Goal: Task Accomplishment & Management: Manage account settings

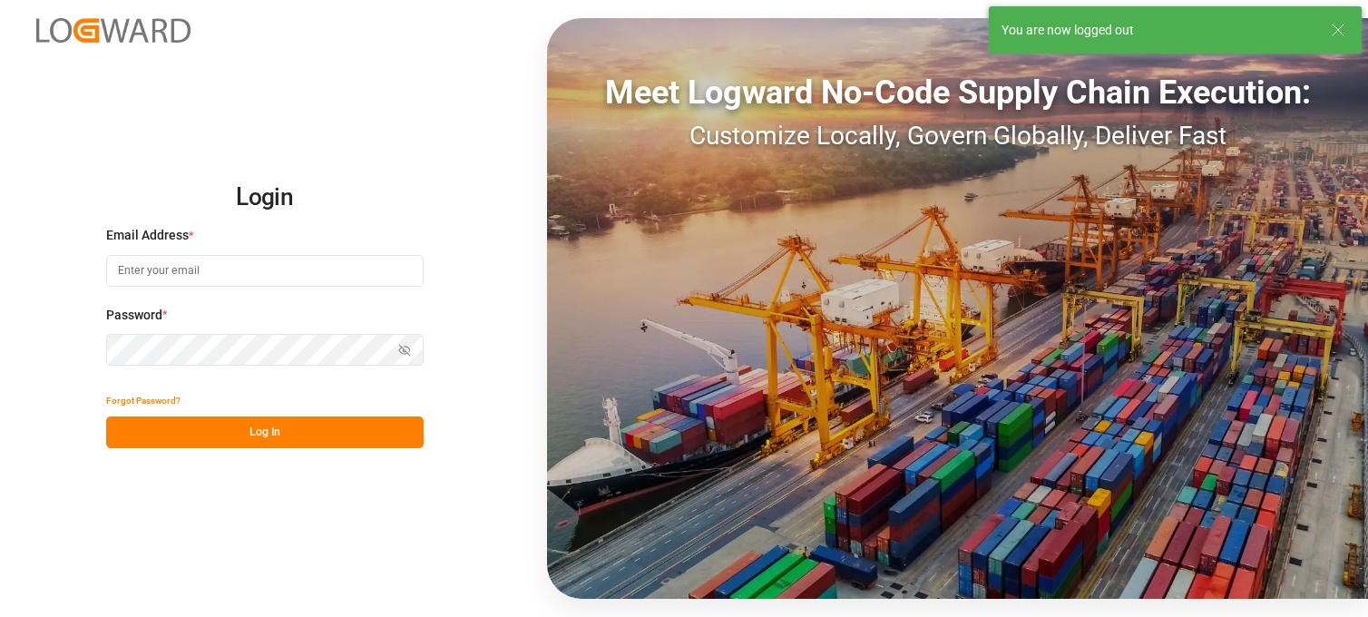
type input "[PERSON_NAME][EMAIL_ADDRESS][PERSON_NAME][DOMAIN_NAME]"
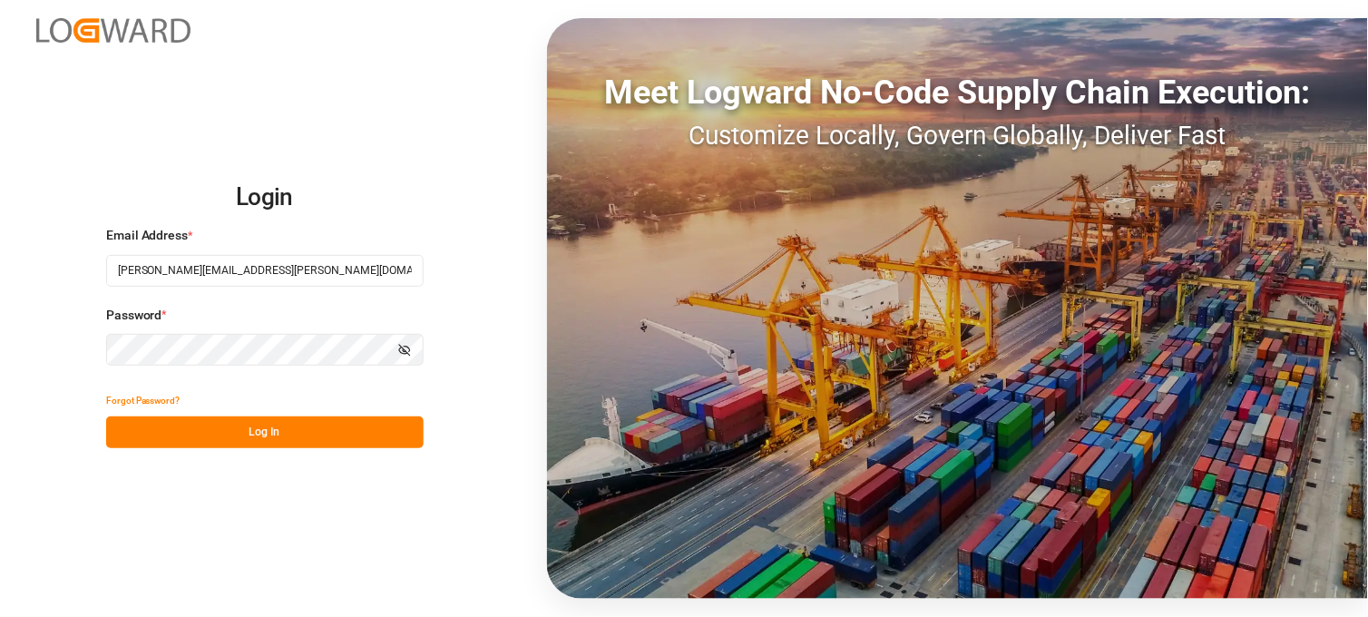
click at [406, 424] on button "Log In" at bounding box center [265, 432] width 318 height 32
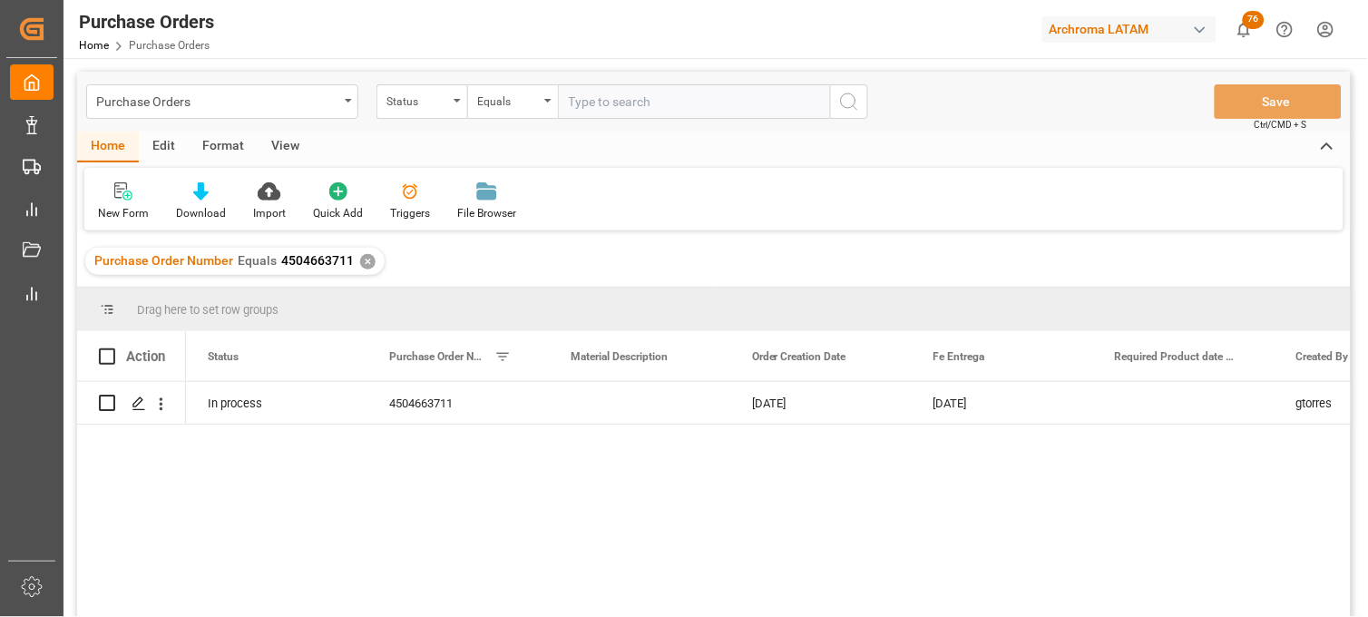
click at [365, 261] on div "✕" at bounding box center [367, 261] width 15 height 15
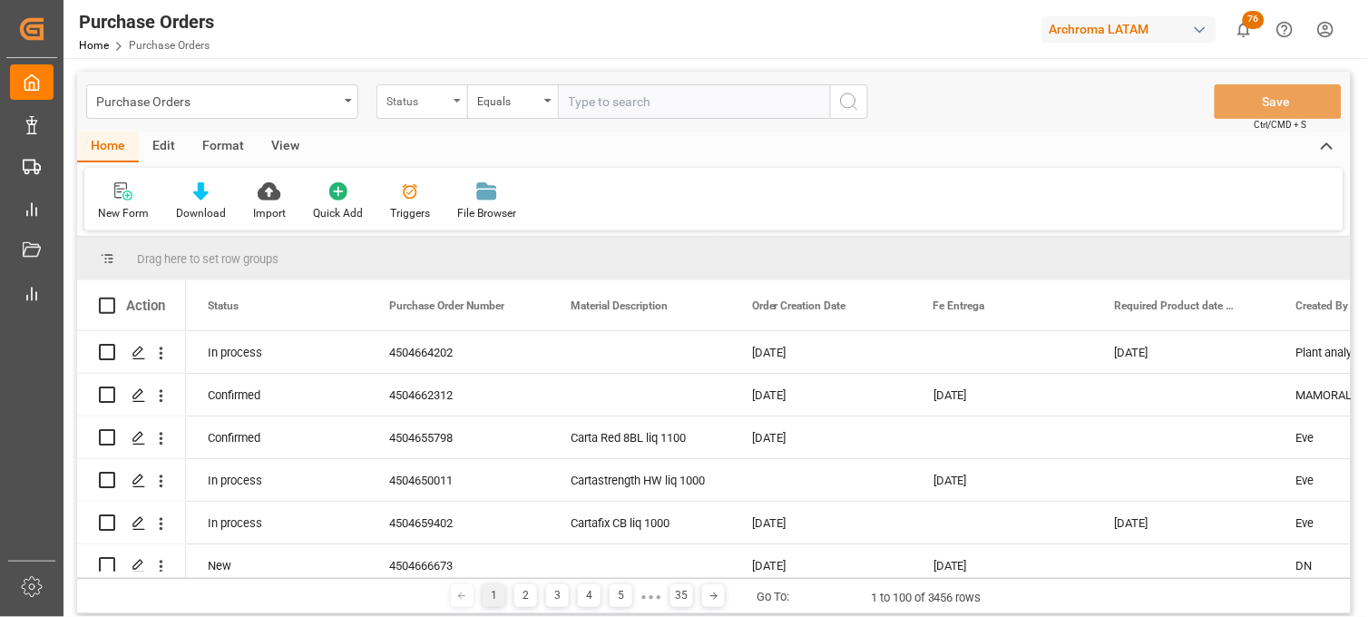
click at [428, 113] on div "Status" at bounding box center [421, 101] width 91 height 34
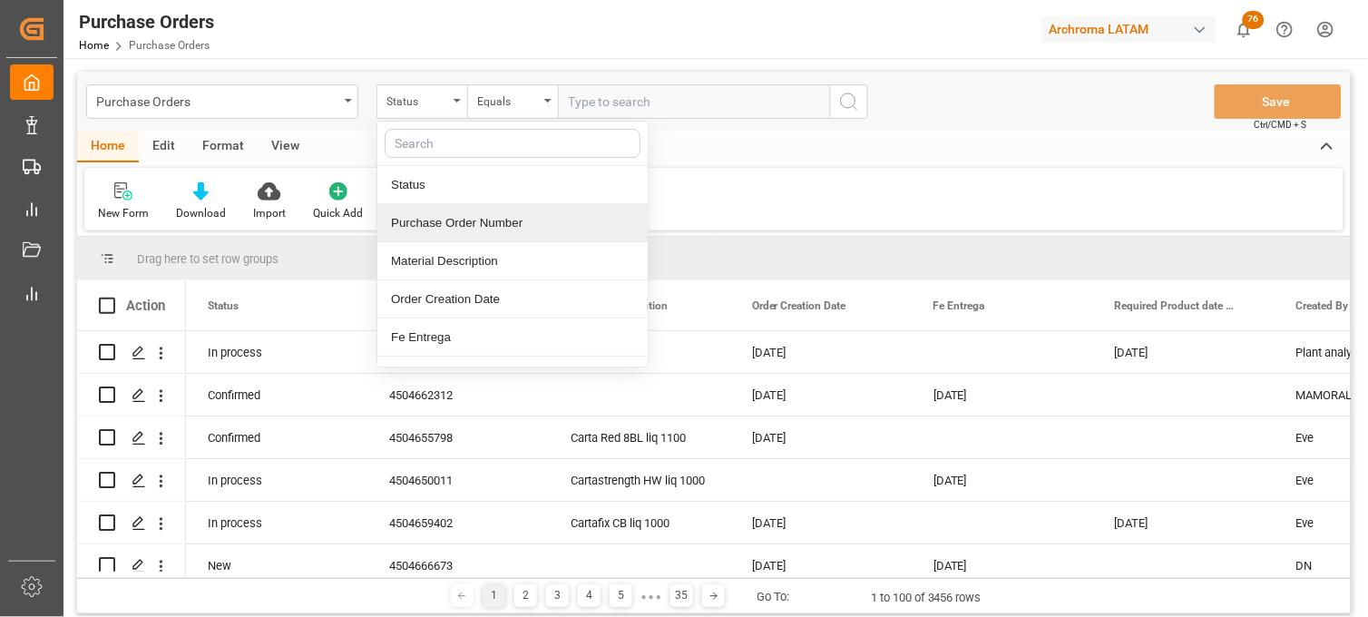
click at [430, 230] on div "Purchase Order Number" at bounding box center [512, 223] width 270 height 38
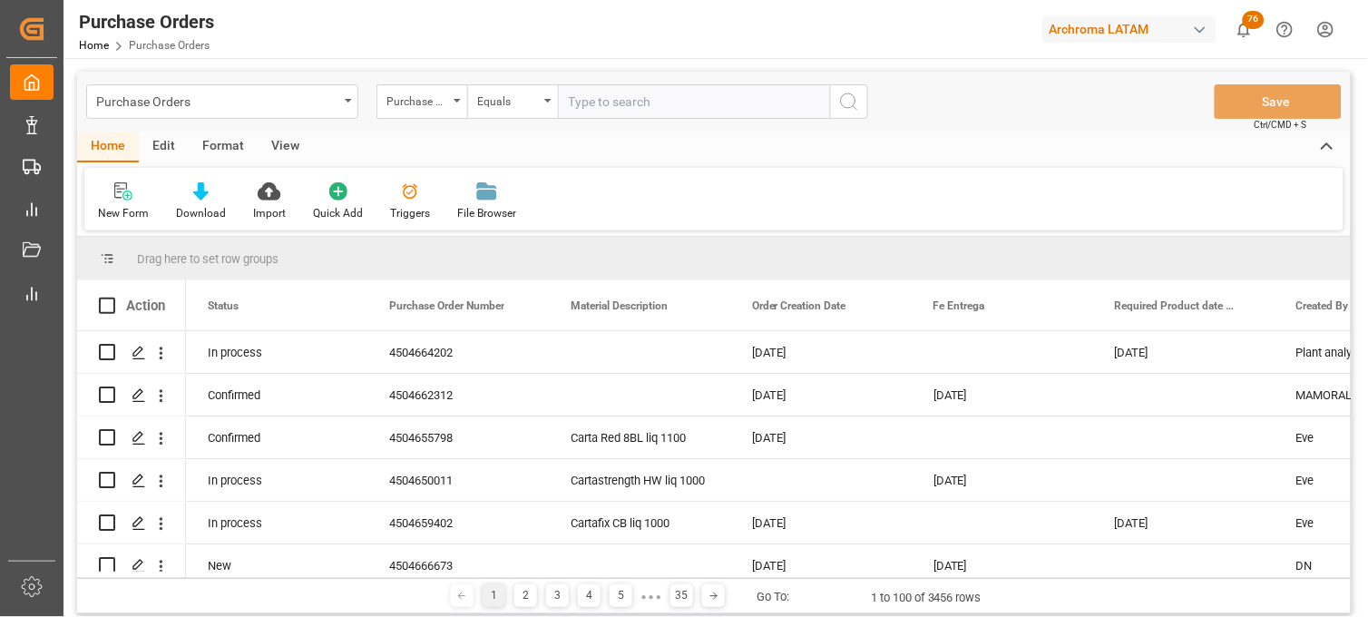
click at [624, 112] on input "text" at bounding box center [694, 101] width 272 height 34
paste input "4504633302"
type input "4504633302"
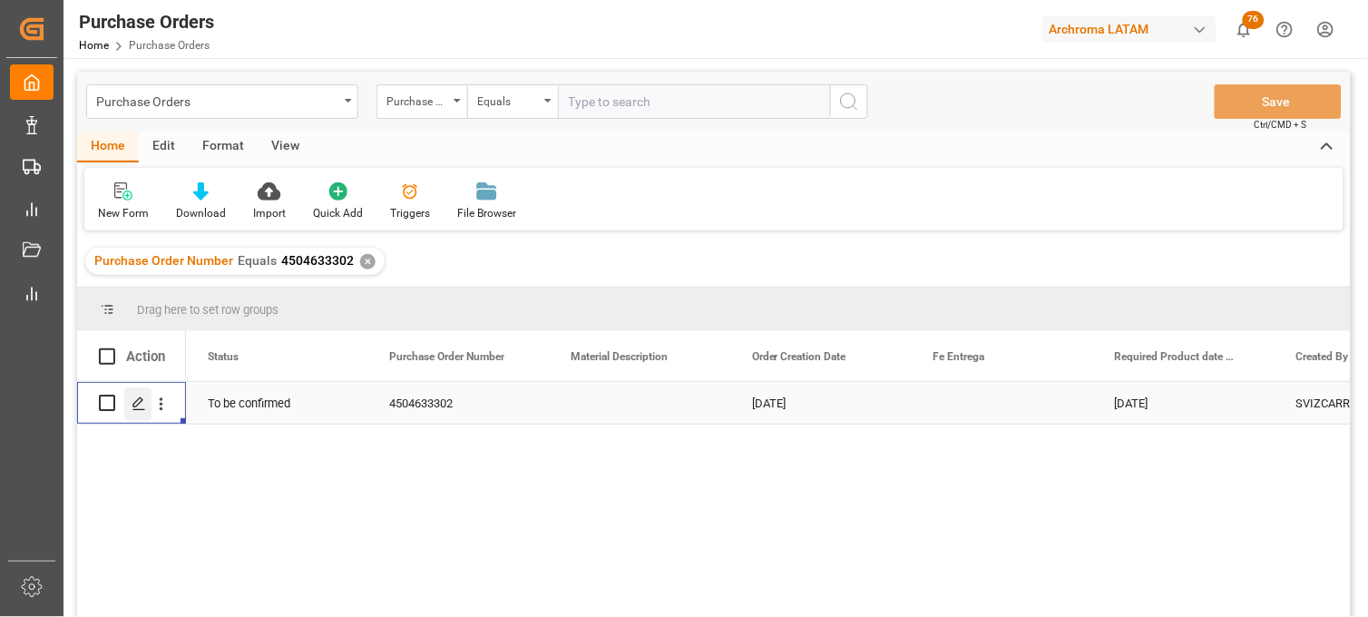
click at [142, 408] on icon "Press SPACE to select this row." at bounding box center [139, 403] width 15 height 15
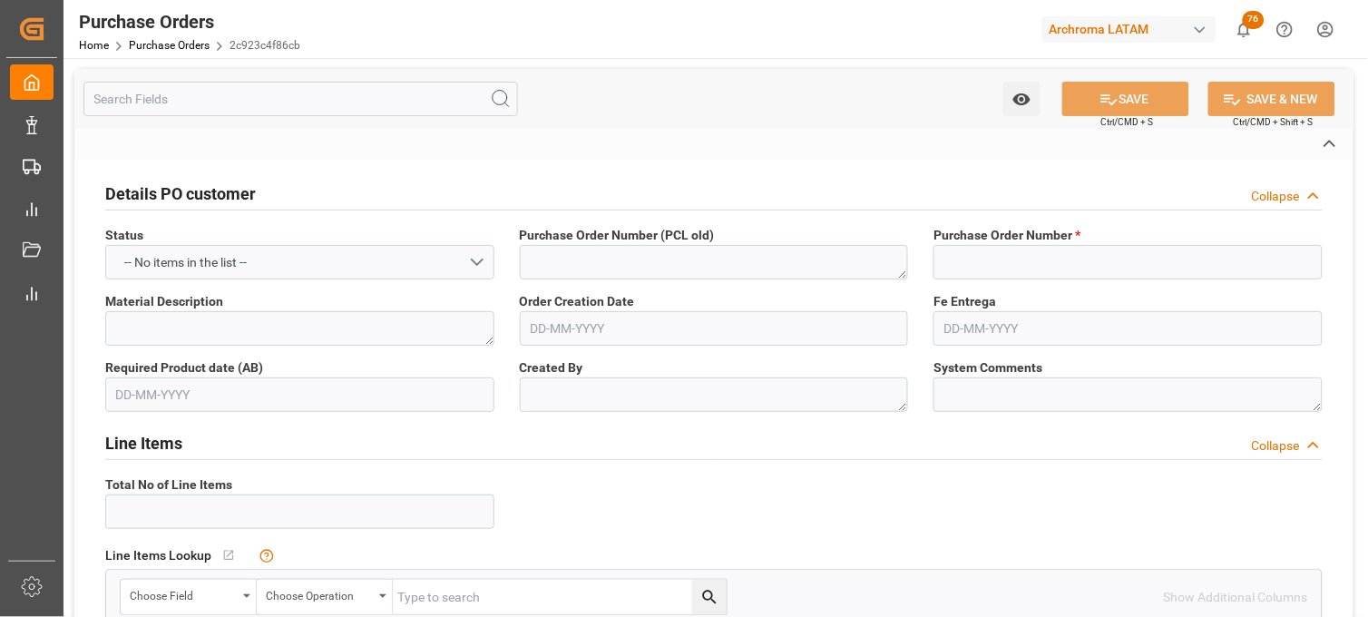
type input "4504633302"
type textarea "SVIZCARR"
type textarea "No Line Item Found"
type input "4004"
type input "KOLB DISTRIBUTION LTD"
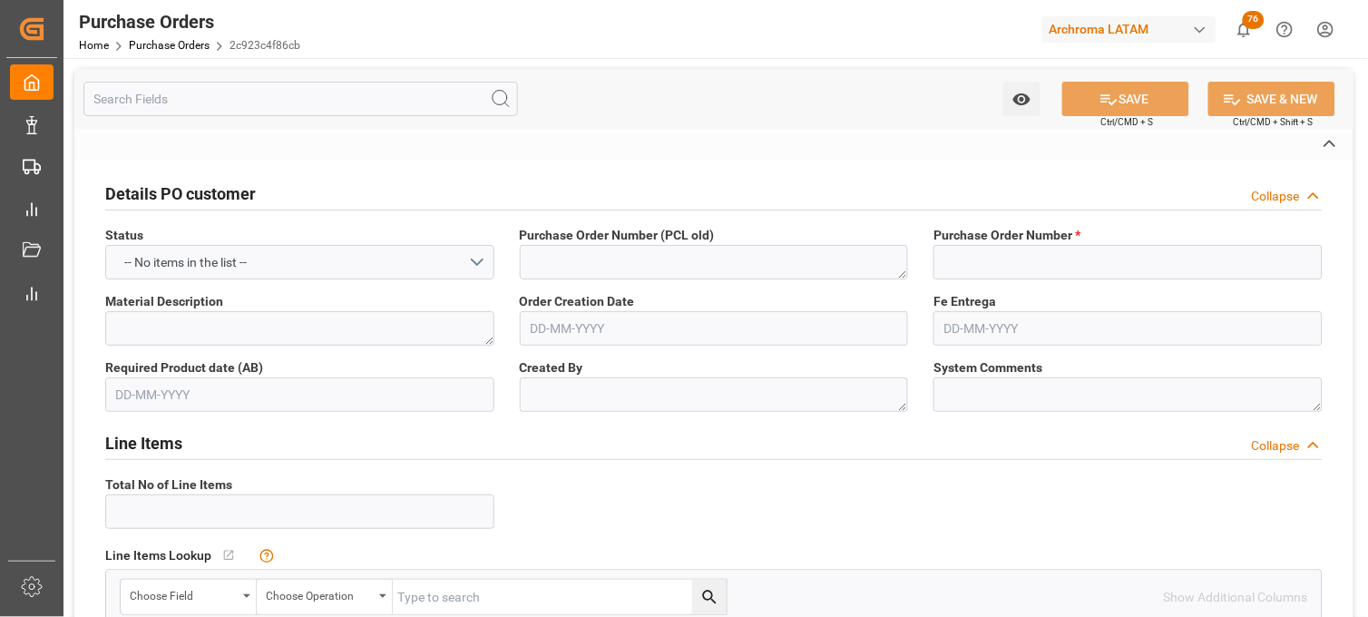
type input "Definitivo"
type input "ARCHROMA S.A. DE C.V. (SALVATIERRA)"
type input "[PERSON_NAME]"
type input "[GEOGRAPHIC_DATA]"
type textarea "TEXTIL"
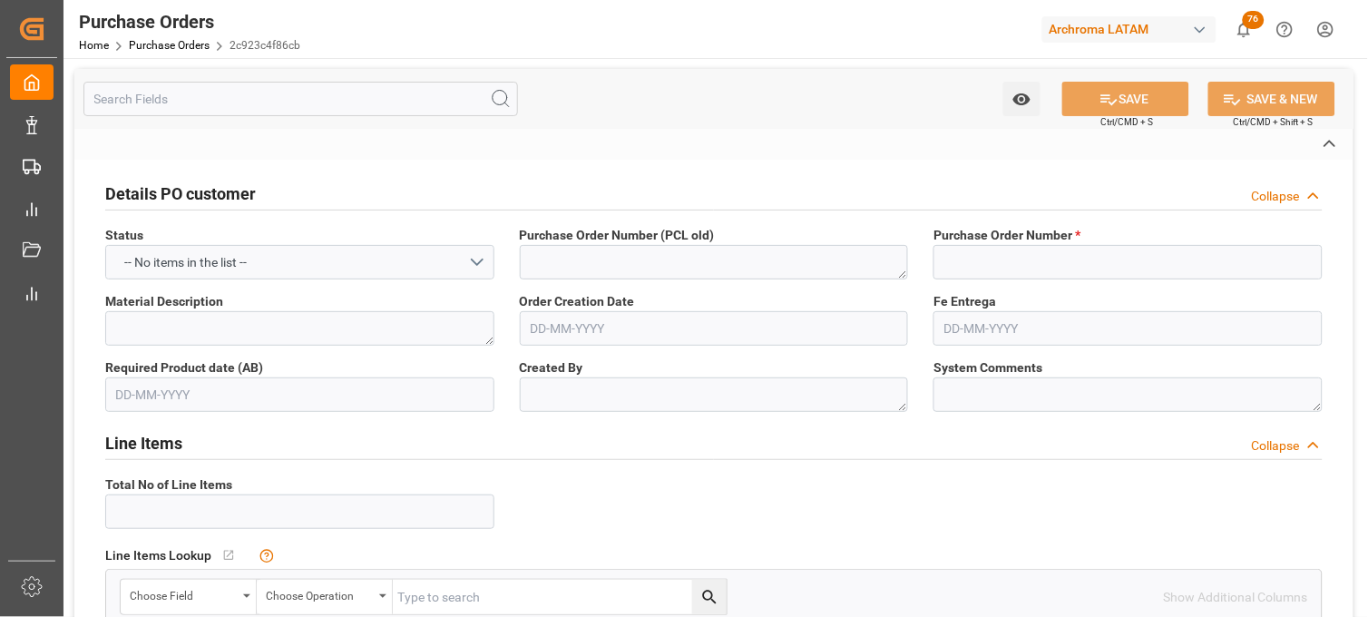
type input "SEAFREIGHT"
type input "1"
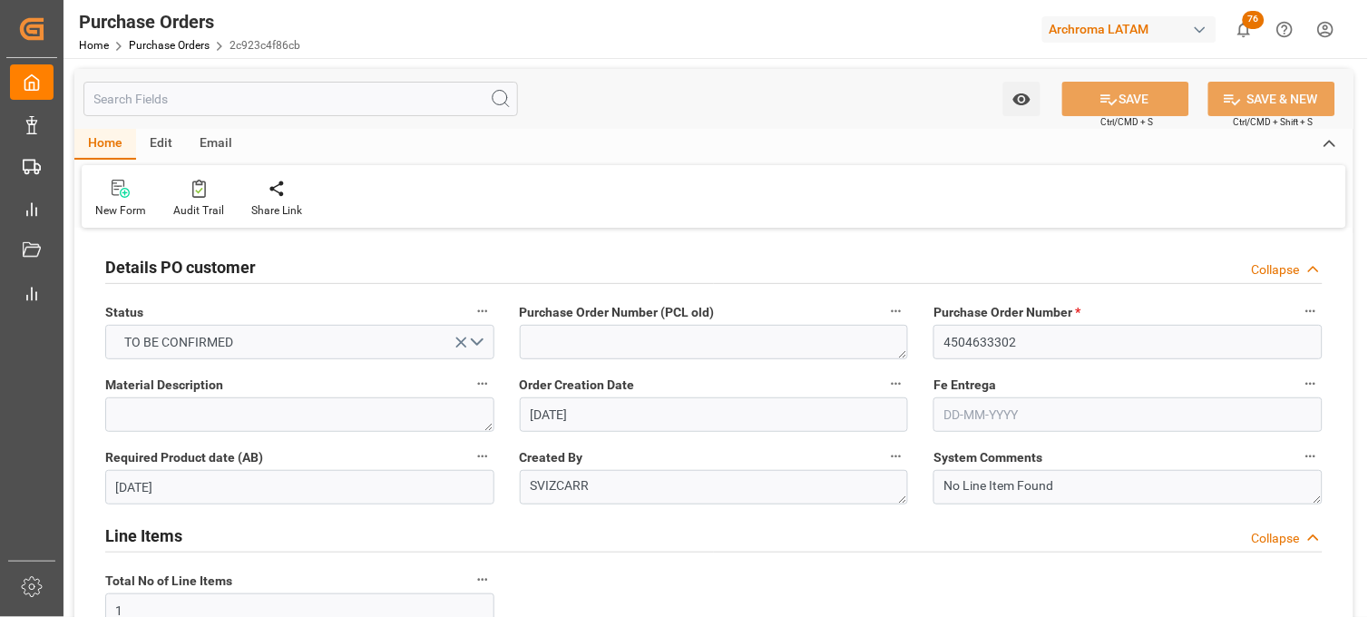
type input "19-06-2025"
type input "17-10-2025"
click at [801, 427] on input "19-06-2025" at bounding box center [714, 414] width 389 height 34
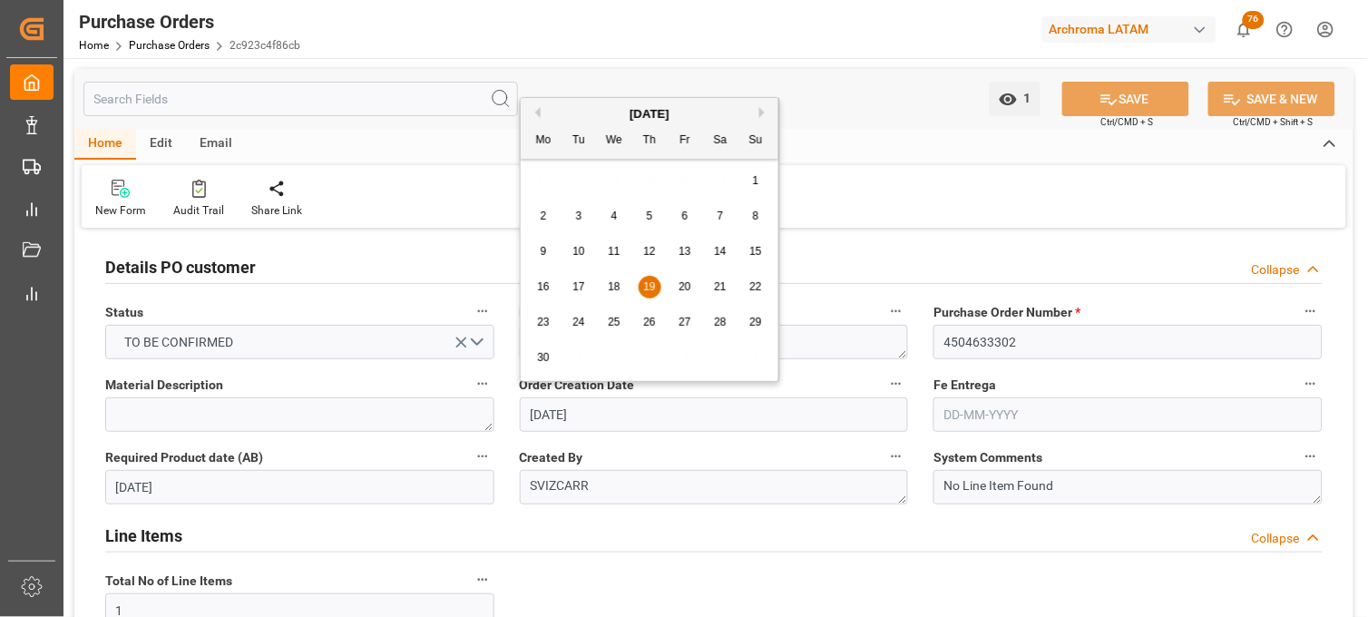
click at [800, 447] on label "Created By" at bounding box center [714, 457] width 389 height 25
click at [885, 447] on button "Created By" at bounding box center [897, 457] width 24 height 24
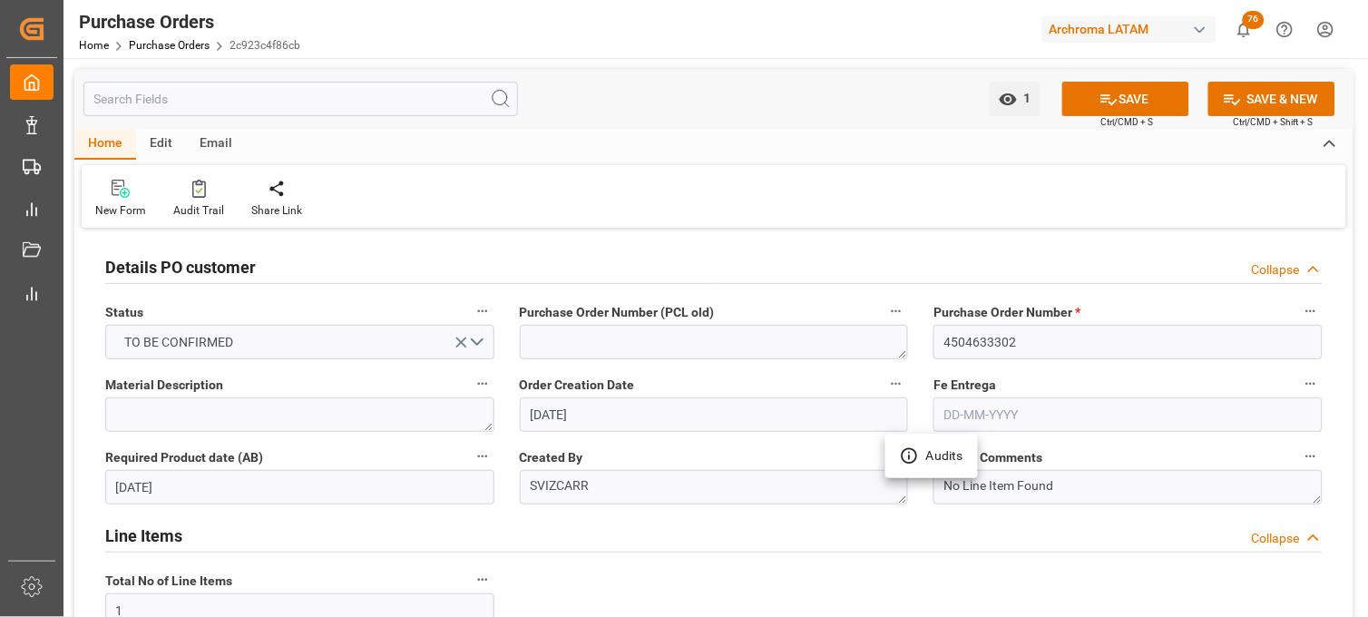
click at [800, 447] on div at bounding box center [684, 308] width 1368 height 617
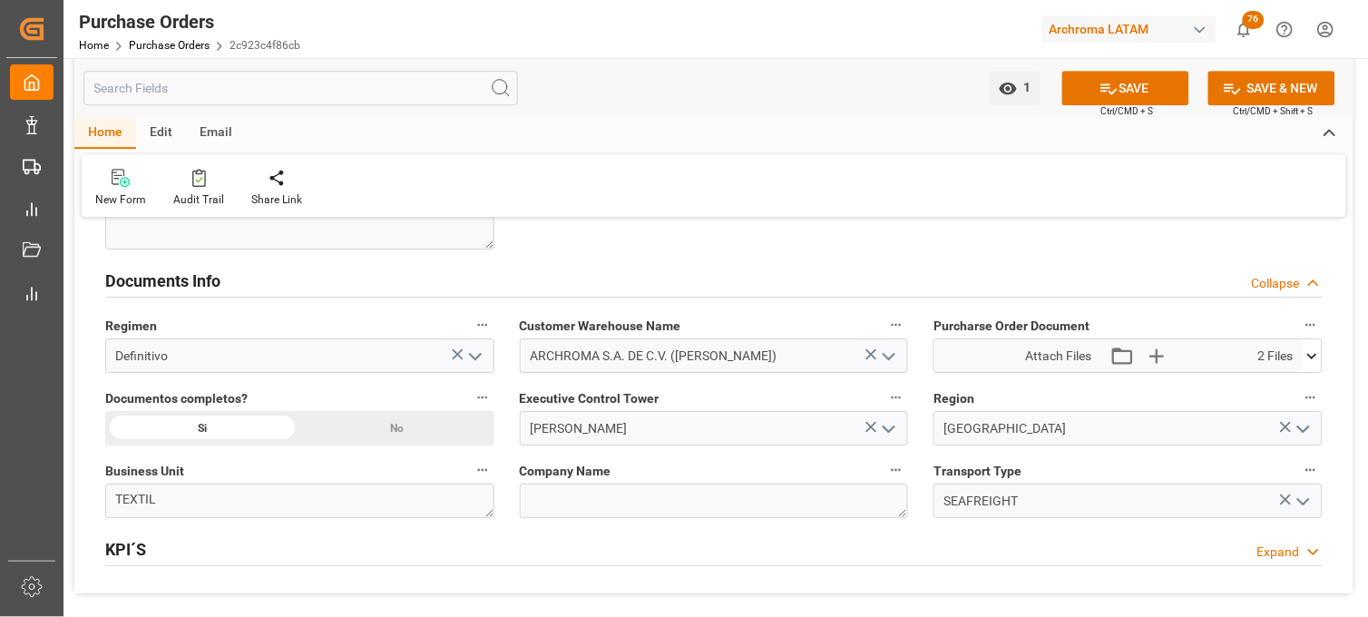
scroll to position [1249, 0]
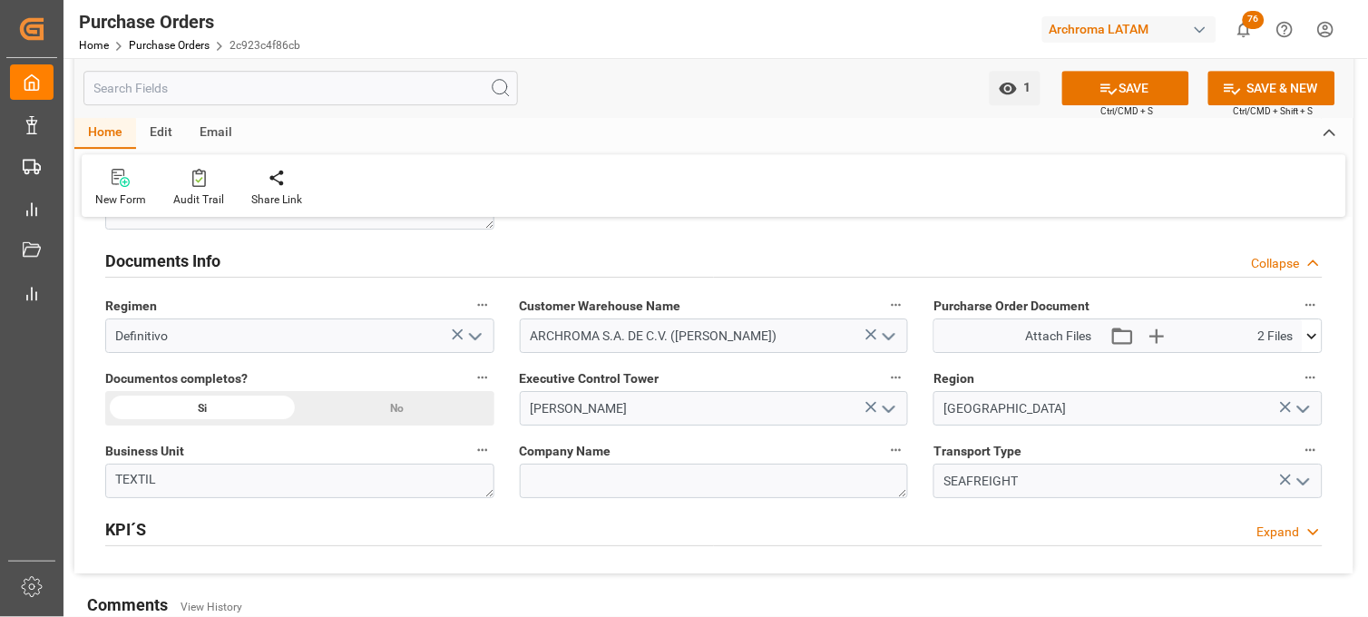
click at [1307, 339] on icon at bounding box center [1312, 336] width 19 height 19
click at [1308, 369] on icon at bounding box center [1302, 369] width 19 height 19
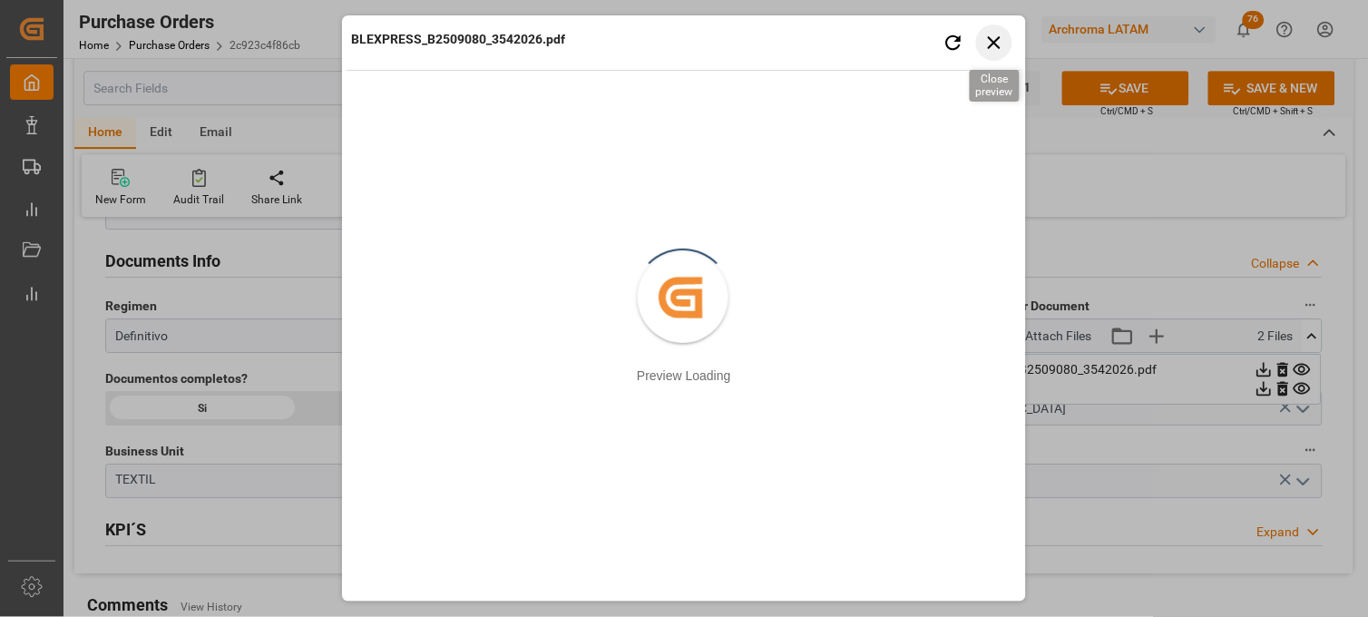
click at [995, 41] on icon "button" at bounding box center [994, 42] width 13 height 13
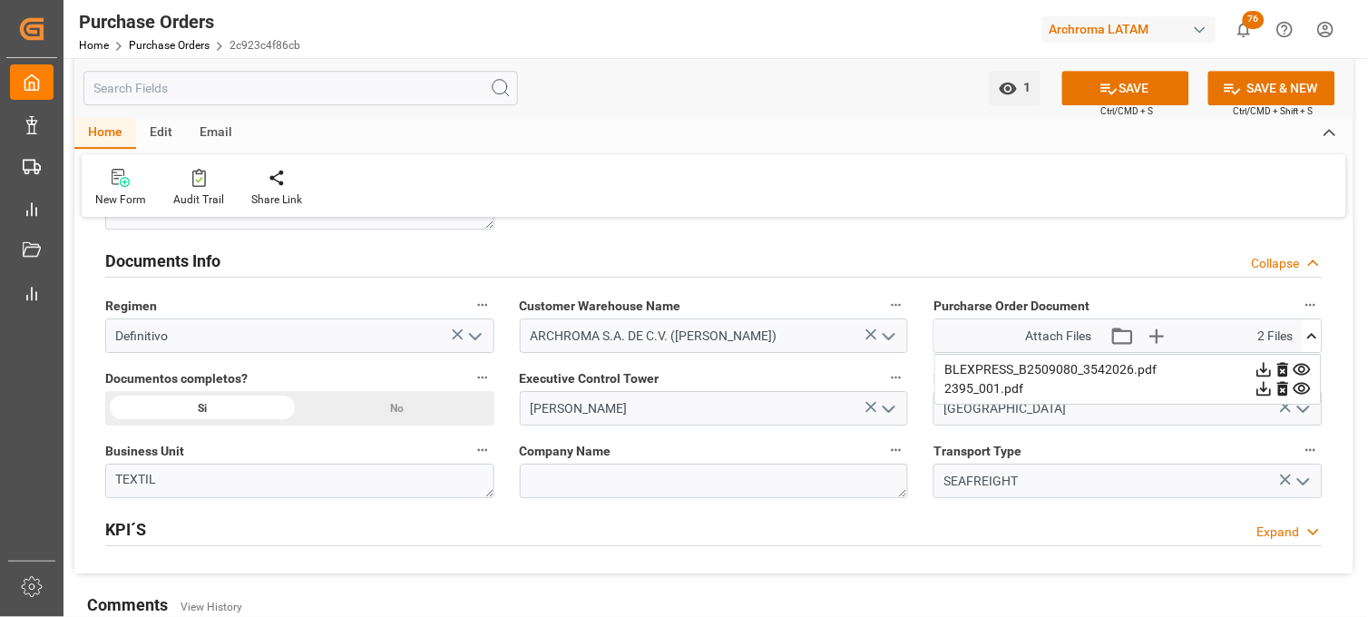
click at [724, 435] on div "Company Name" at bounding box center [714, 468] width 415 height 73
click at [796, 440] on label "Company Name" at bounding box center [714, 450] width 389 height 25
click at [885, 440] on button "Company Name" at bounding box center [897, 450] width 24 height 24
click at [796, 440] on div at bounding box center [684, 308] width 1368 height 617
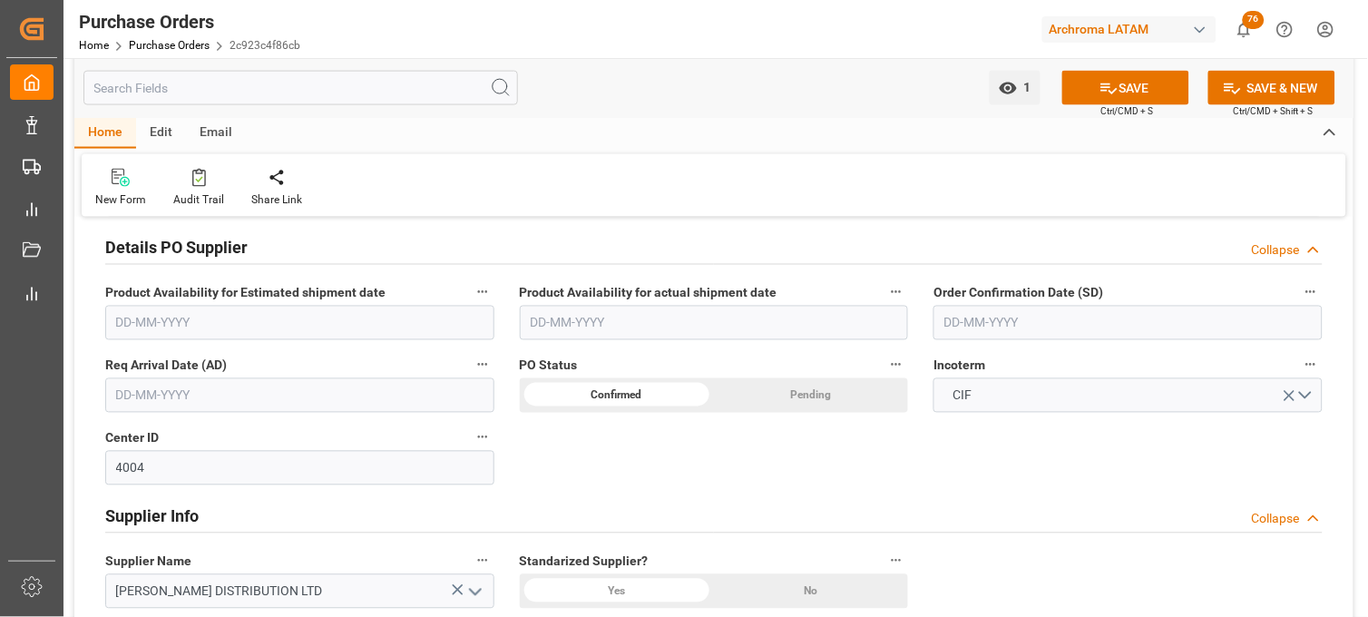
scroll to position [564, 0]
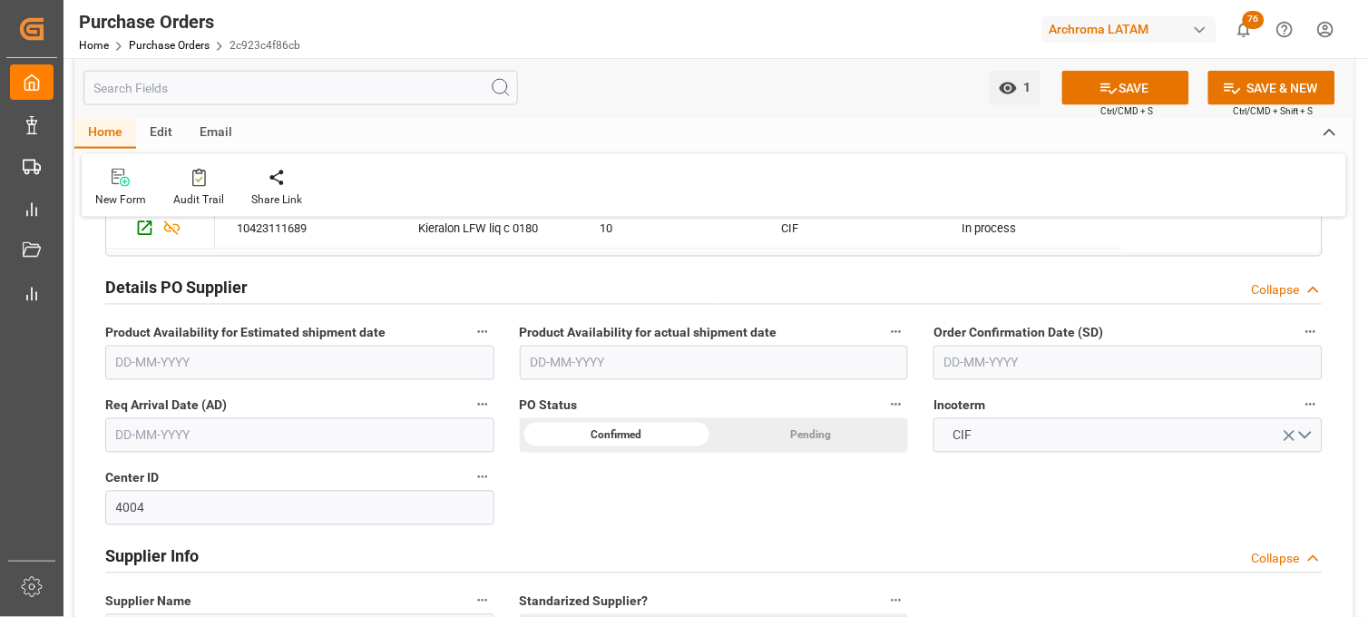
click at [1009, 368] on input "text" at bounding box center [1128, 363] width 389 height 34
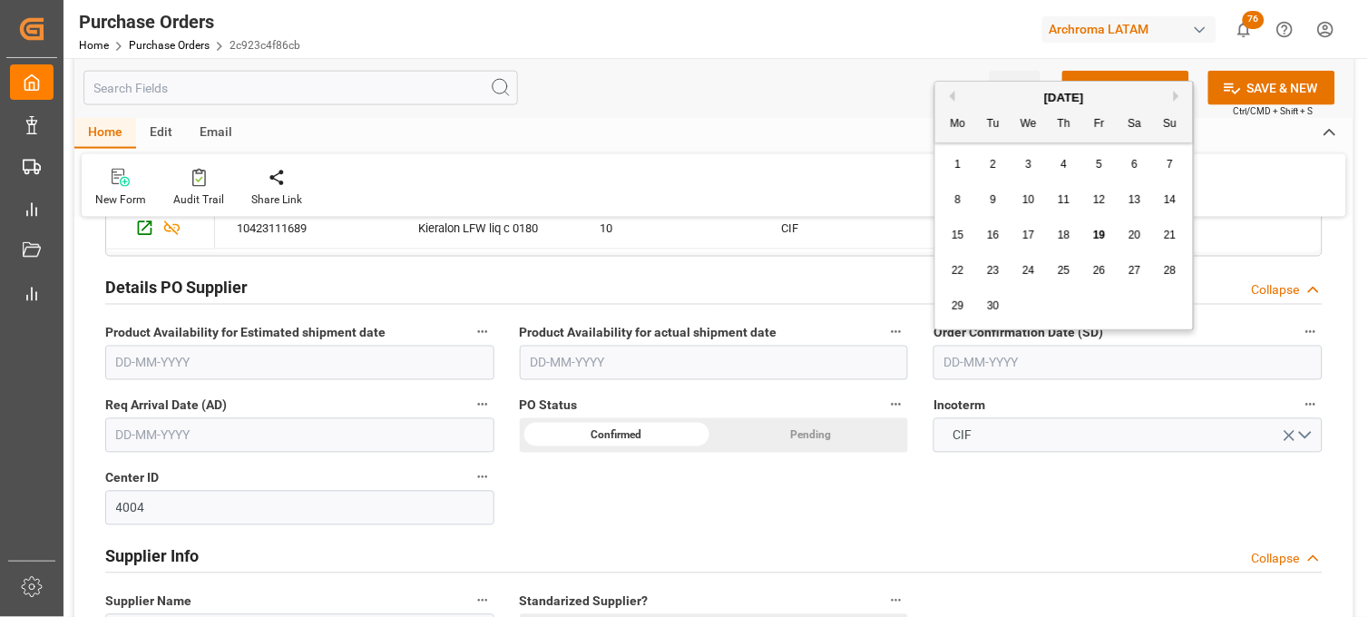
click at [967, 212] on div "8 9 10 11 12 13 14" at bounding box center [1065, 199] width 248 height 35
click at [1164, 164] on div "7" at bounding box center [1170, 165] width 23 height 22
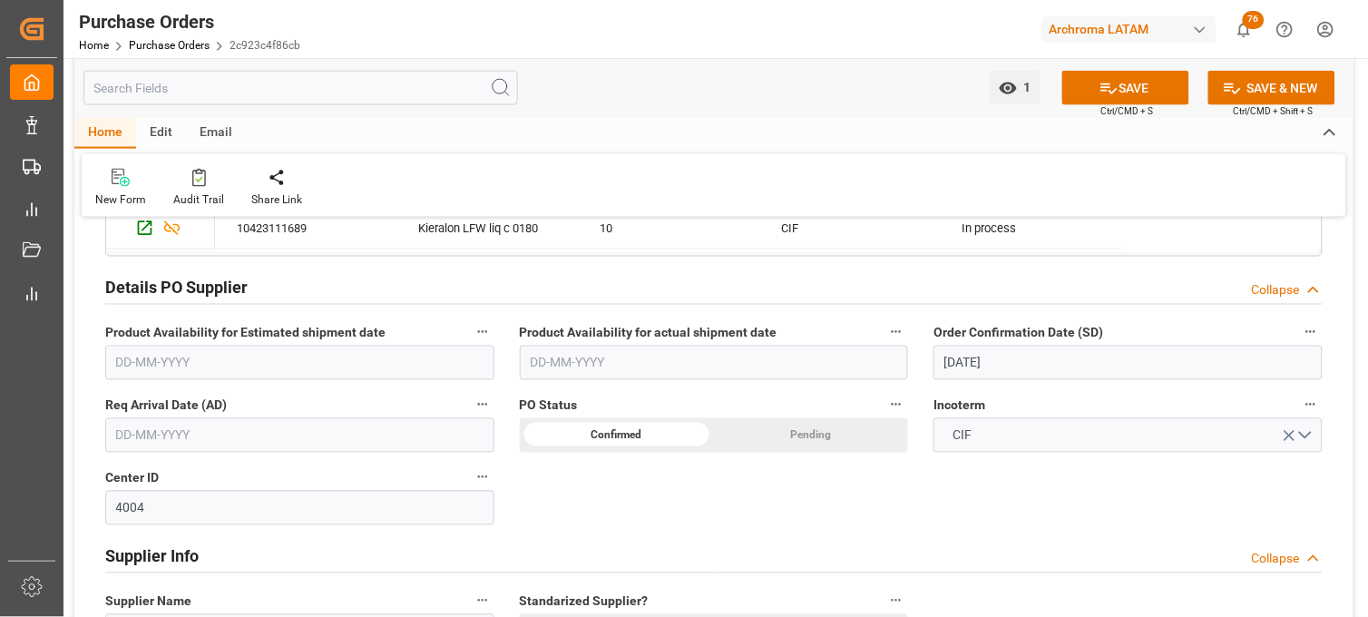
type input "07-09-2025"
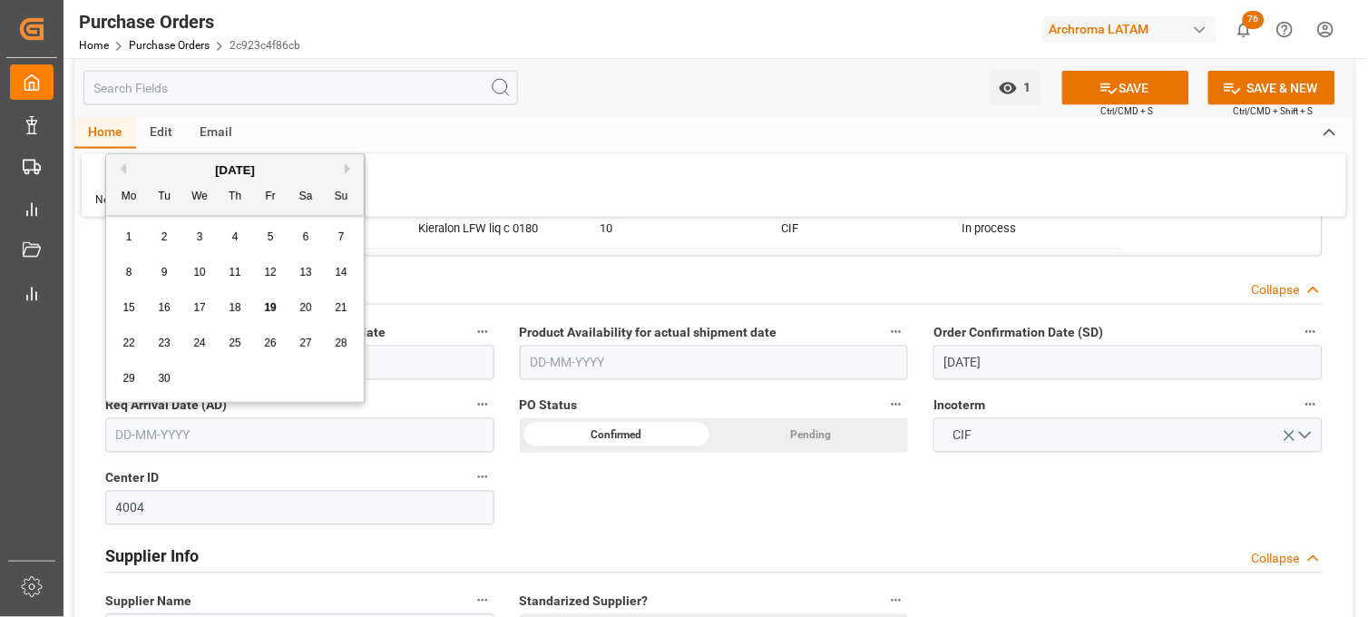
click at [414, 424] on input "text" at bounding box center [299, 435] width 389 height 34
click at [124, 386] on div "29" at bounding box center [129, 379] width 23 height 22
type input "29-09-2025"
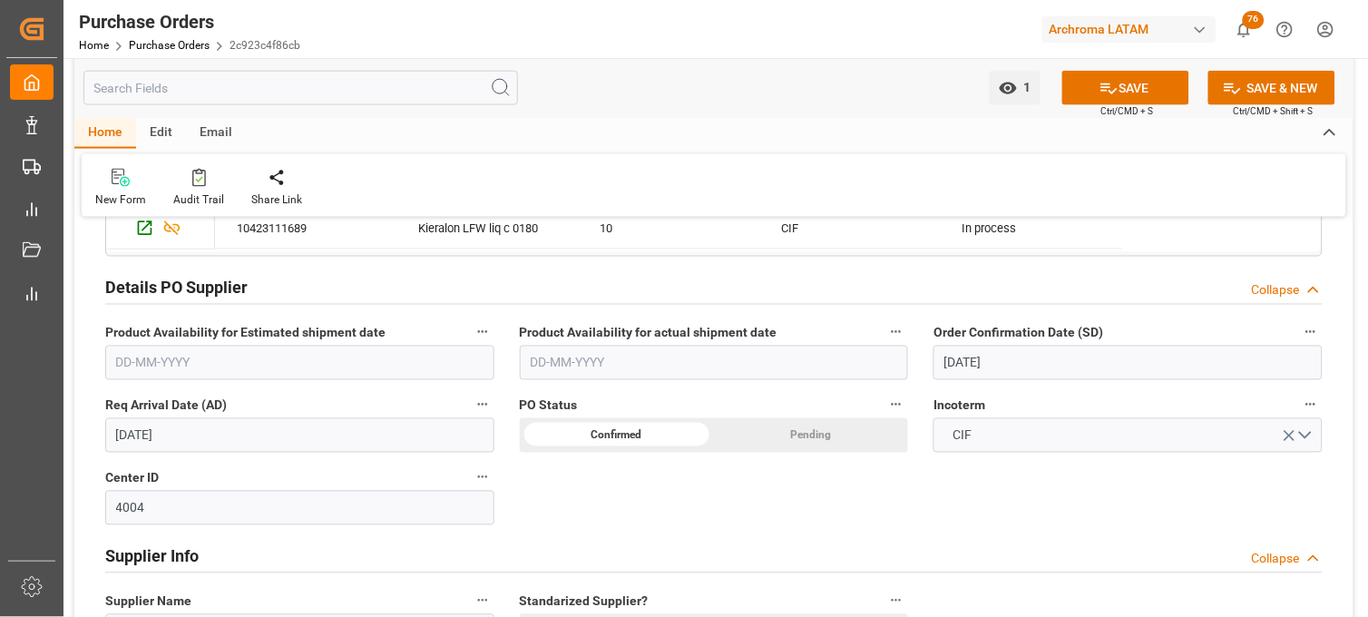
click at [924, 348] on div "Order Confirmation Date (SD) 07-09-2025" at bounding box center [1128, 350] width 415 height 73
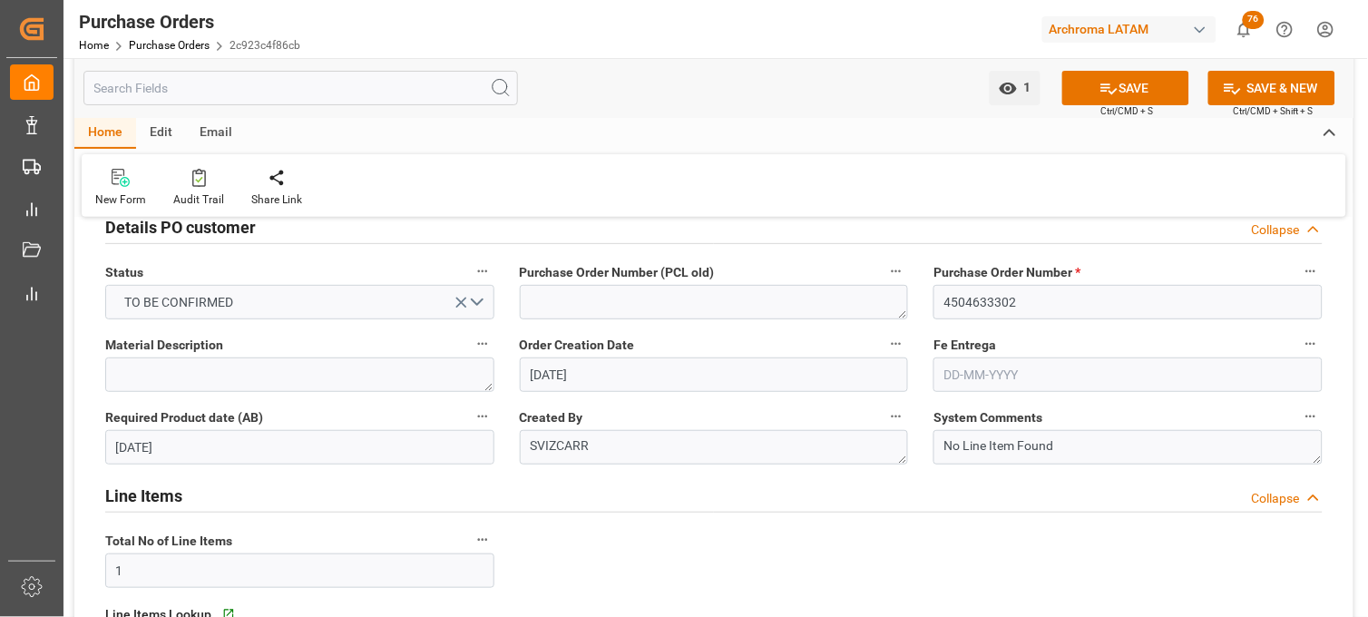
scroll to position [0, 0]
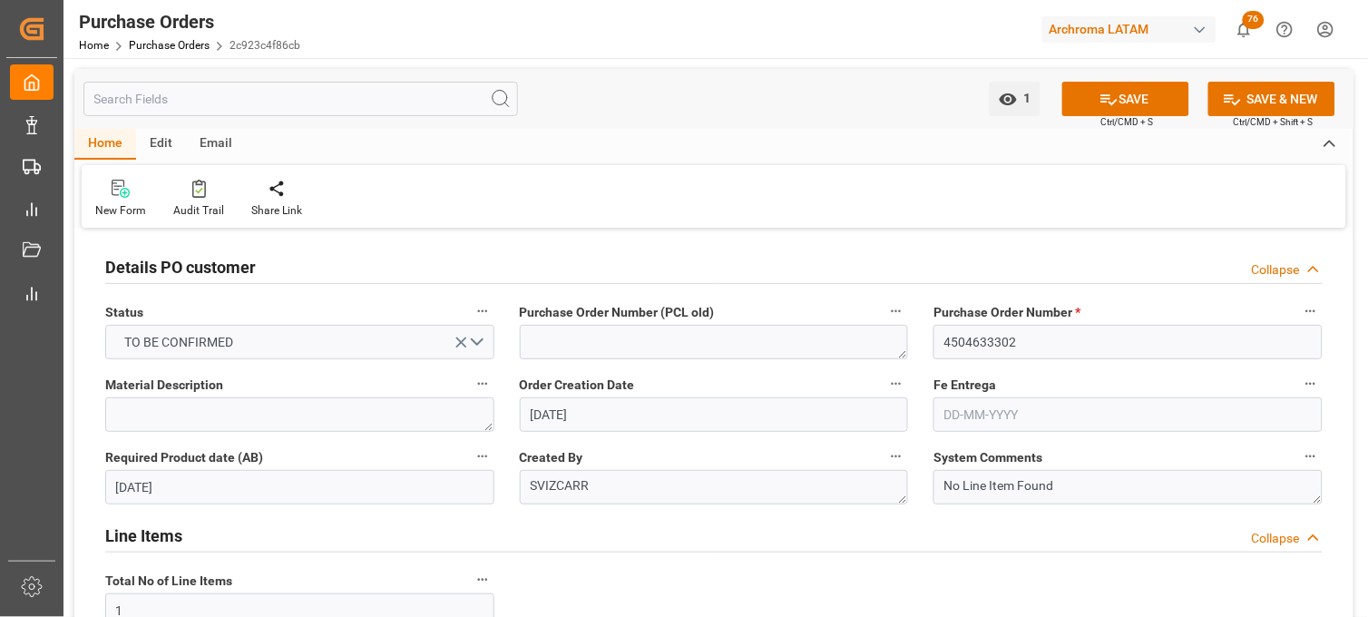
click at [973, 411] on input "text" at bounding box center [1128, 414] width 389 height 34
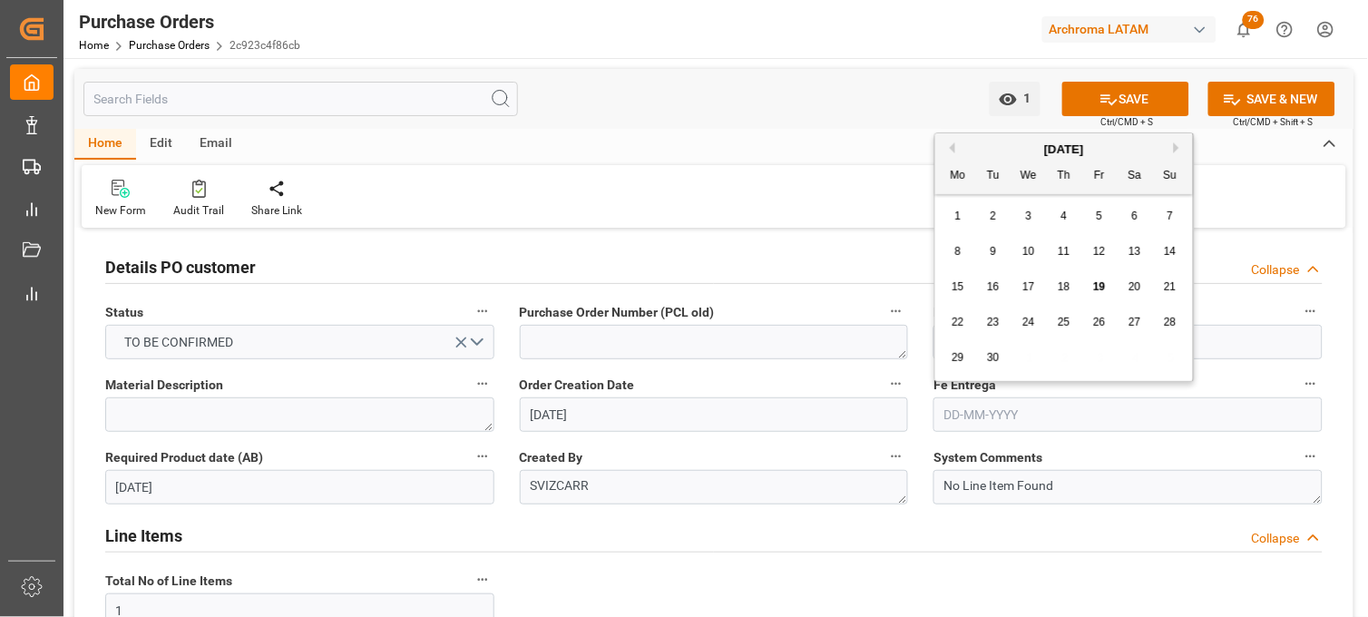
click at [1174, 143] on button "Next Month" at bounding box center [1179, 147] width 11 height 11
click at [959, 291] on span "13" at bounding box center [958, 286] width 12 height 13
type input "13-10-2025"
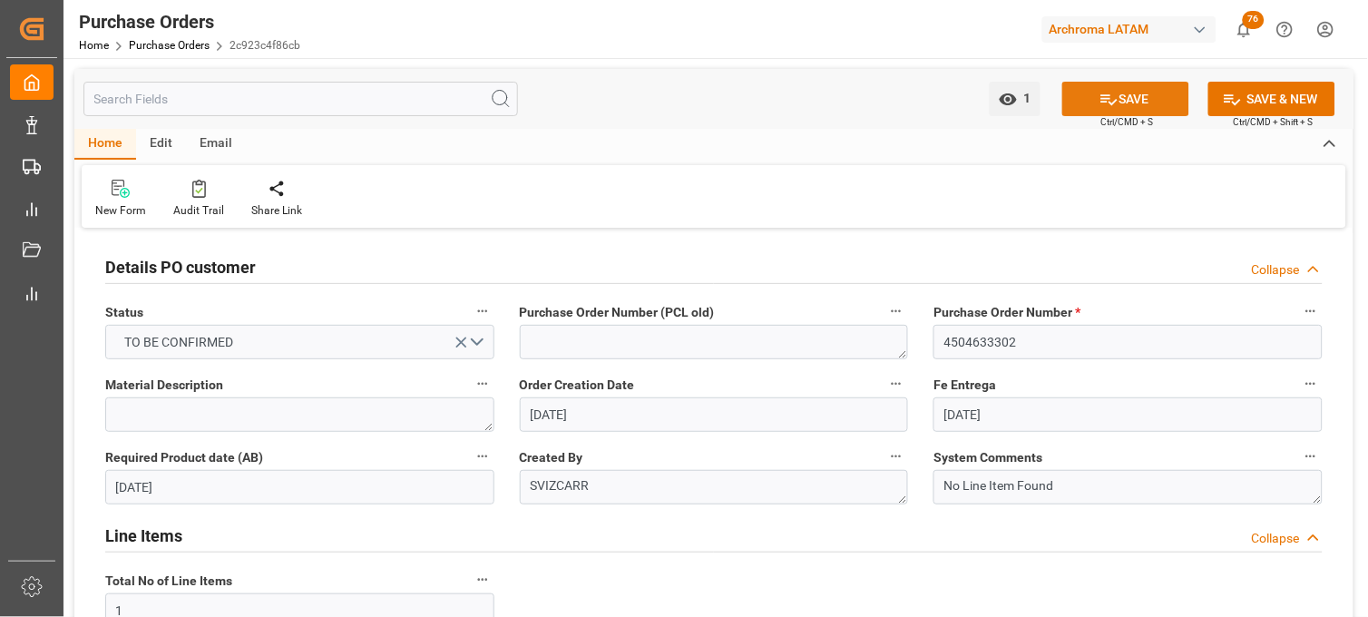
click at [1146, 100] on button "SAVE" at bounding box center [1125, 99] width 127 height 34
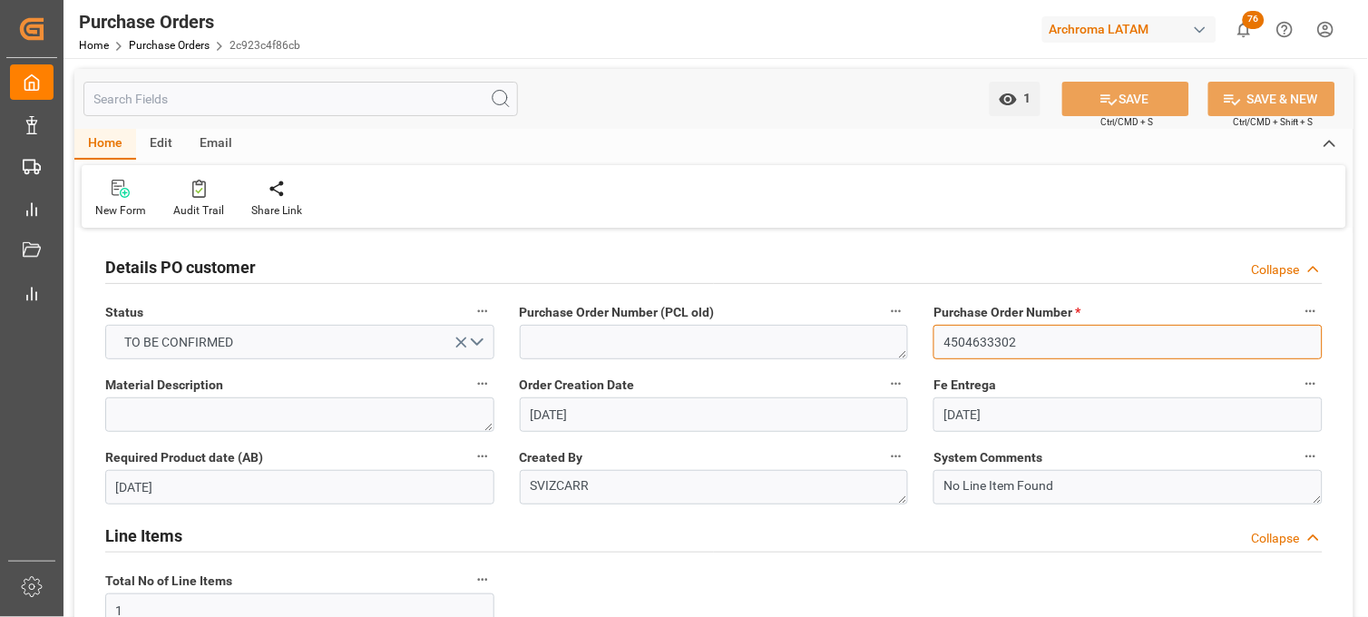
click at [978, 340] on input "4504633302" at bounding box center [1128, 342] width 389 height 34
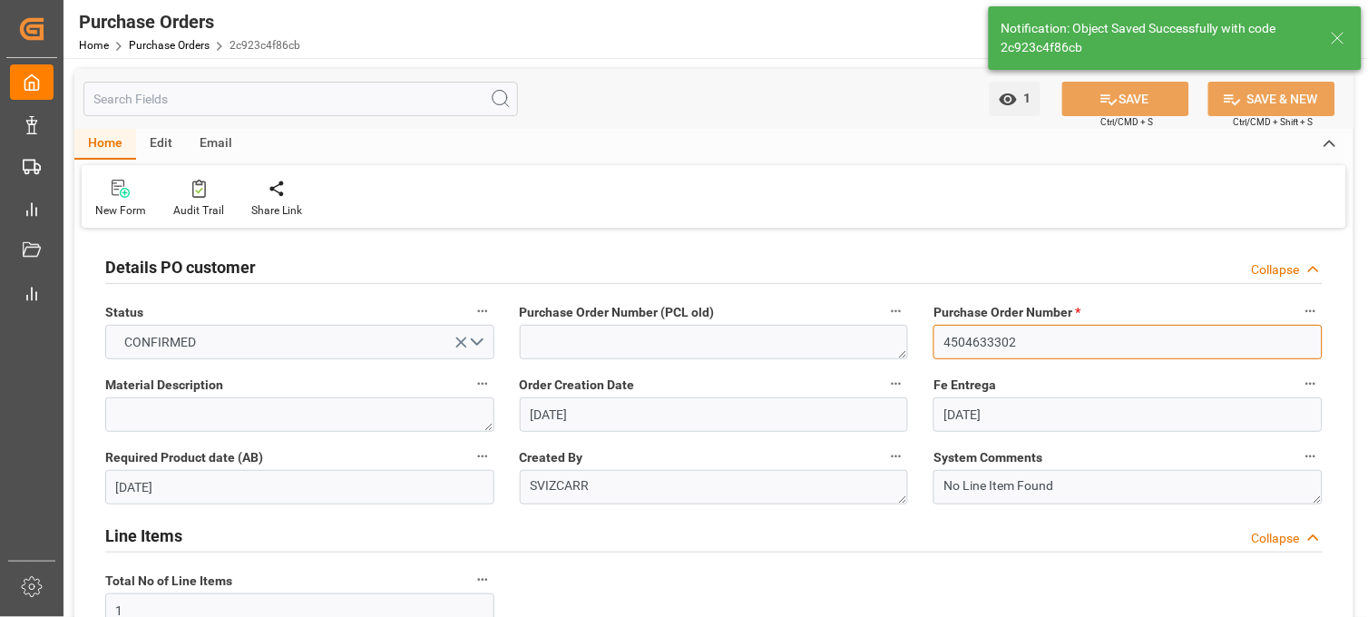
click at [978, 340] on input "4504633302" at bounding box center [1128, 342] width 389 height 34
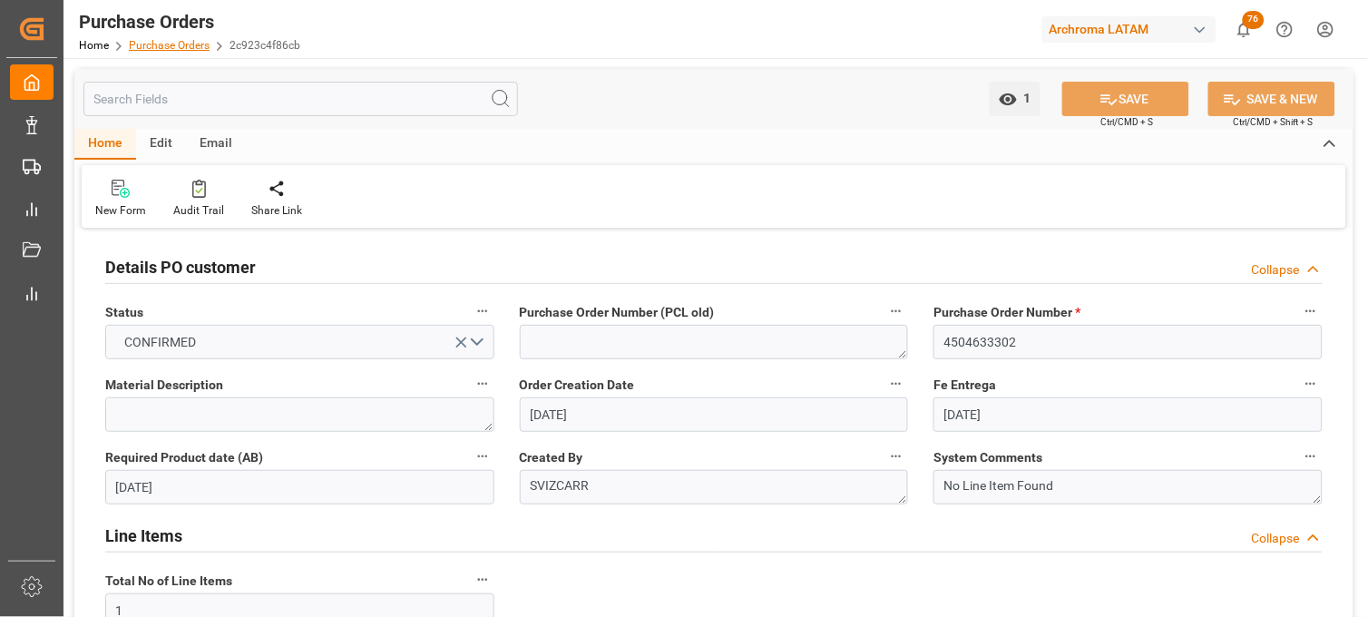
click at [186, 39] on link "Purchase Orders" at bounding box center [169, 45] width 81 height 13
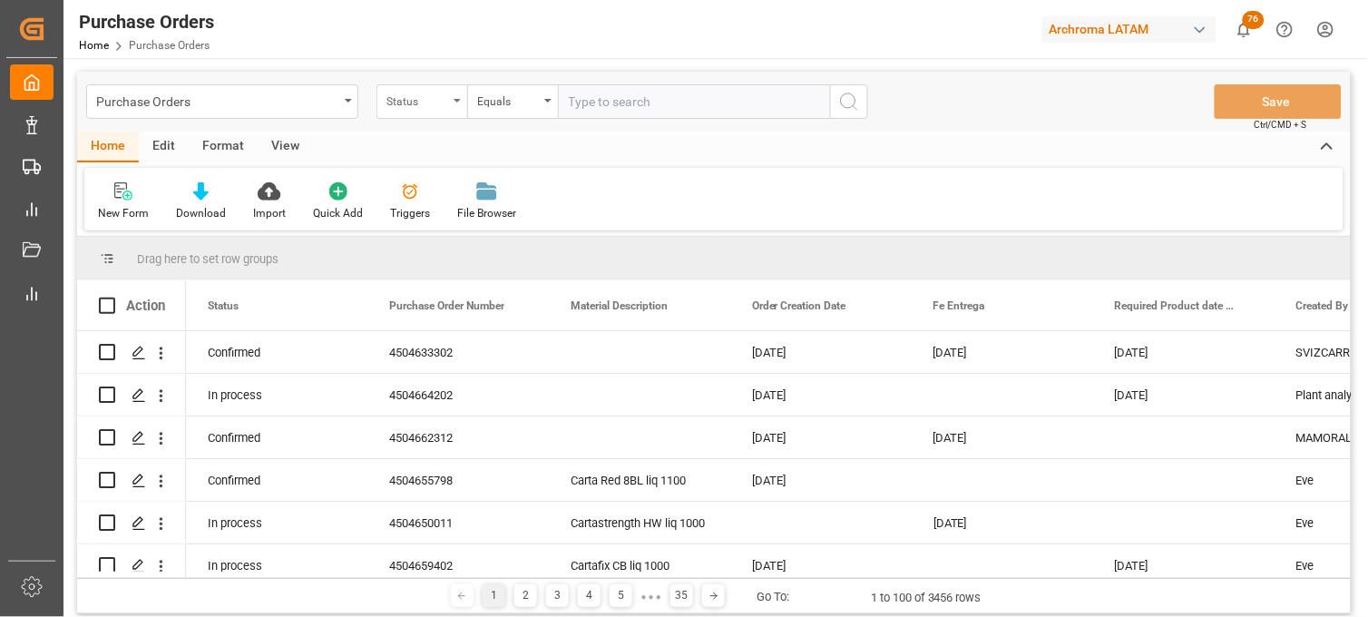
click at [465, 104] on div "Status" at bounding box center [421, 101] width 91 height 34
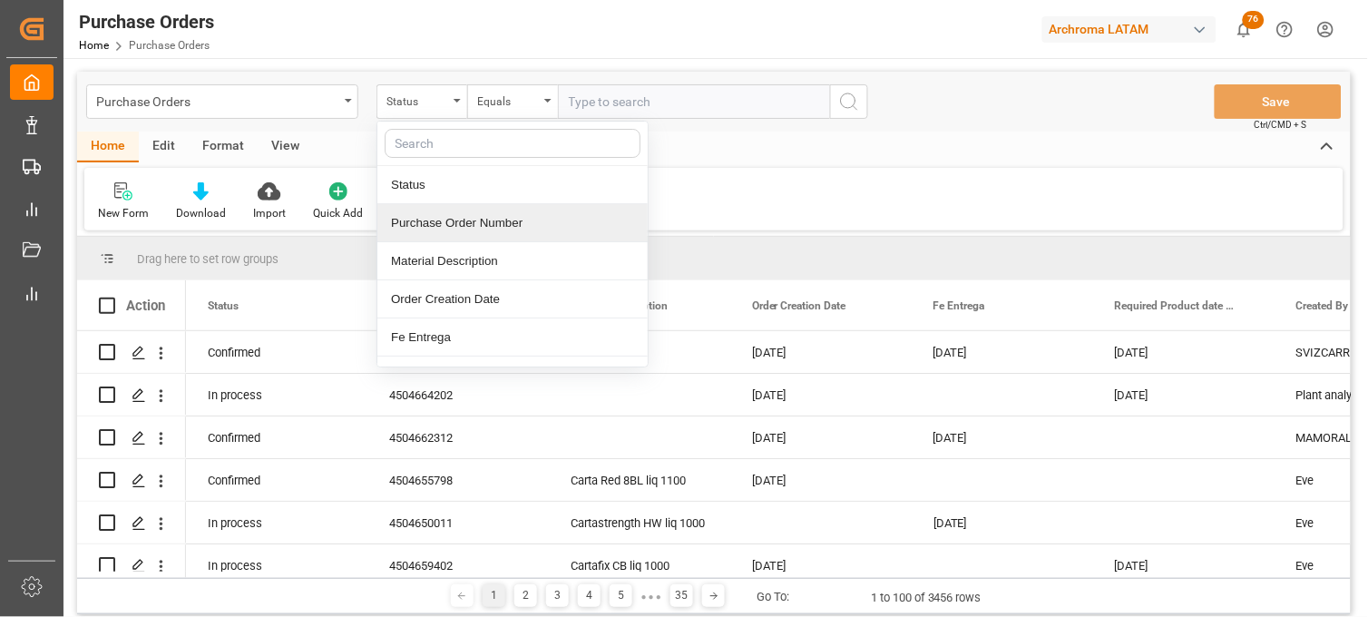
click at [465, 219] on div "Purchase Order Number" at bounding box center [512, 223] width 270 height 38
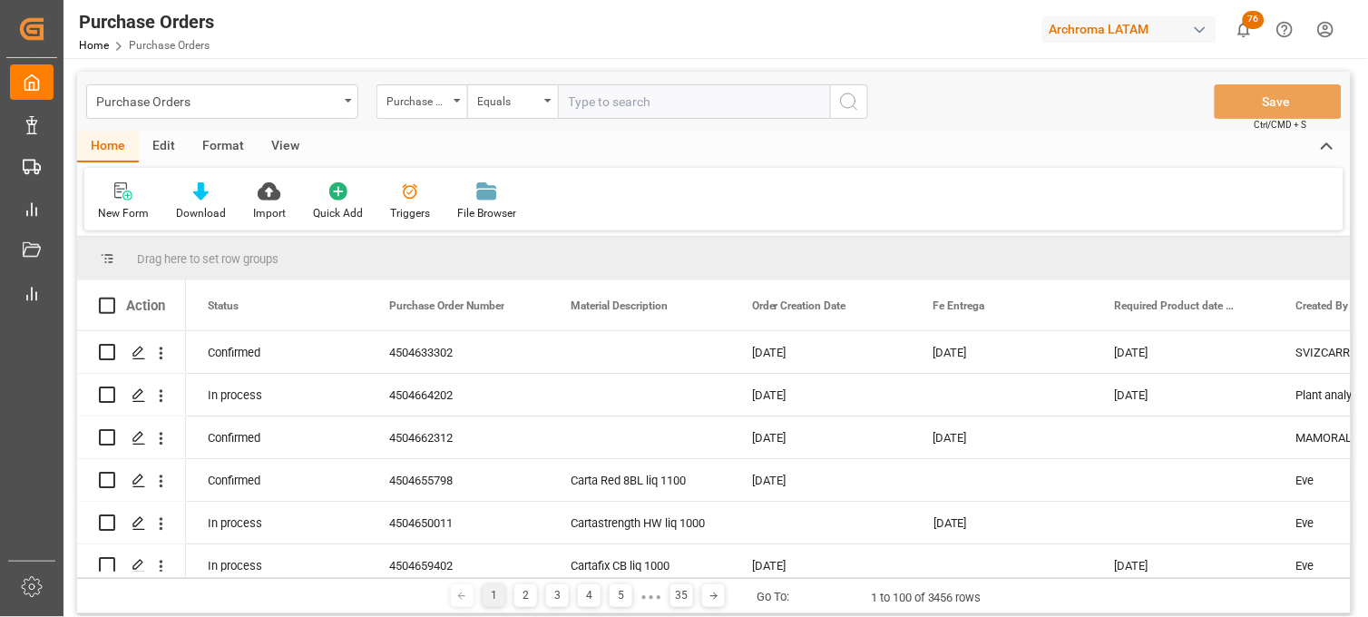
click at [585, 112] on input "text" at bounding box center [694, 101] width 272 height 34
paste input "4504644499"
type input "4504644499"
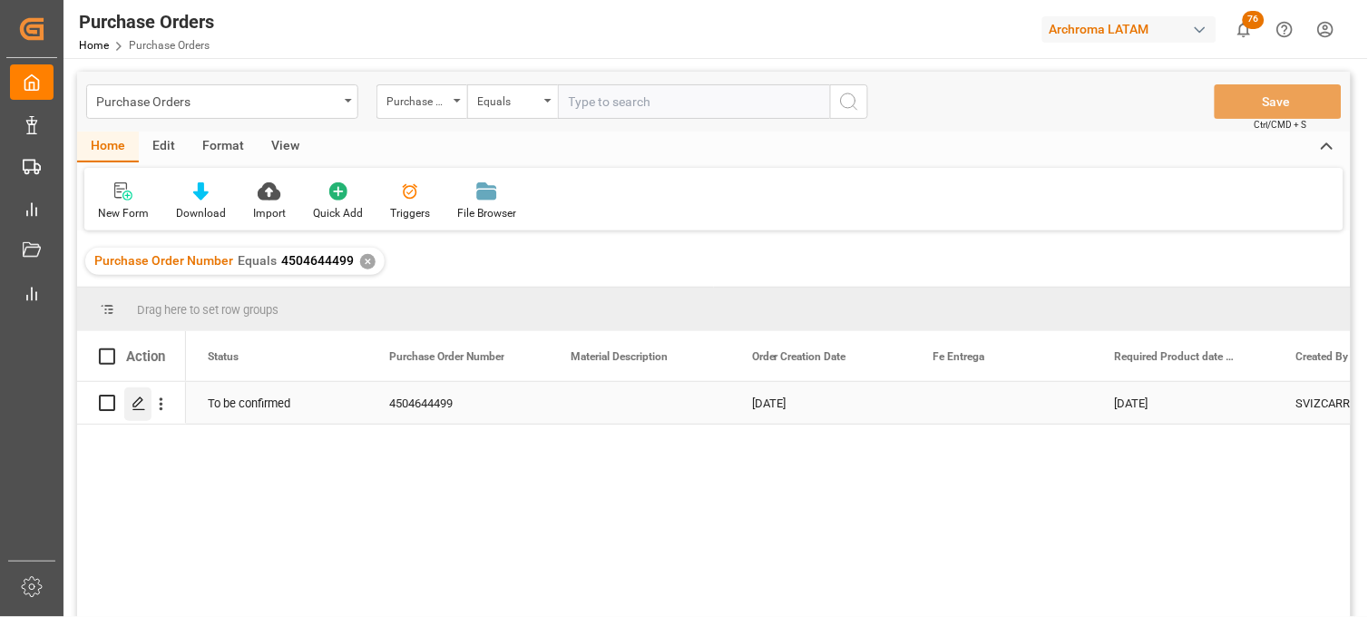
click at [141, 409] on line "Press SPACE to select this row." at bounding box center [138, 409] width 11 height 0
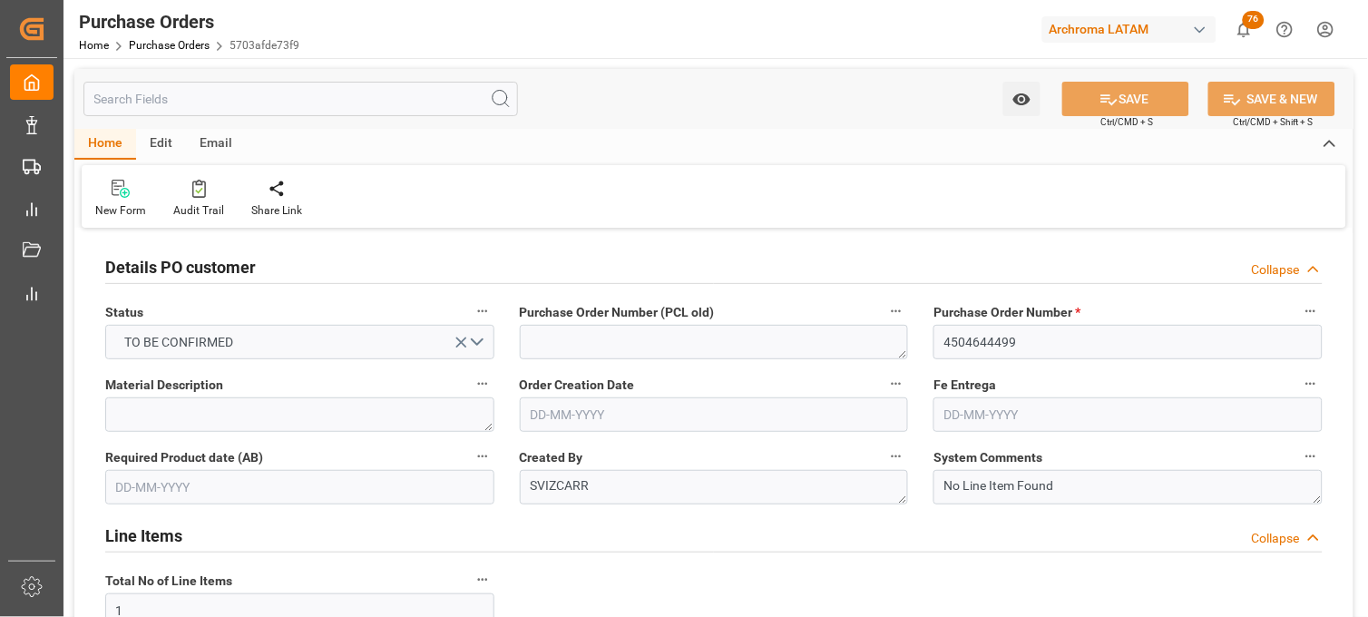
type input "16-07-2025"
type input "21-10-2025"
click at [935, 537] on div "Line Items Collapse" at bounding box center [713, 534] width 1217 height 34
click at [935, 537] on div "Line Items Expand" at bounding box center [713, 534] width 1217 height 34
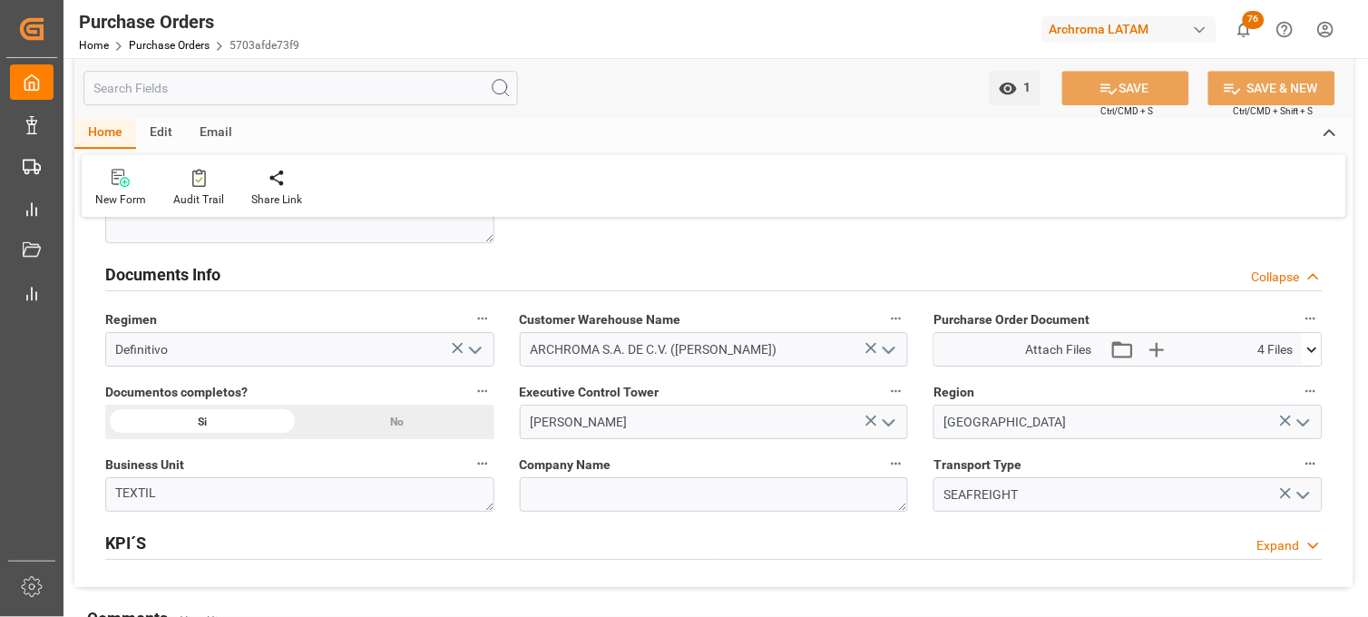
scroll to position [1249, 0]
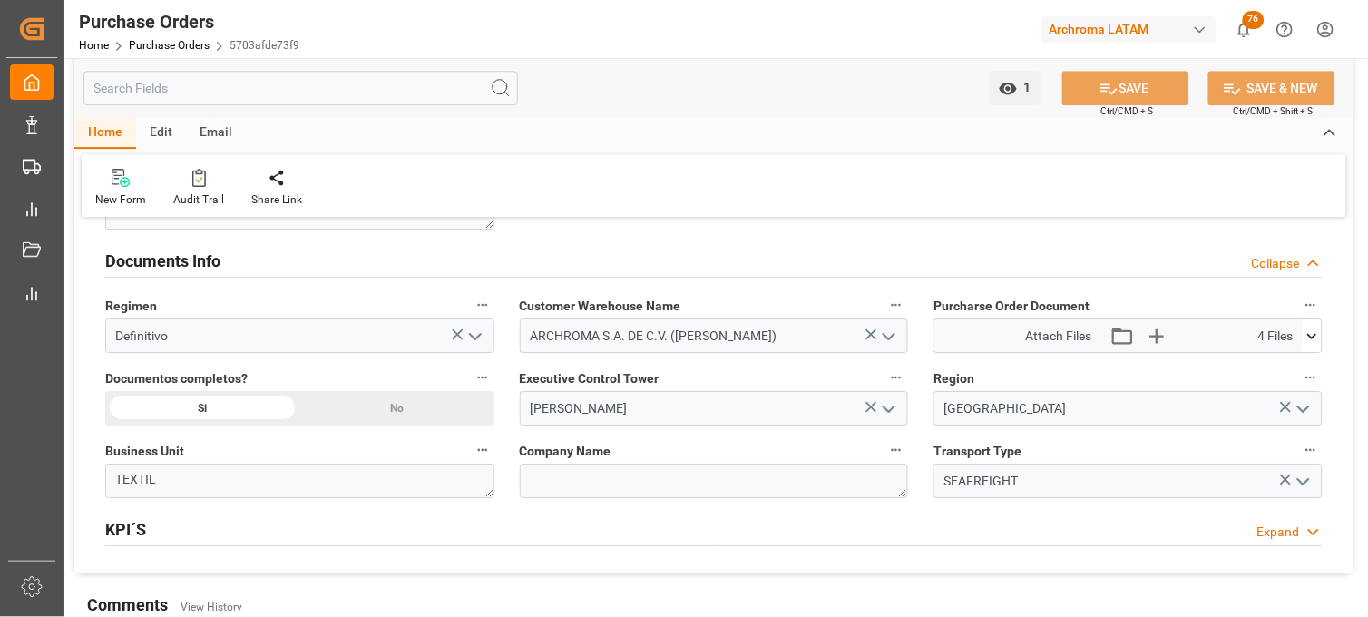
click at [1313, 337] on icon at bounding box center [1312, 335] width 10 height 5
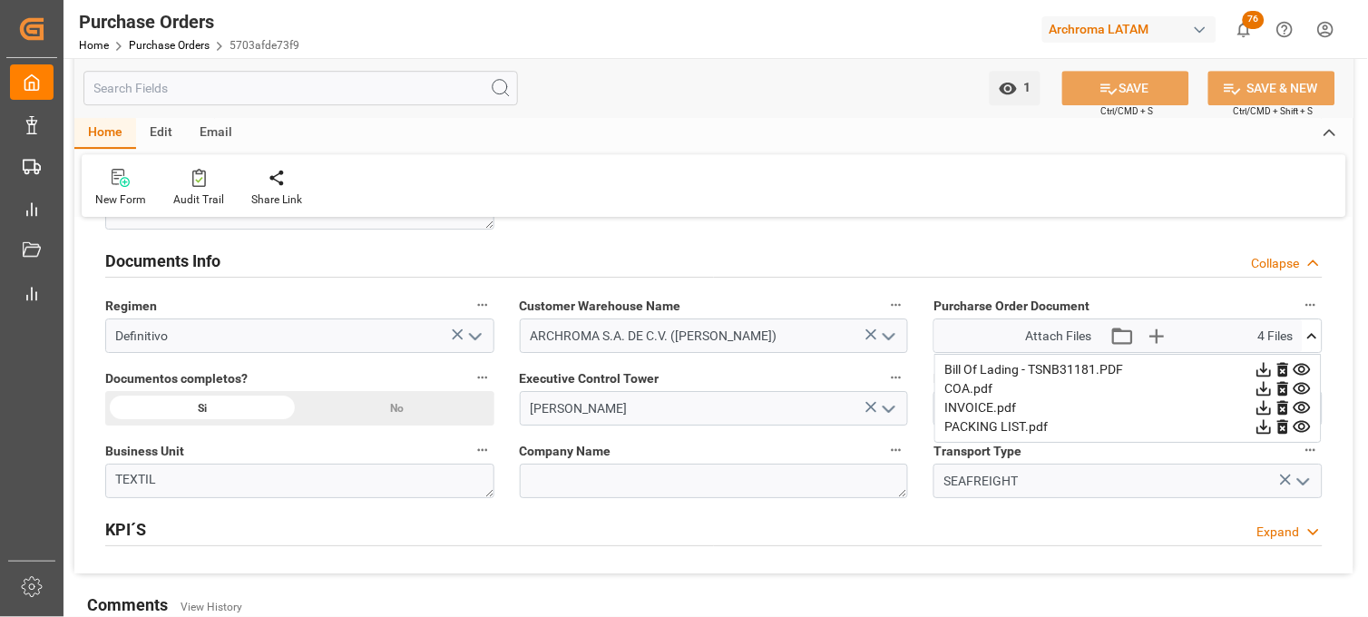
click at [1306, 365] on icon at bounding box center [1302, 370] width 17 height 12
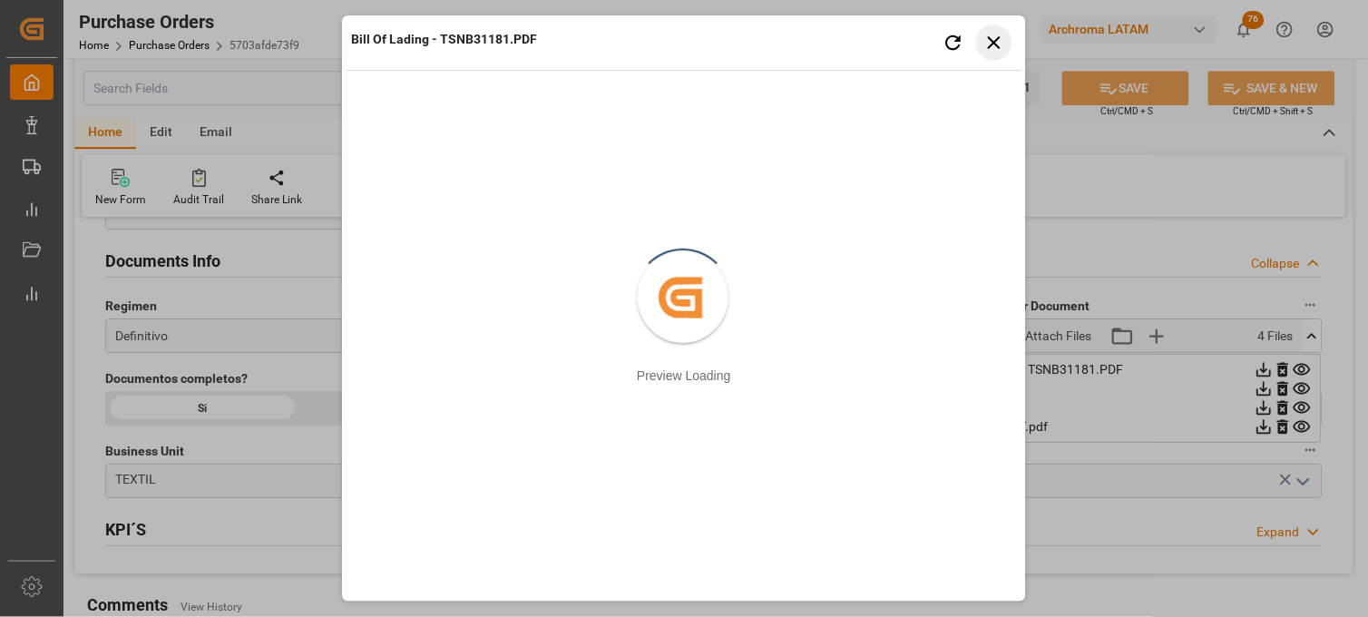
click at [989, 56] on button "Close preview" at bounding box center [994, 42] width 36 height 36
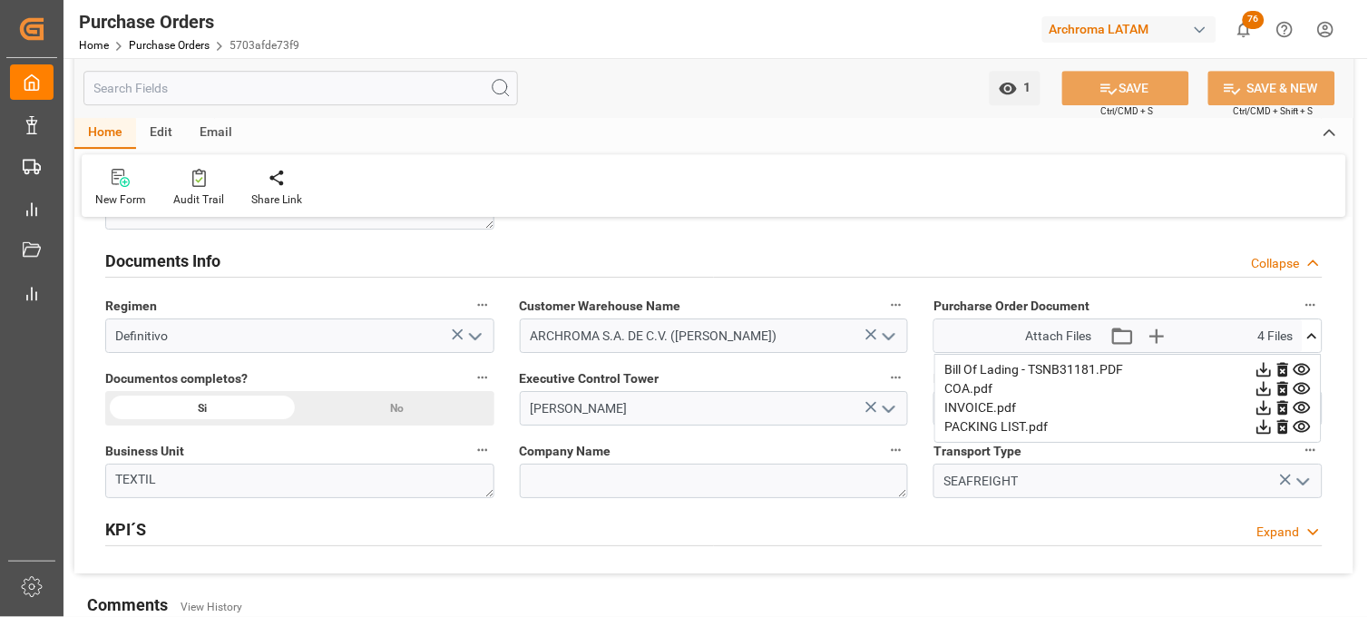
click at [927, 494] on div "SEAFREIGHT" at bounding box center [1128, 481] width 416 height 34
click at [926, 364] on div "Region MEXICO" at bounding box center [1128, 395] width 415 height 73
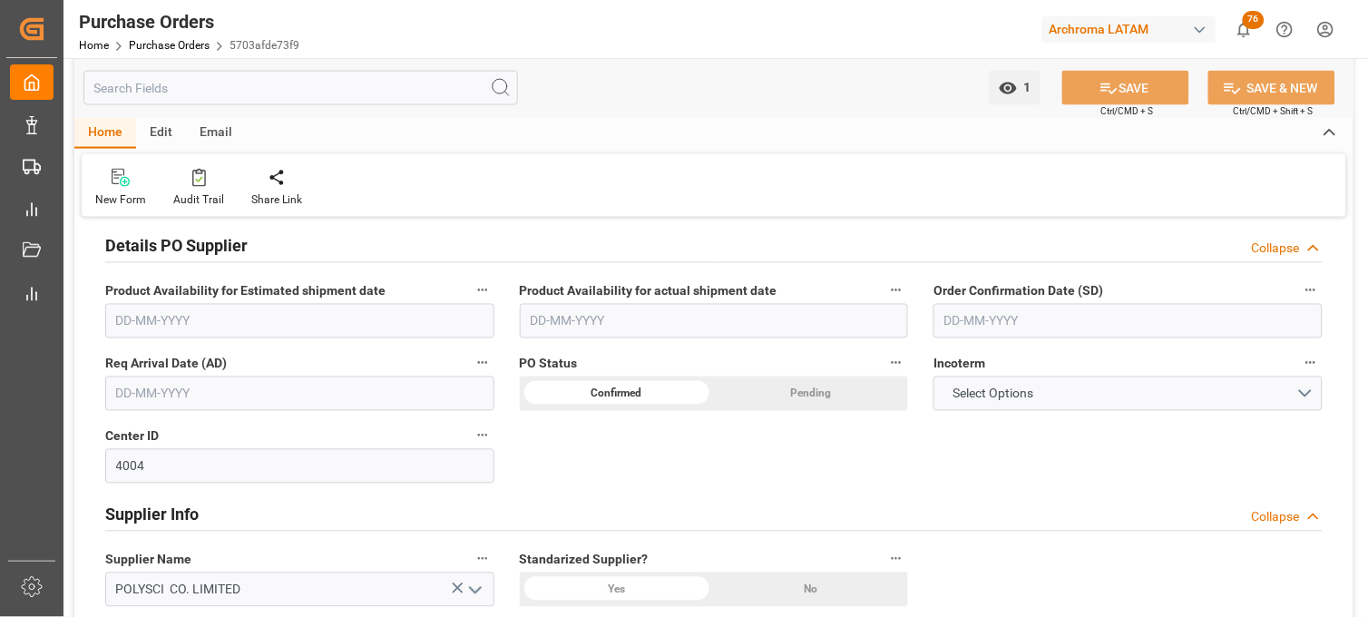
scroll to position [604, 0]
click at [969, 328] on input "text" at bounding box center [1128, 323] width 389 height 34
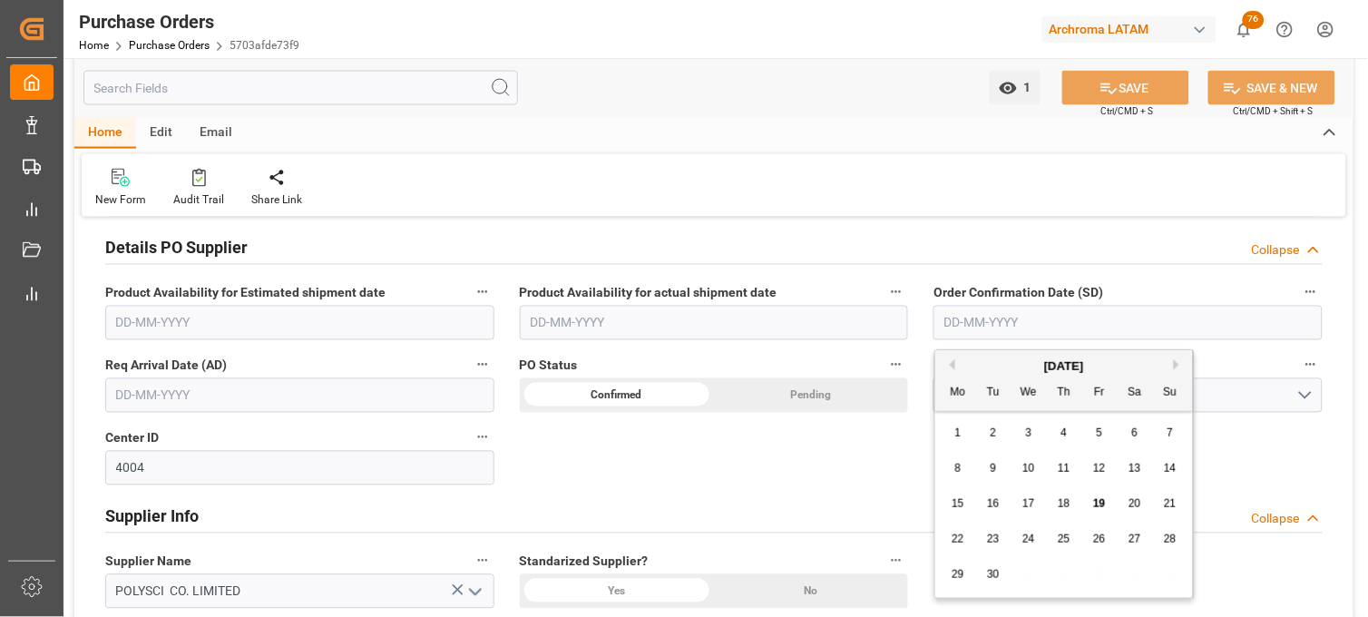
click at [968, 478] on div "8" at bounding box center [958, 469] width 23 height 22
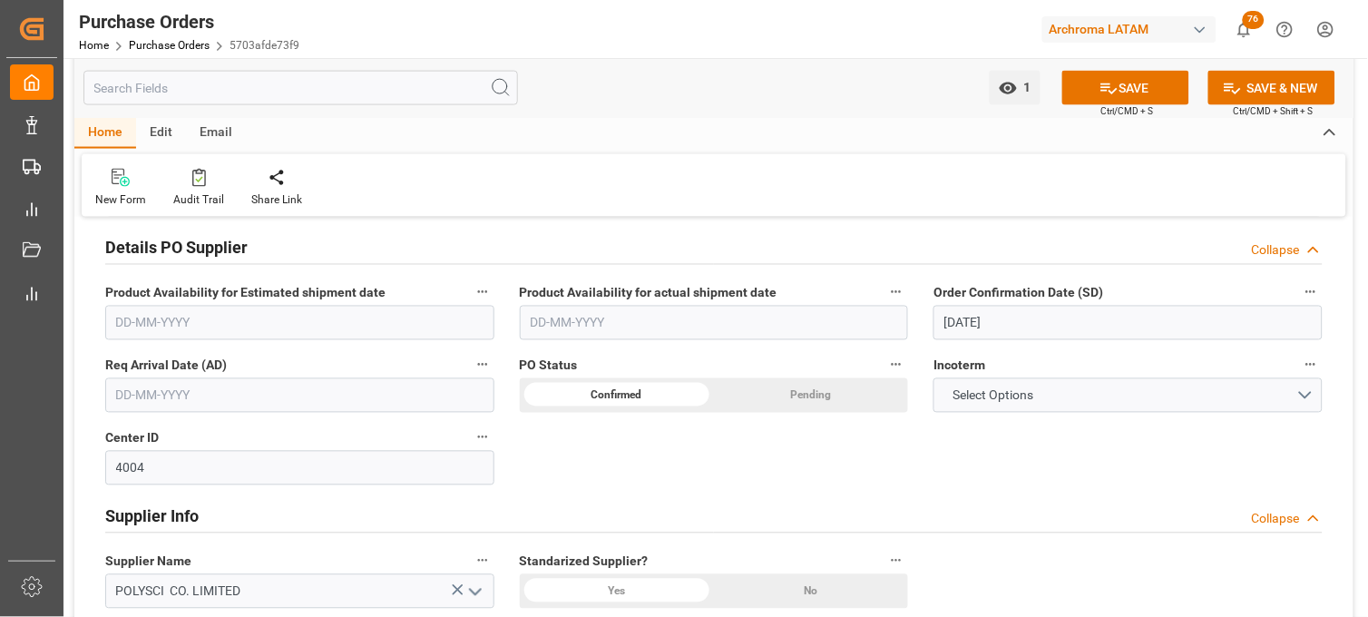
click at [1048, 341] on div "Order Confirmation Date (SD) 08-09-2025" at bounding box center [1128, 310] width 415 height 73
click at [1065, 318] on input "08-09-2025" at bounding box center [1128, 323] width 389 height 34
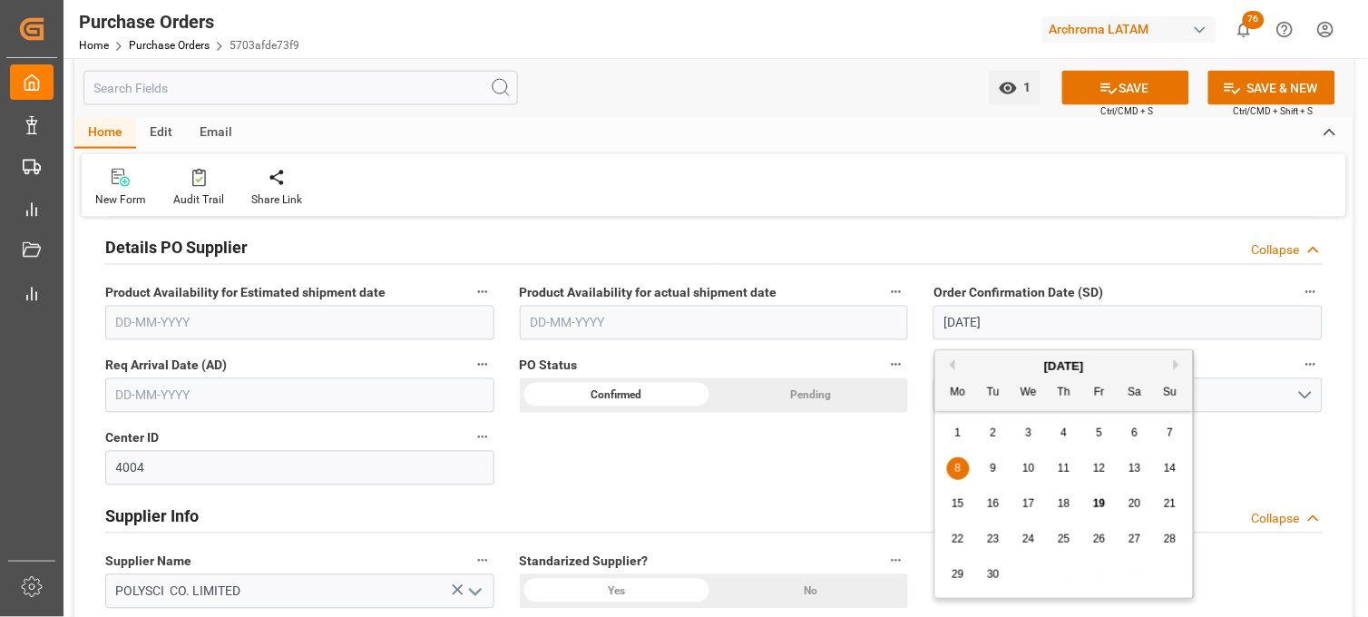
click at [1111, 467] on div "8 9 10 11 12 13 14" at bounding box center [1065, 468] width 248 height 35
click at [1104, 470] on span "12" at bounding box center [1099, 468] width 12 height 13
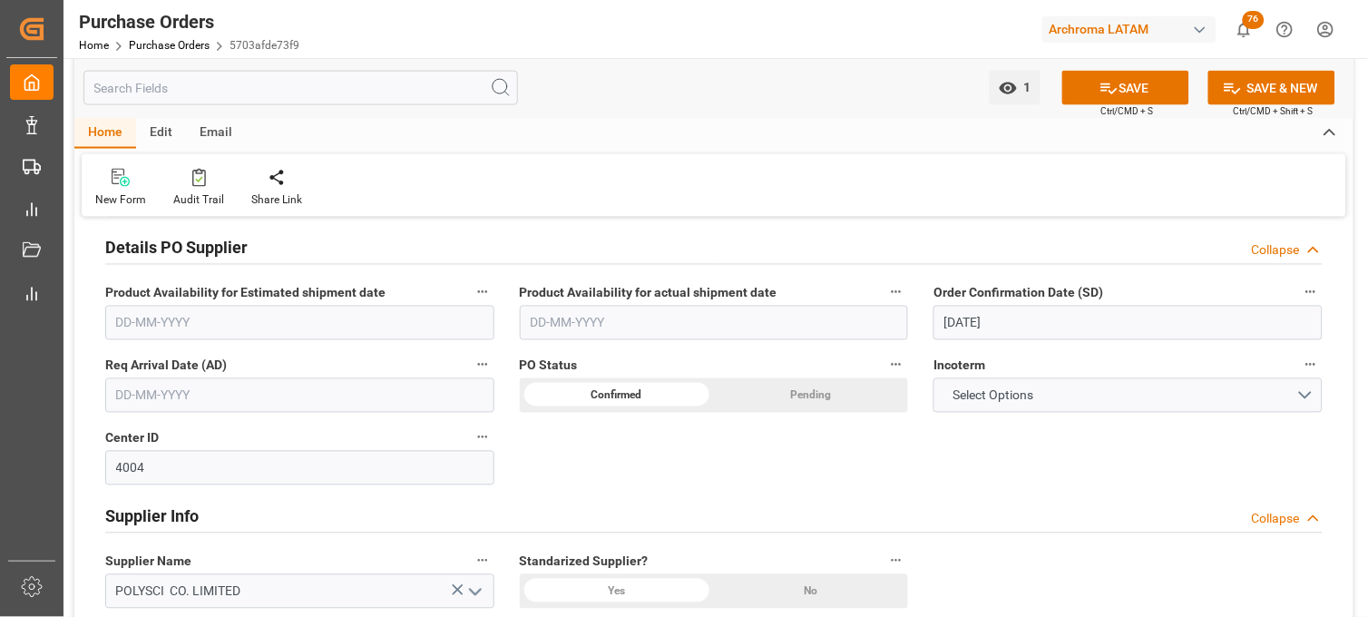
type input "12-09-2025"
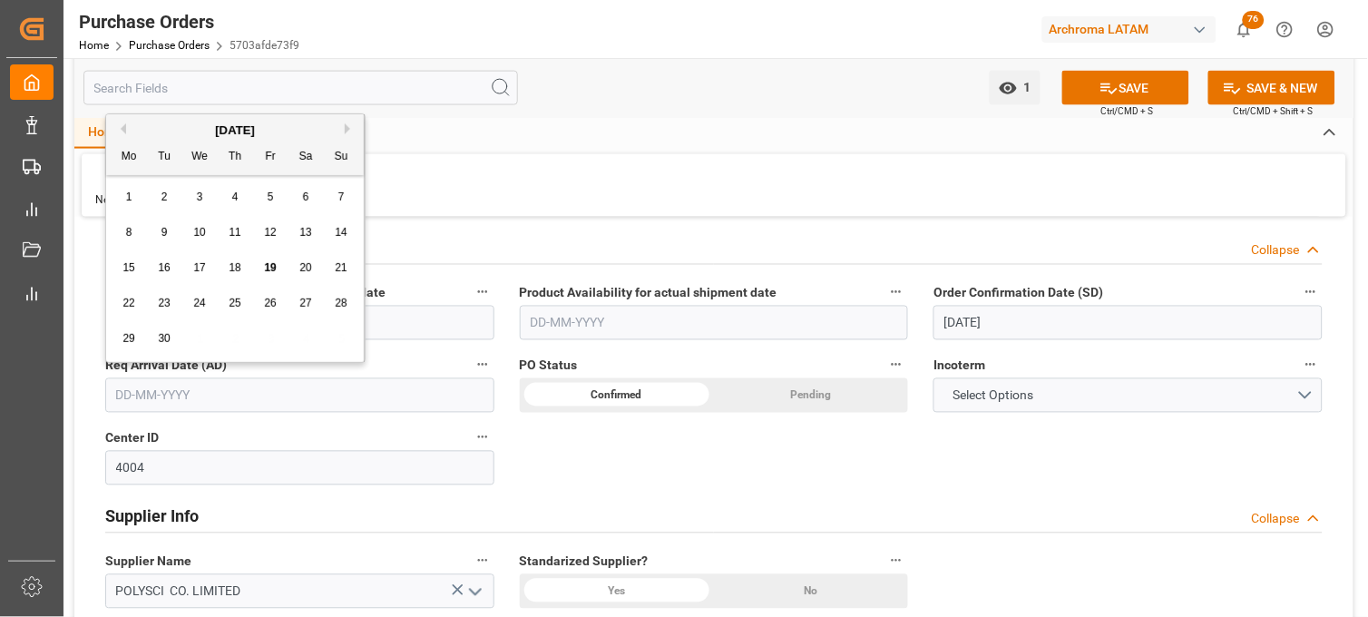
click at [348, 403] on input "text" at bounding box center [299, 395] width 389 height 34
click at [346, 129] on button "Next Month" at bounding box center [350, 128] width 11 height 11
click at [343, 200] on span "5" at bounding box center [341, 197] width 6 height 13
type input "05-10-2025"
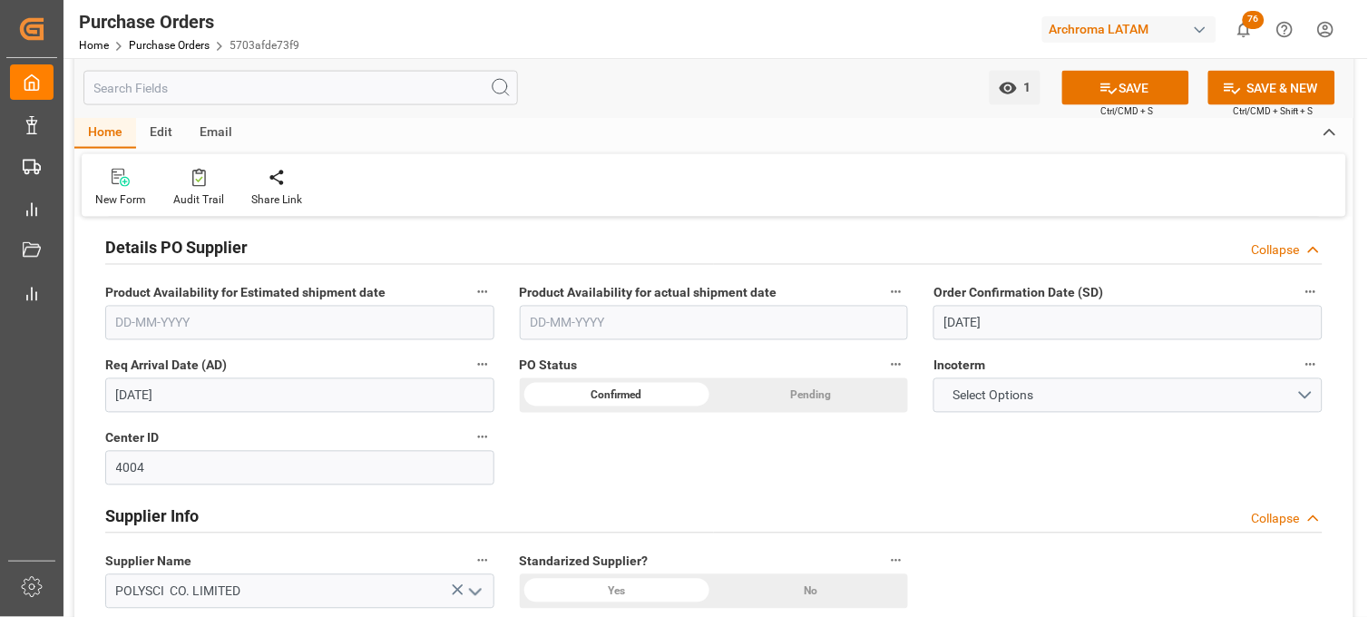
click at [865, 452] on div "Details PO customer Collapse Status TO BE CONFIRMED Purchase Order Number (PCL …" at bounding box center [713, 423] width 1279 height 1589
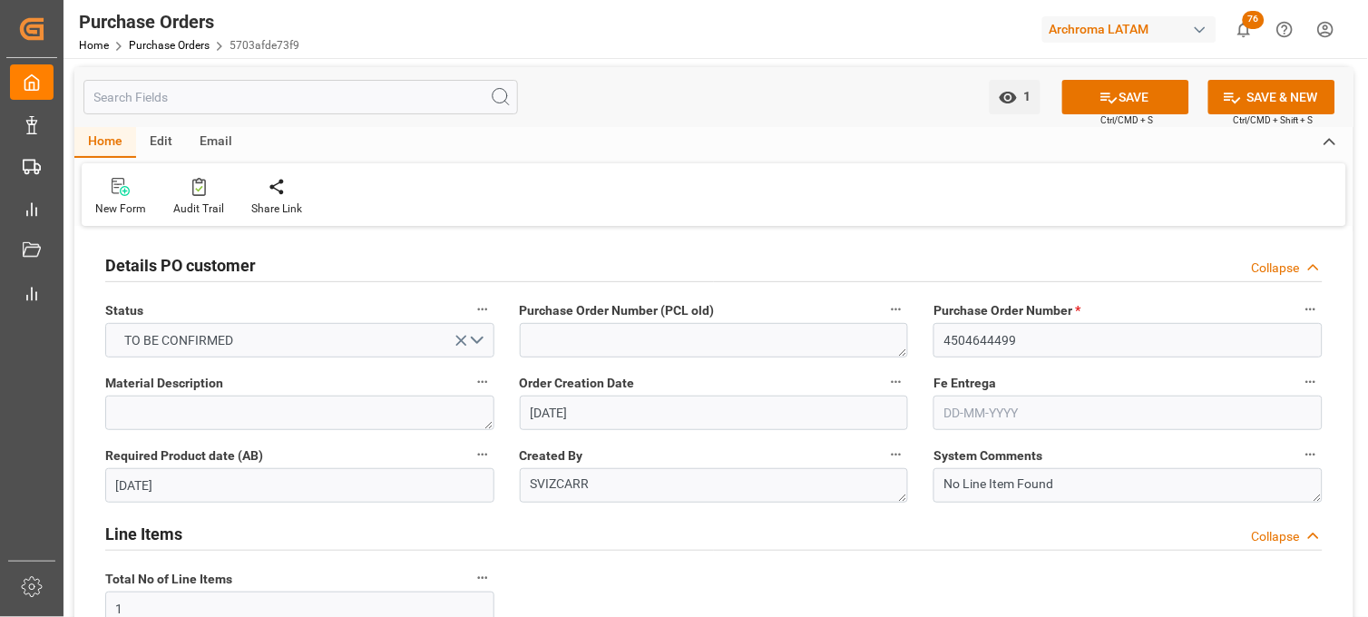
scroll to position [0, 0]
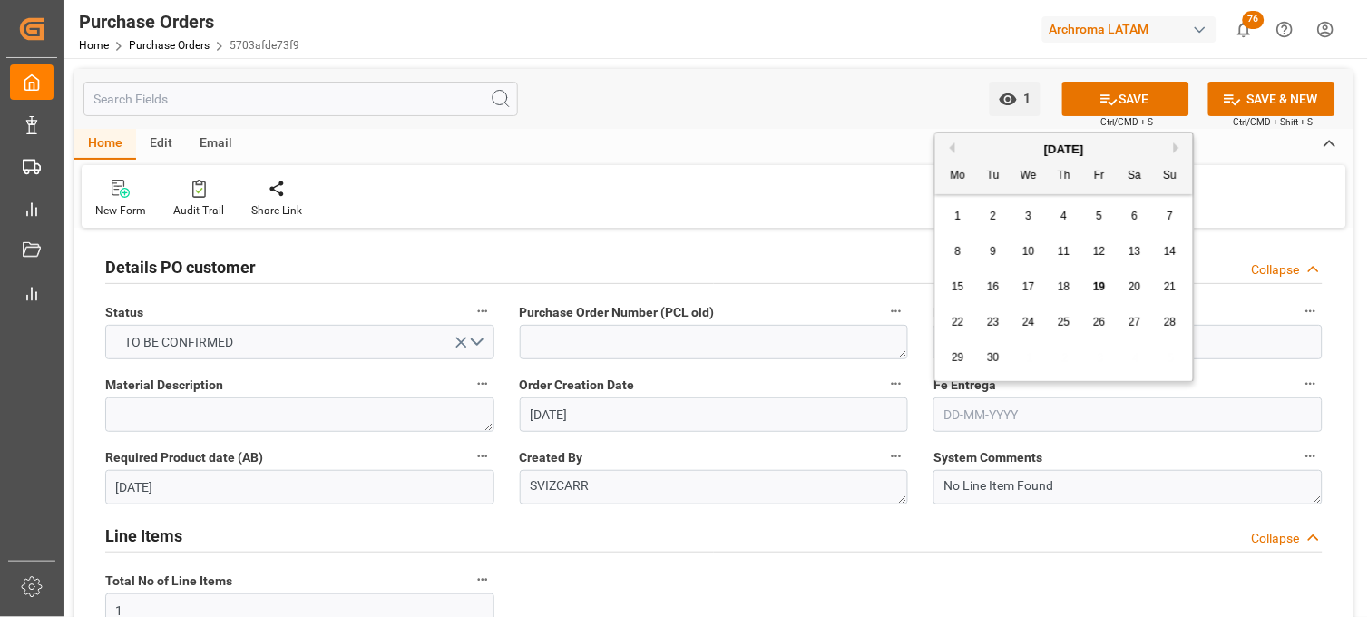
click at [981, 408] on input "text" at bounding box center [1128, 414] width 389 height 34
click at [1176, 151] on button "Next Month" at bounding box center [1179, 147] width 11 height 11
click at [1034, 290] on span "15" at bounding box center [1028, 286] width 12 height 13
type input "15-10-2025"
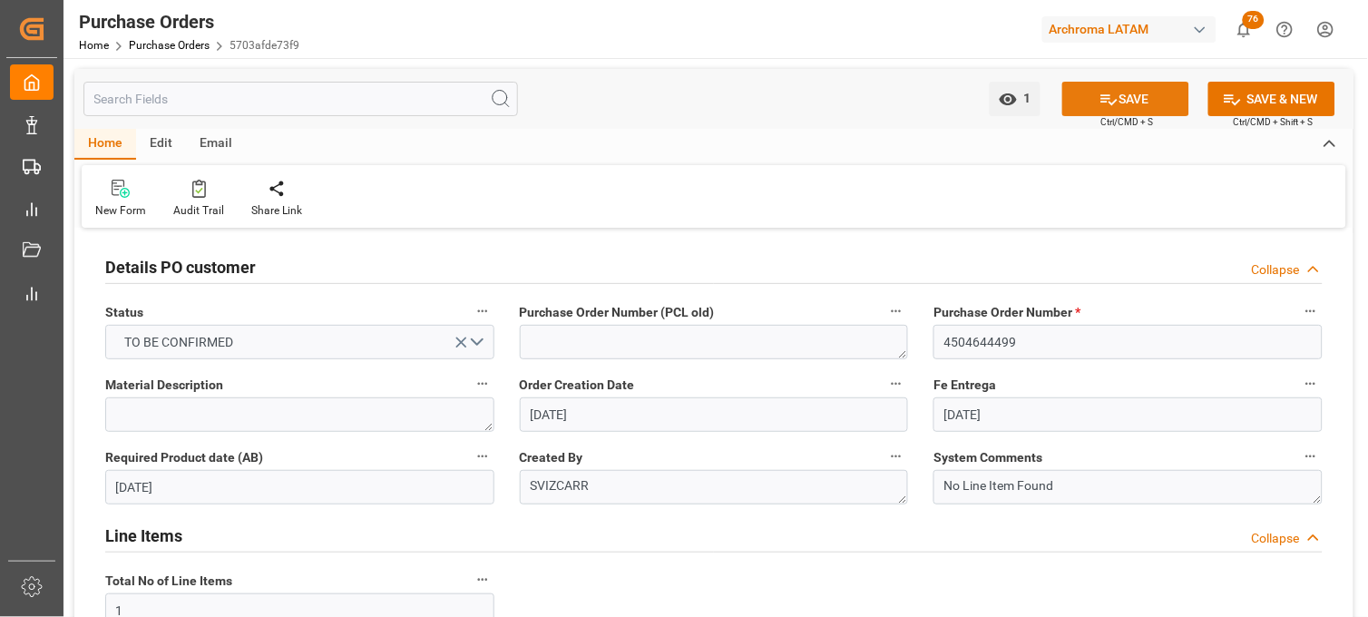
click at [1087, 103] on button "SAVE" at bounding box center [1125, 99] width 127 height 34
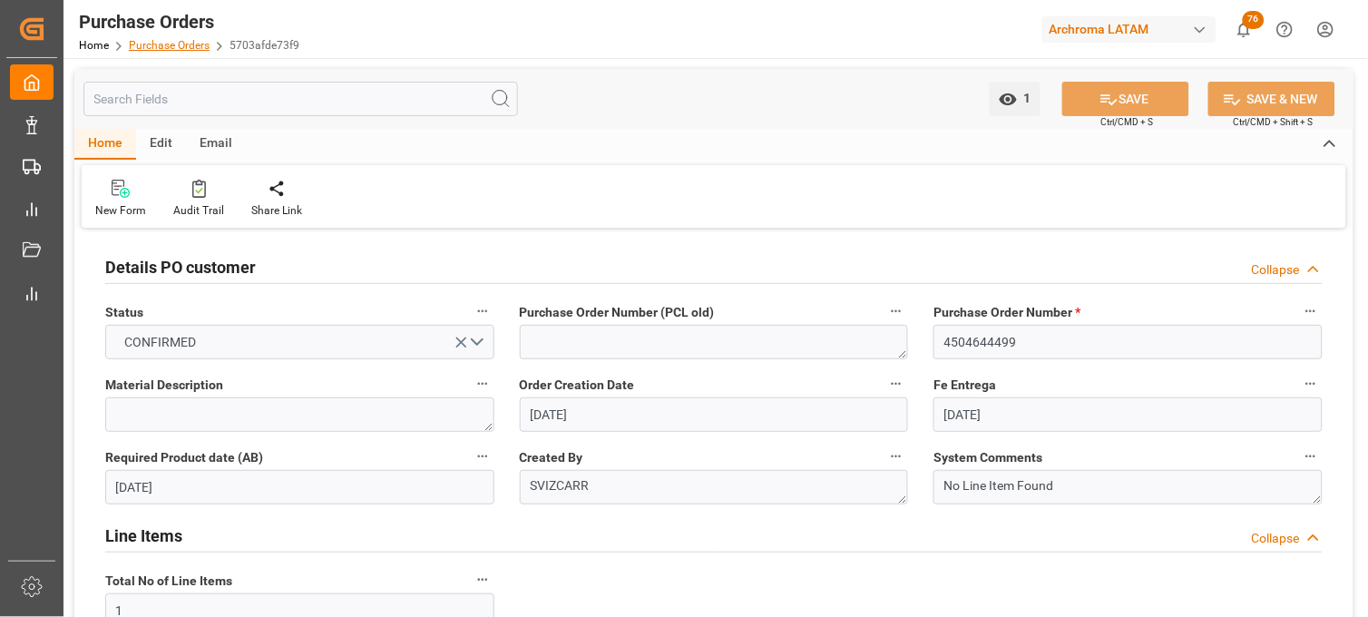
click at [191, 45] on link "Purchase Orders" at bounding box center [169, 45] width 81 height 13
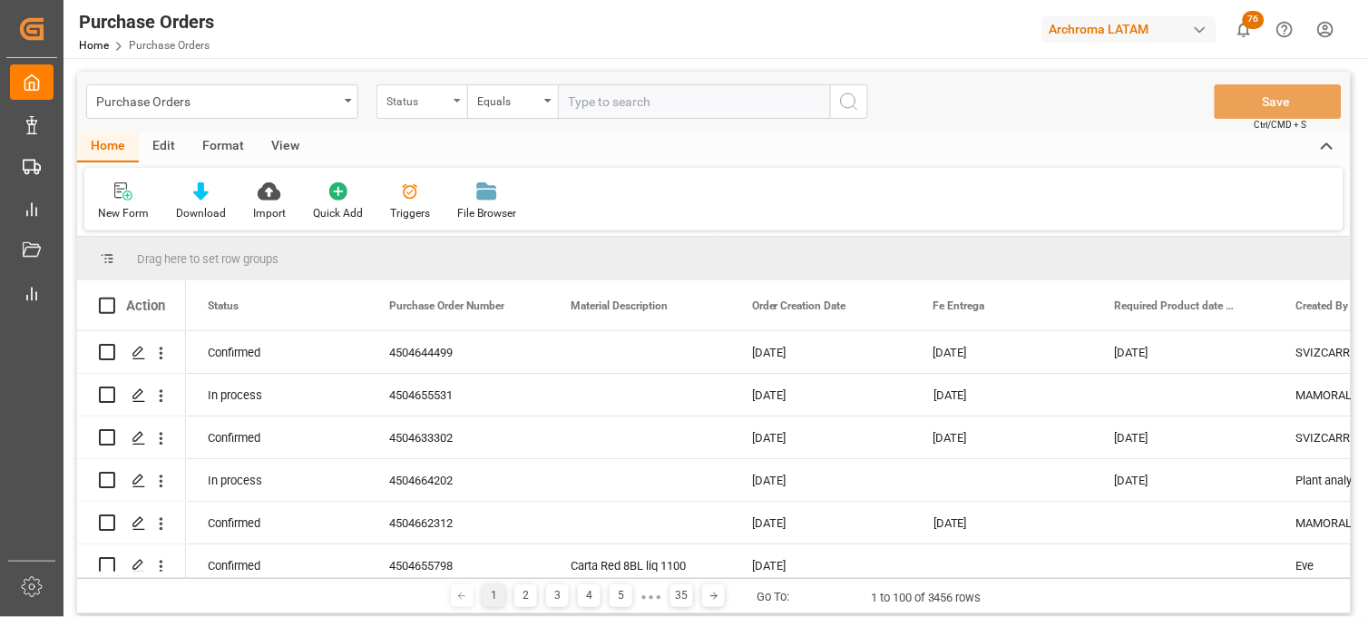
click at [464, 111] on div "Status" at bounding box center [421, 101] width 91 height 34
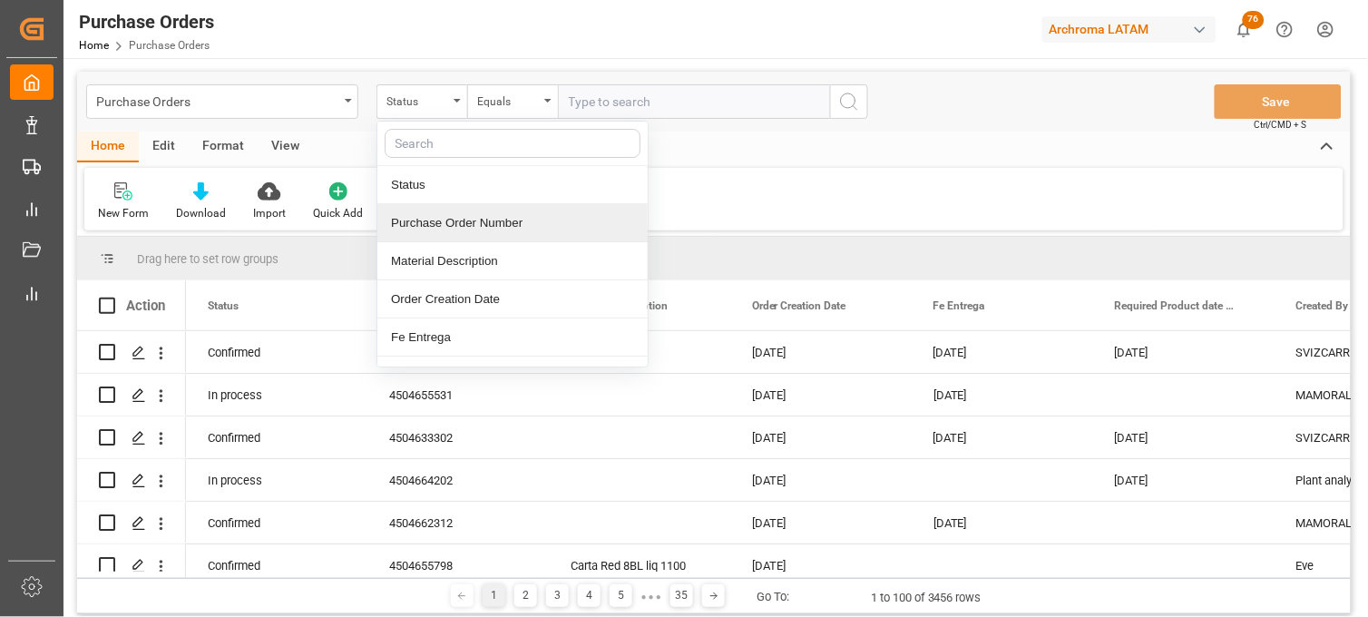
click at [477, 210] on div "Purchase Order Number" at bounding box center [512, 223] width 270 height 38
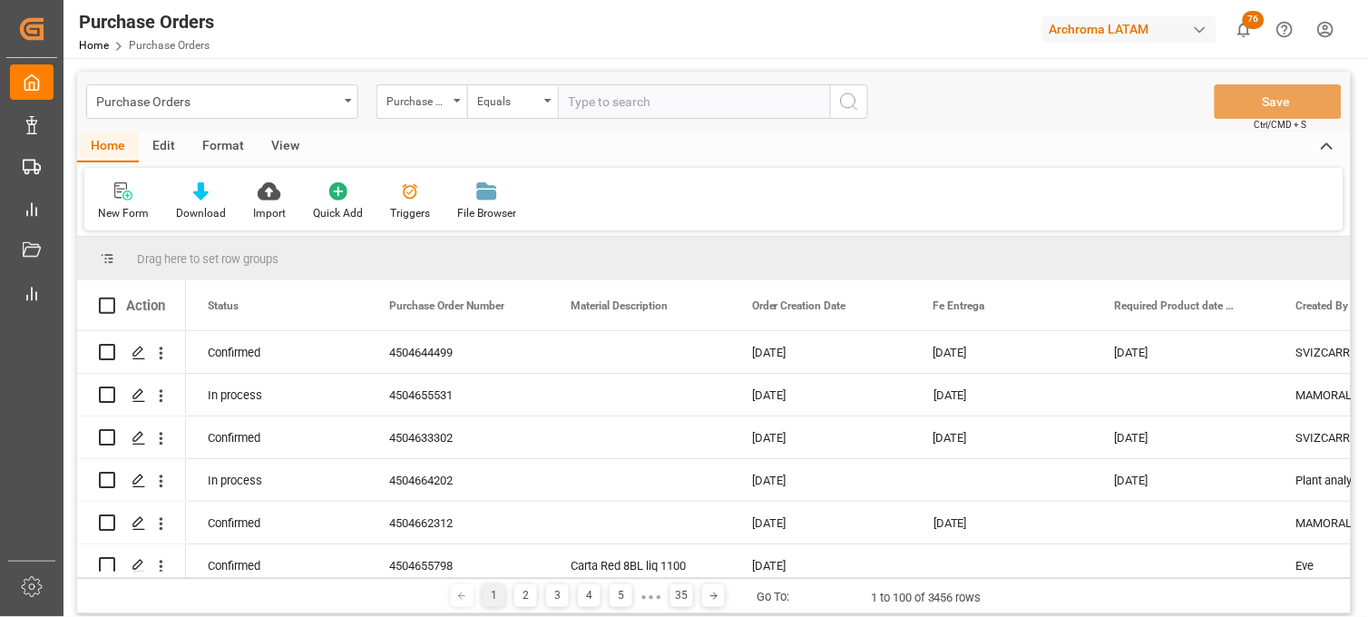
click at [609, 96] on input "text" at bounding box center [694, 101] width 272 height 34
paste input "4504656483"
type input "4504656483"
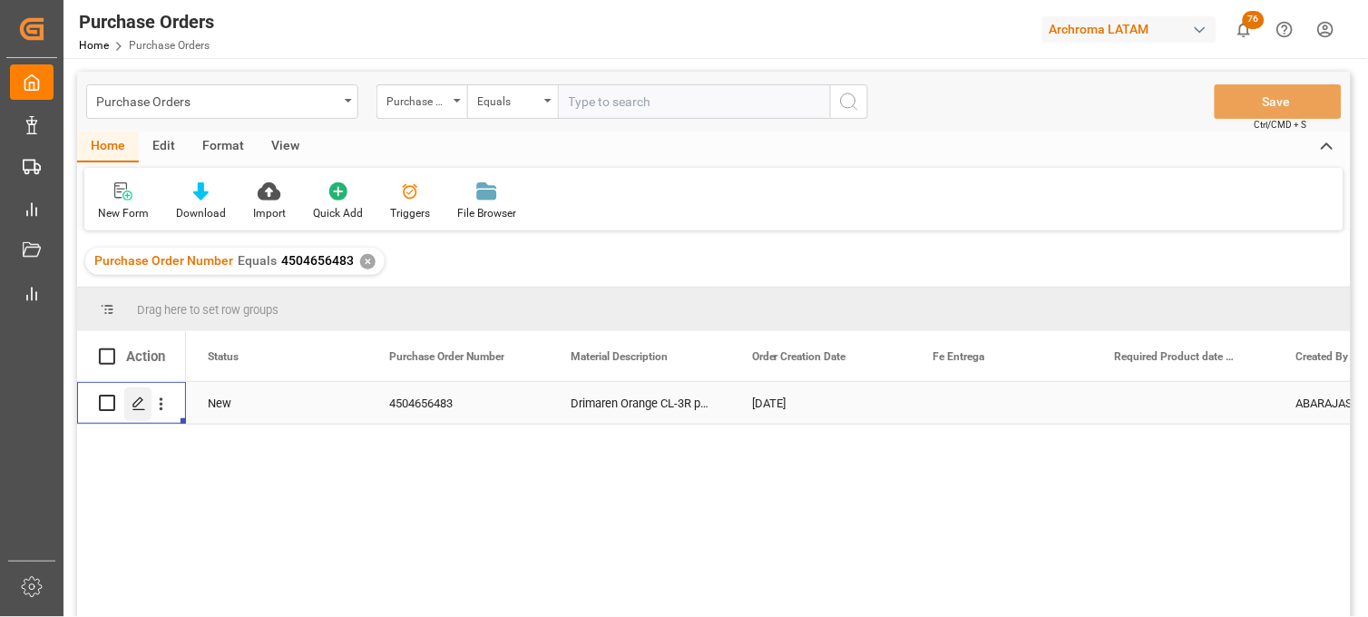
click at [150, 413] on div "Press SPACE to select this row." at bounding box center [137, 404] width 27 height 34
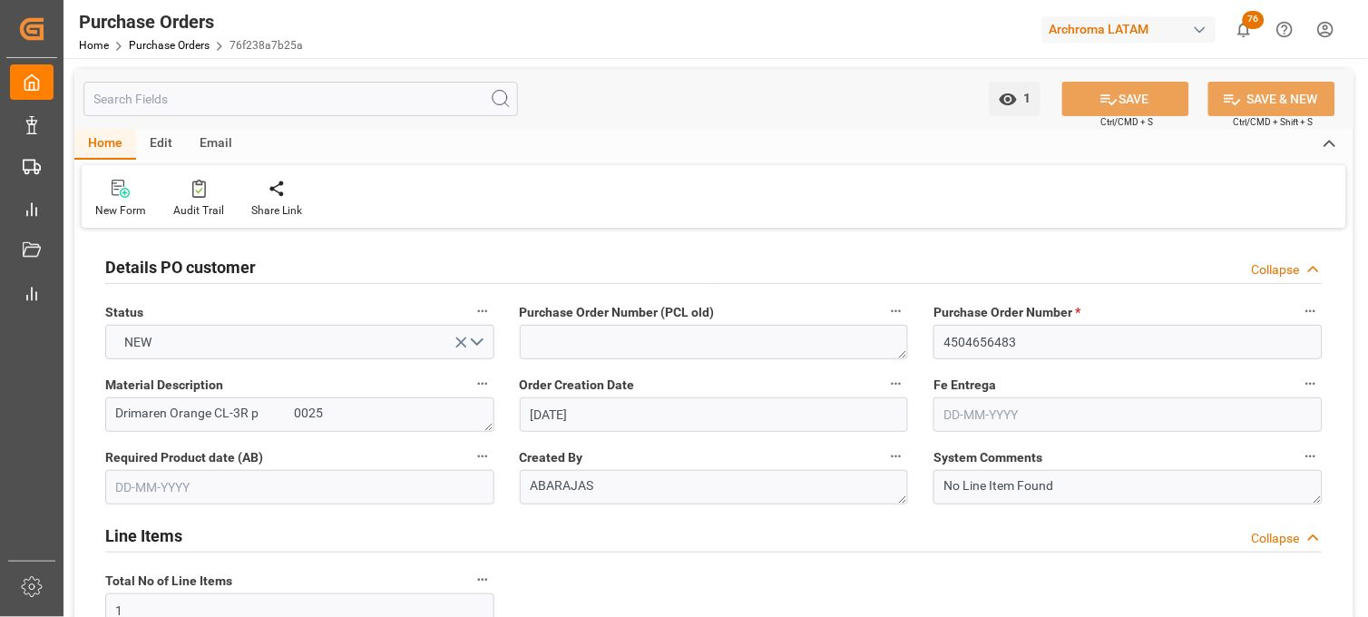
click at [918, 447] on div "Created By ABARAJAS" at bounding box center [714, 474] width 415 height 73
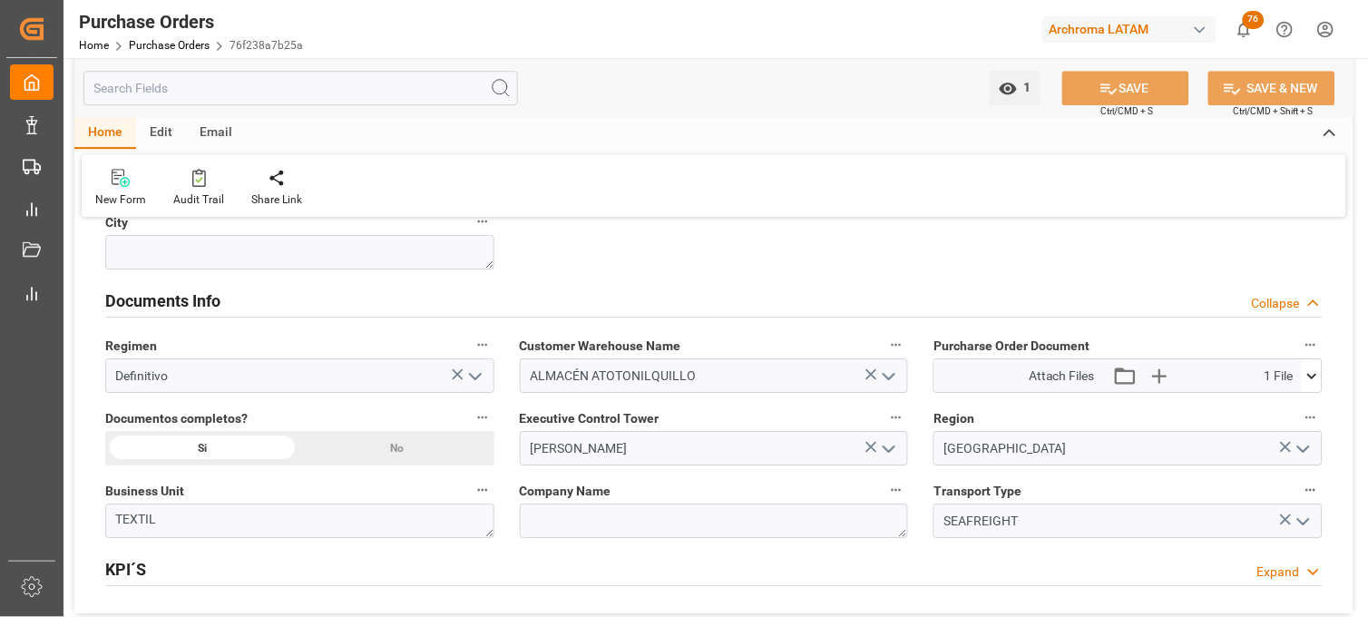
scroll to position [1249, 0]
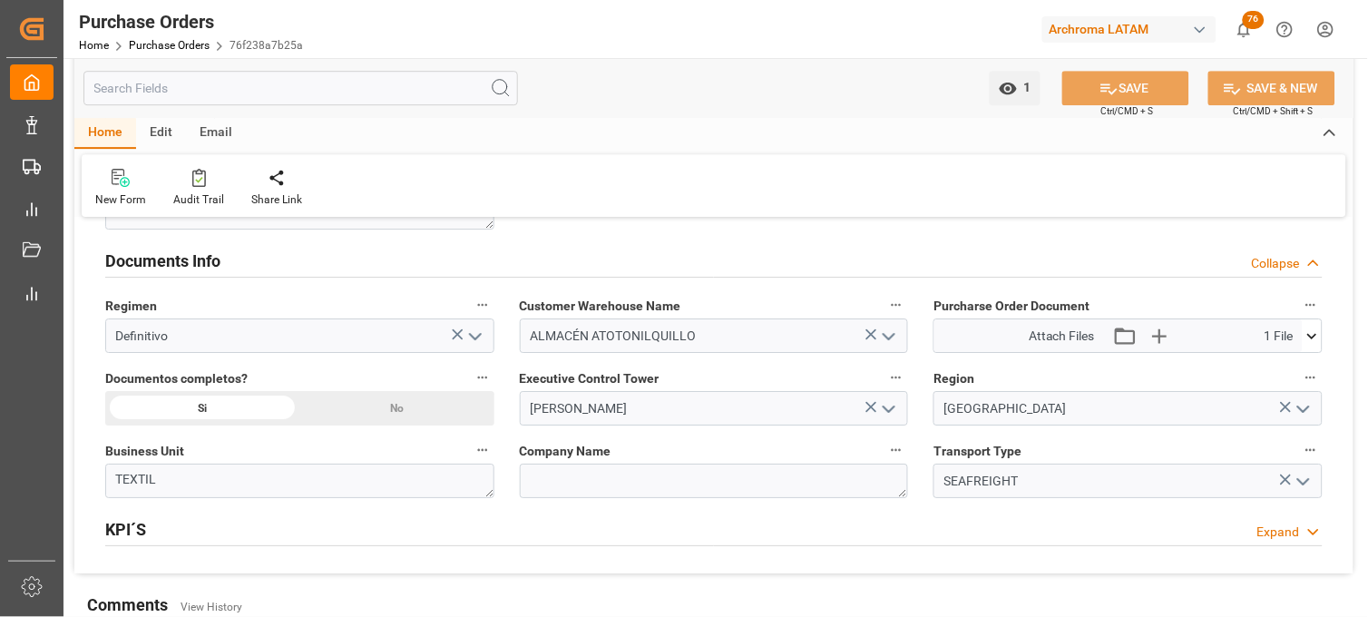
click at [1316, 338] on icon at bounding box center [1312, 336] width 19 height 19
click at [1305, 368] on icon at bounding box center [1302, 370] width 17 height 12
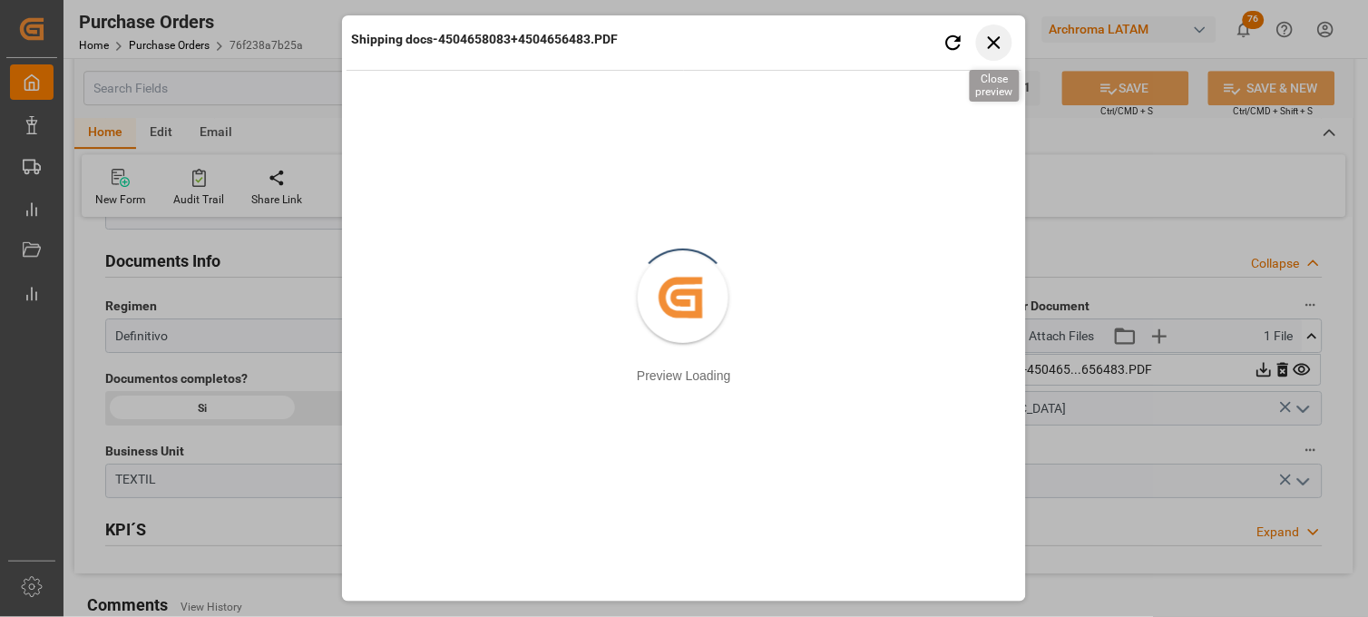
click at [992, 49] on icon "button" at bounding box center [994, 42] width 23 height 23
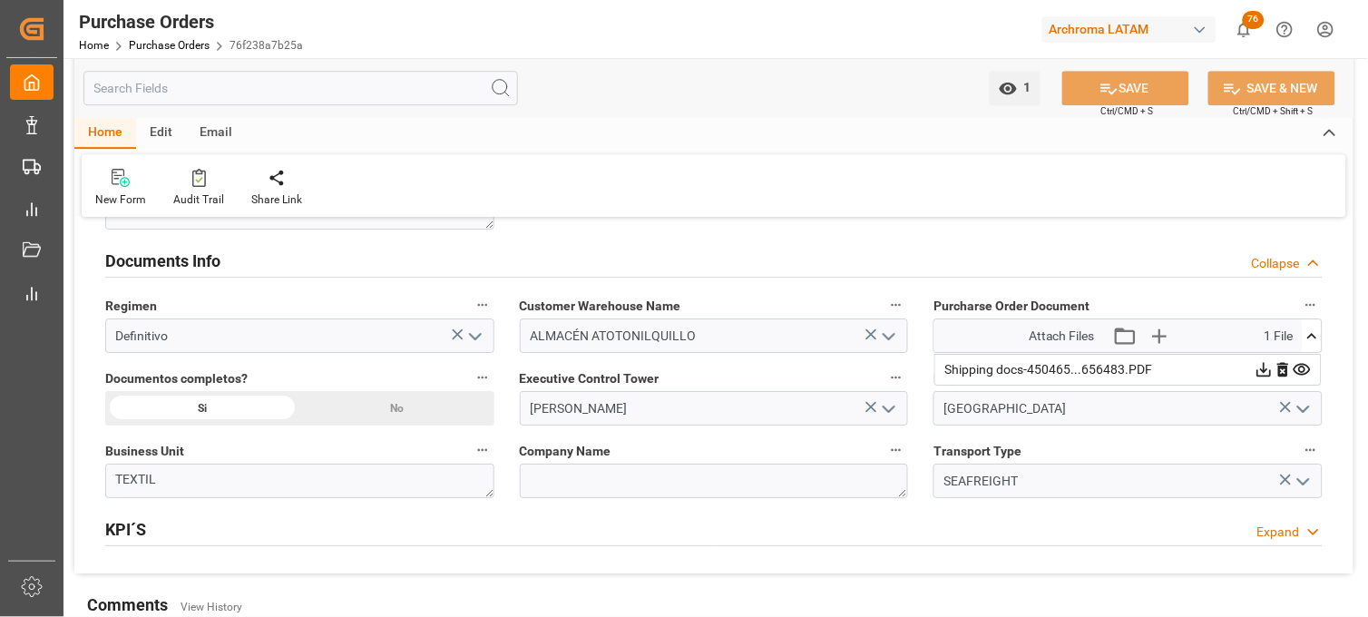
click at [912, 387] on div "Executive Control Tower Erika Cervantes" at bounding box center [714, 395] width 415 height 73
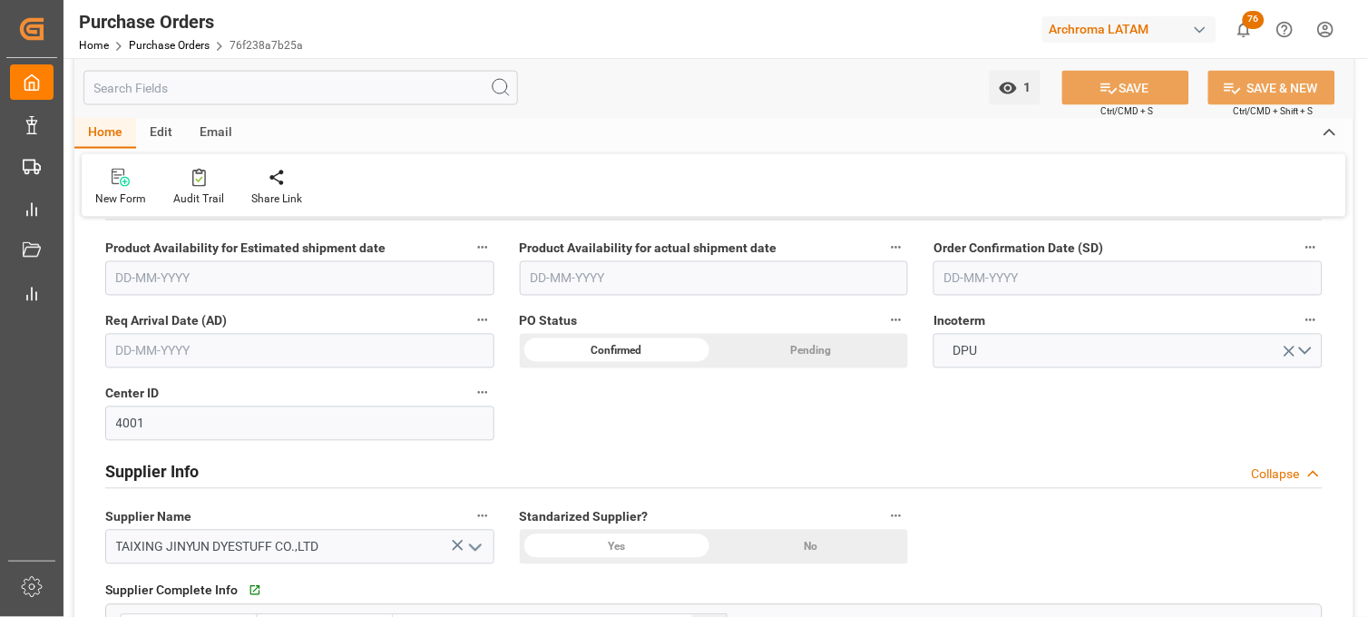
scroll to position [645, 0]
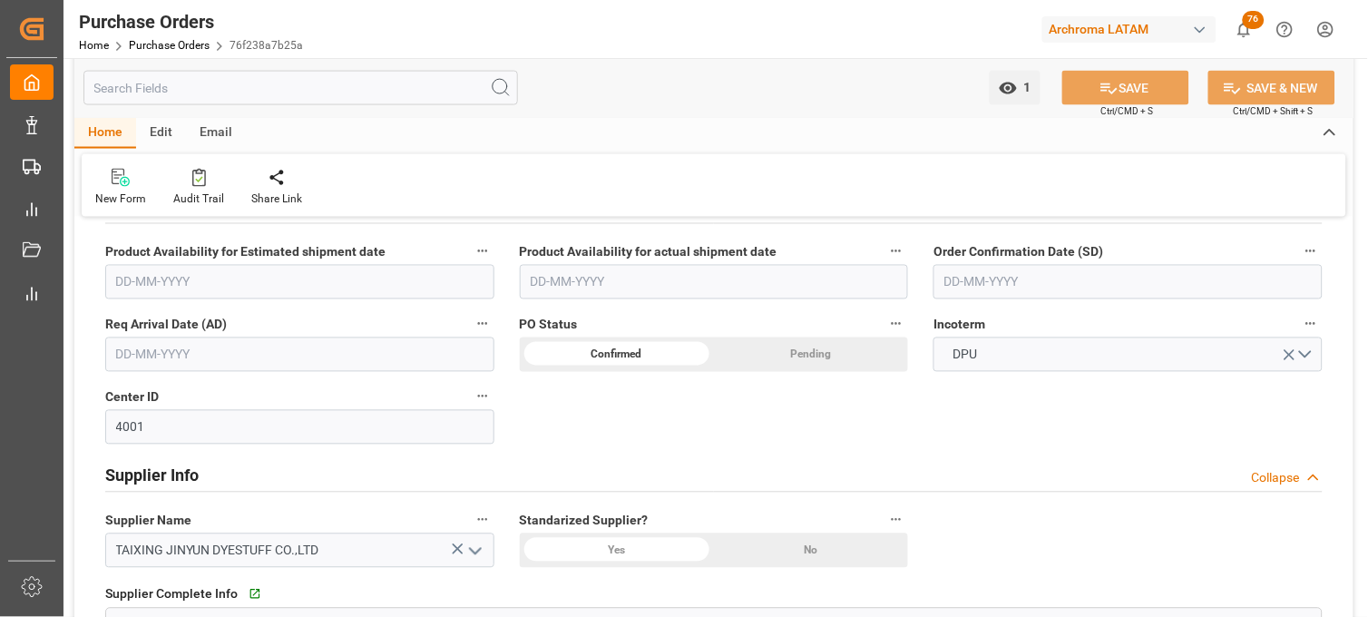
click at [990, 277] on input "text" at bounding box center [1128, 282] width 389 height 34
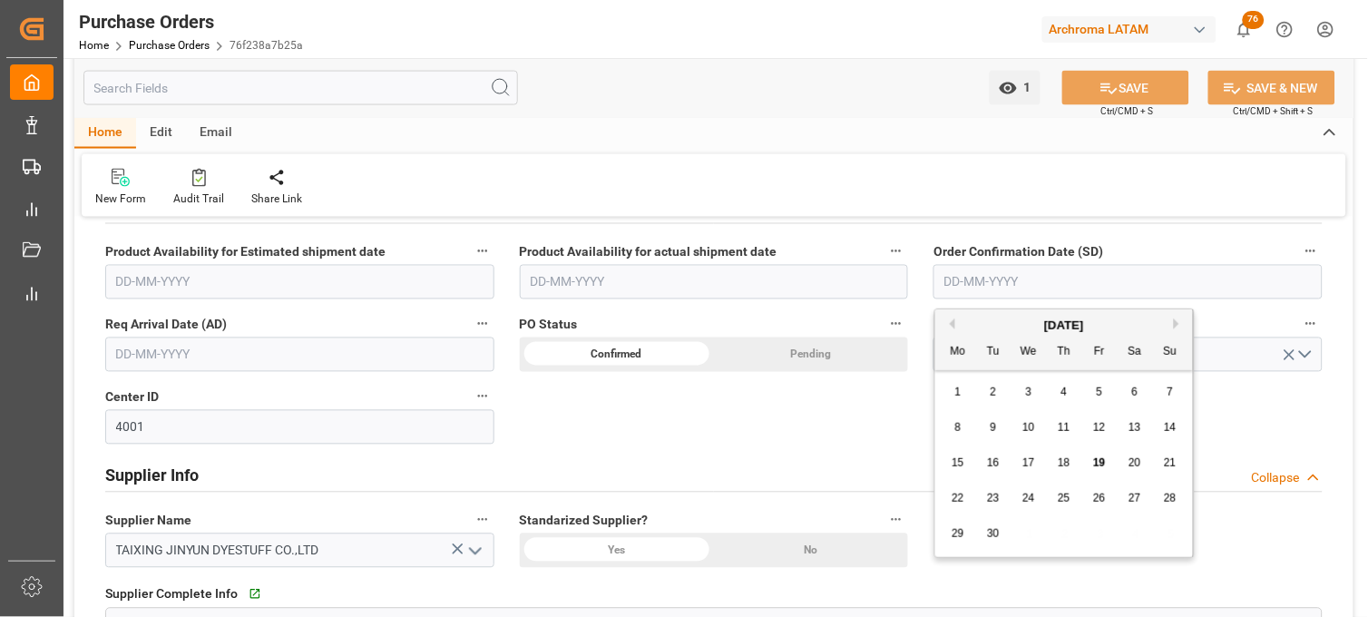
click at [948, 410] on div "8 9 10 11 12 13 14" at bounding box center [1065, 427] width 248 height 35
click at [1100, 392] on span "5" at bounding box center [1100, 392] width 6 height 13
type input "05-09-2025"
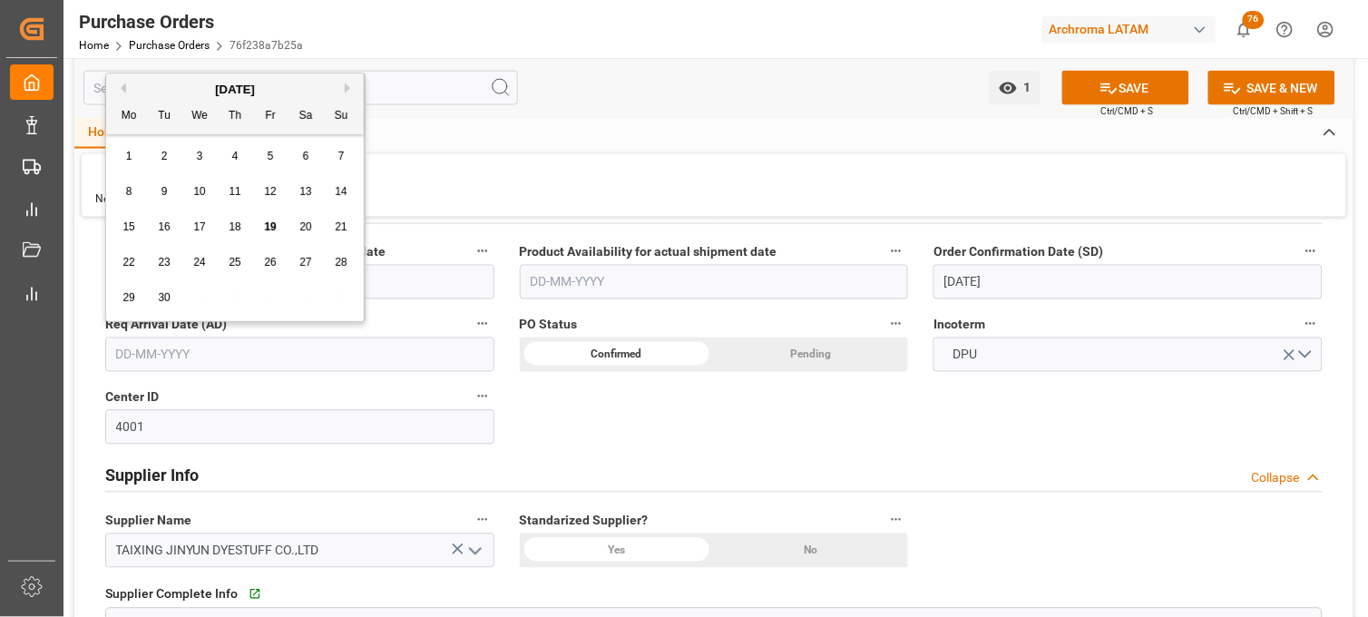
click at [282, 357] on input "text" at bounding box center [299, 354] width 389 height 34
click at [346, 92] on button "Next Month" at bounding box center [350, 88] width 11 height 11
click at [298, 152] on div "4" at bounding box center [306, 157] width 23 height 22
type input "04-10-2025"
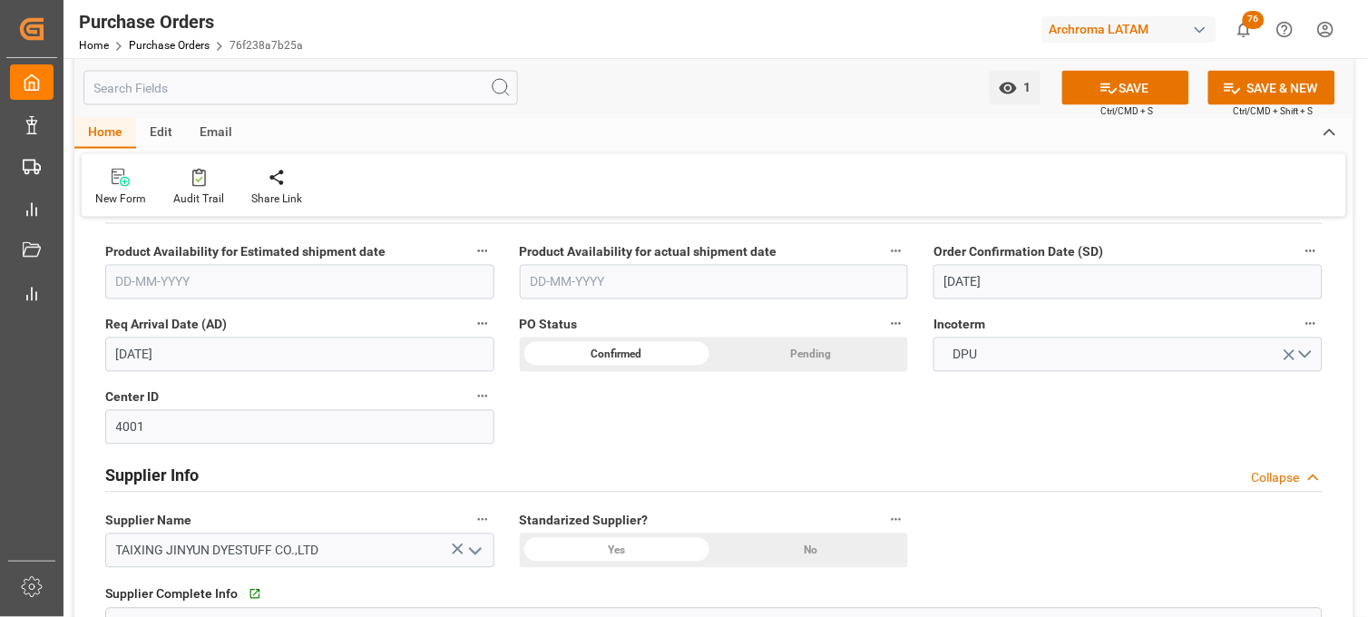
click at [924, 347] on div "DPU" at bounding box center [1128, 354] width 416 height 34
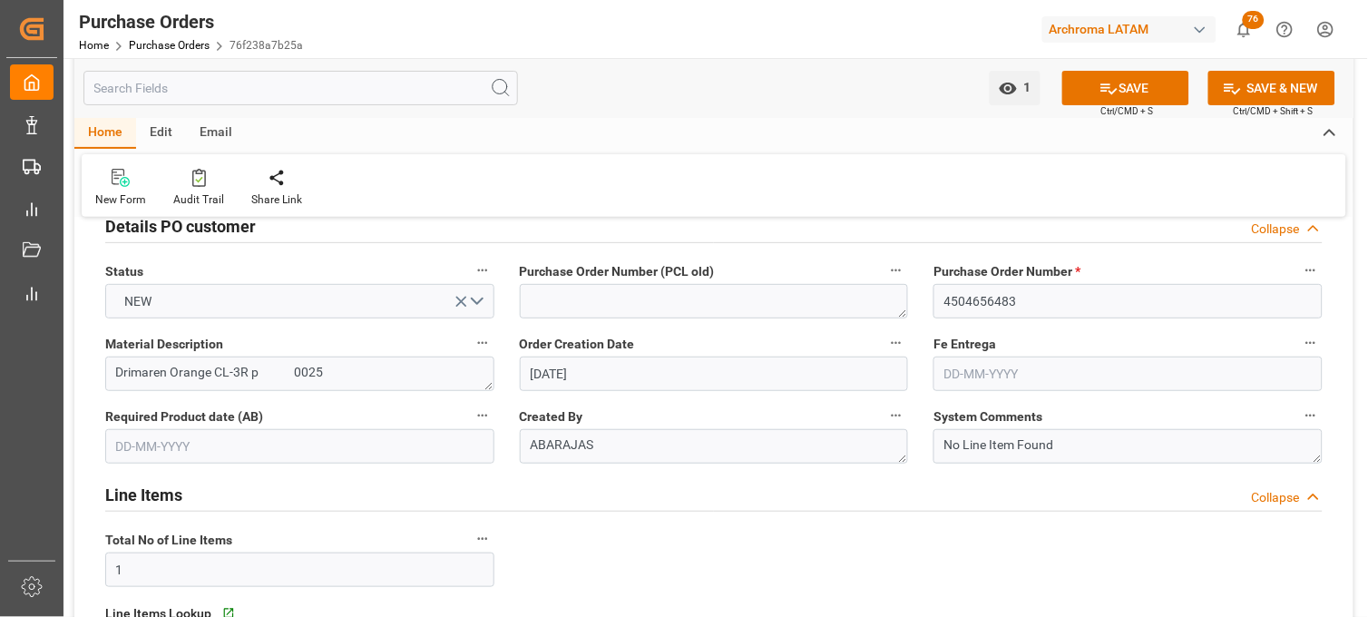
scroll to position [40, 0]
click at [960, 385] on input "text" at bounding box center [1128, 374] width 389 height 34
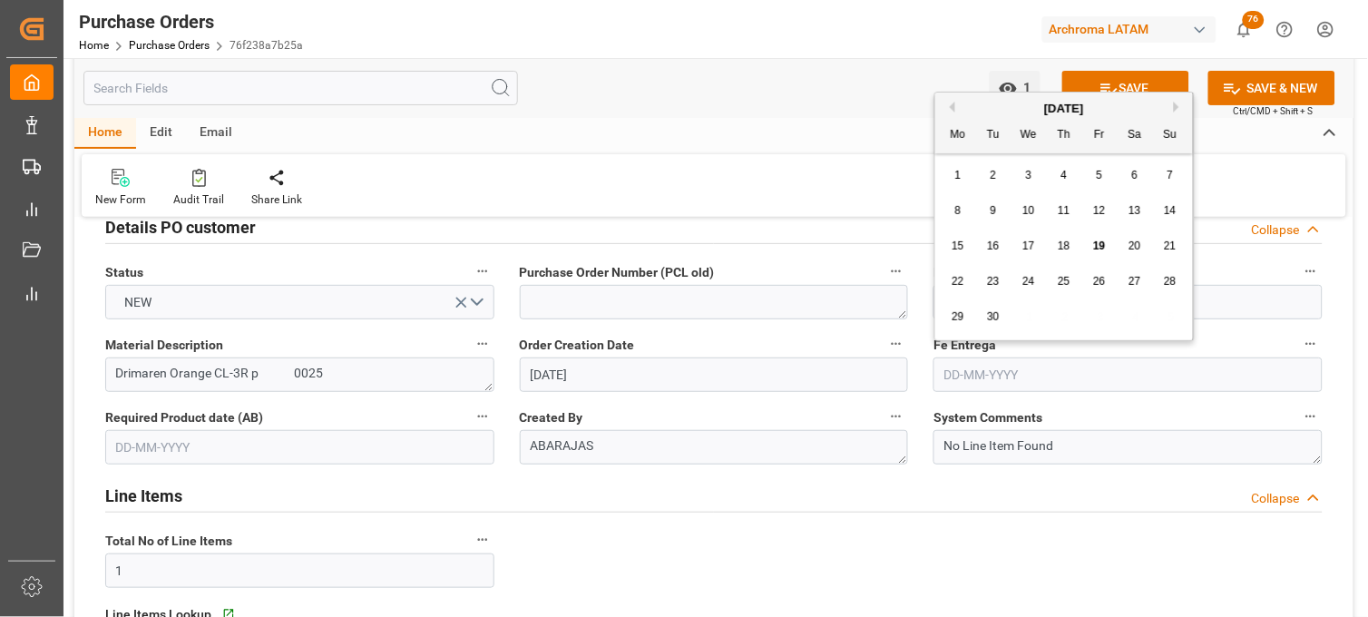
click at [1180, 106] on button "Next Month" at bounding box center [1179, 107] width 11 height 11
click at [999, 243] on span "14" at bounding box center [993, 246] width 12 height 13
type input "14-10-2025"
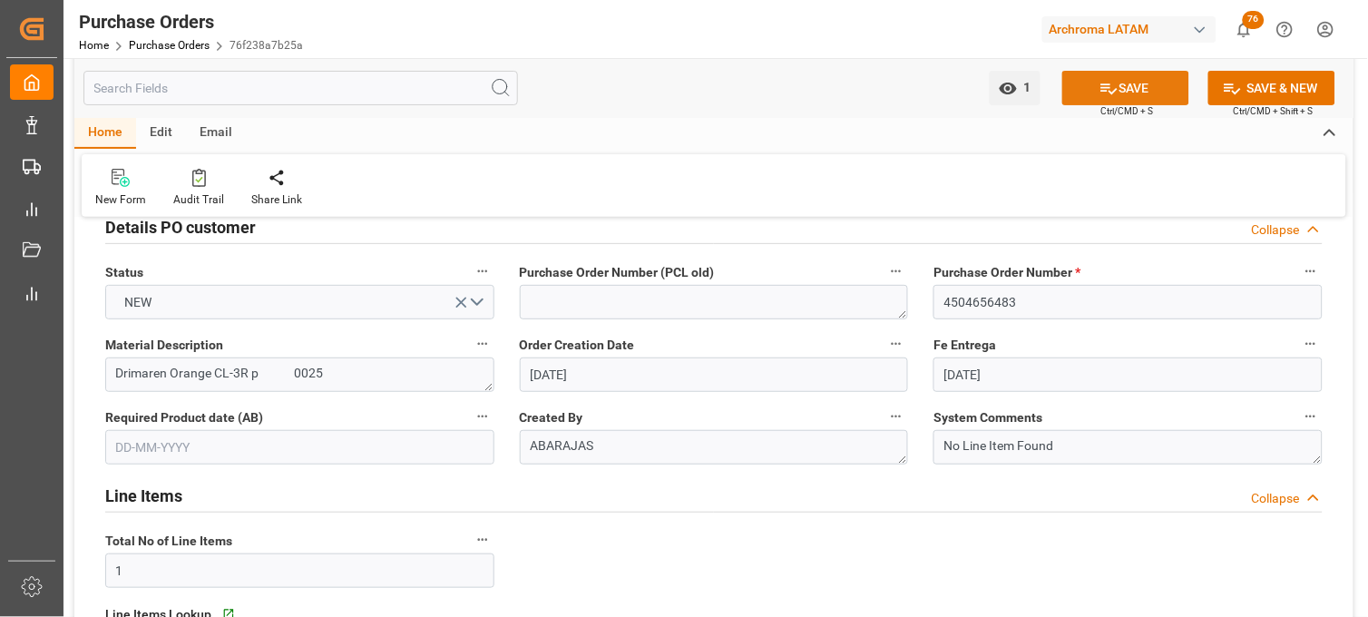
click at [1093, 94] on button "SAVE" at bounding box center [1125, 88] width 127 height 34
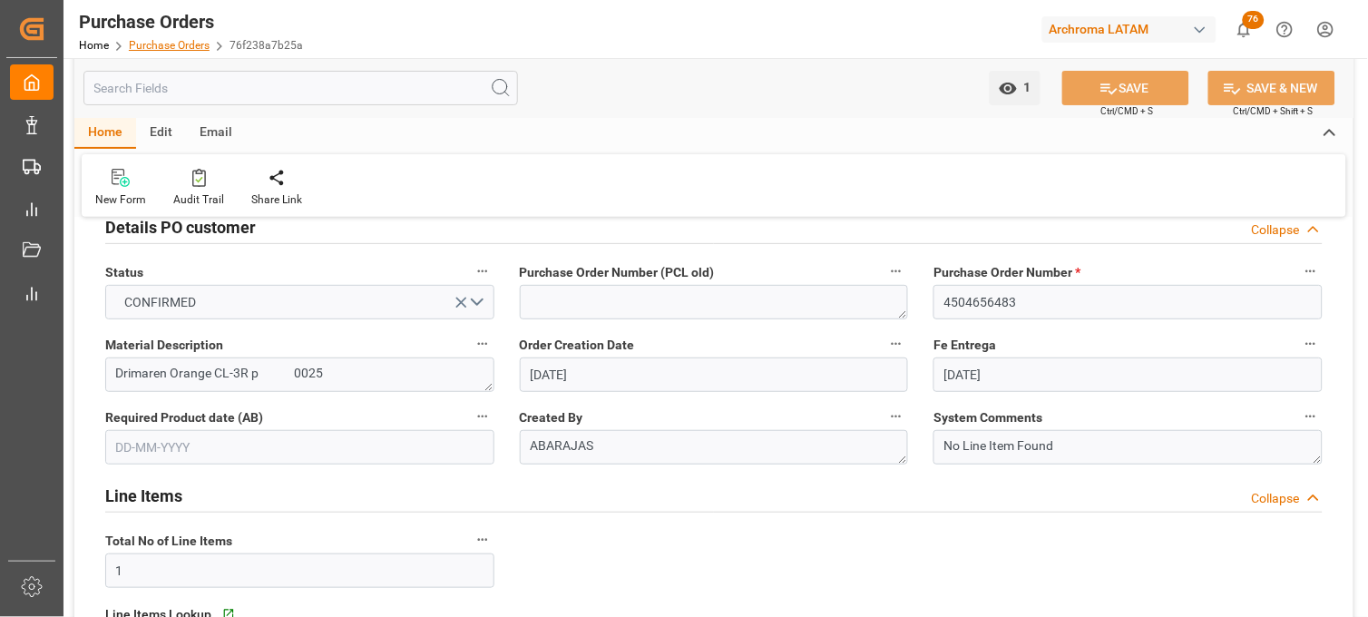
click at [189, 42] on link "Purchase Orders" at bounding box center [169, 45] width 81 height 13
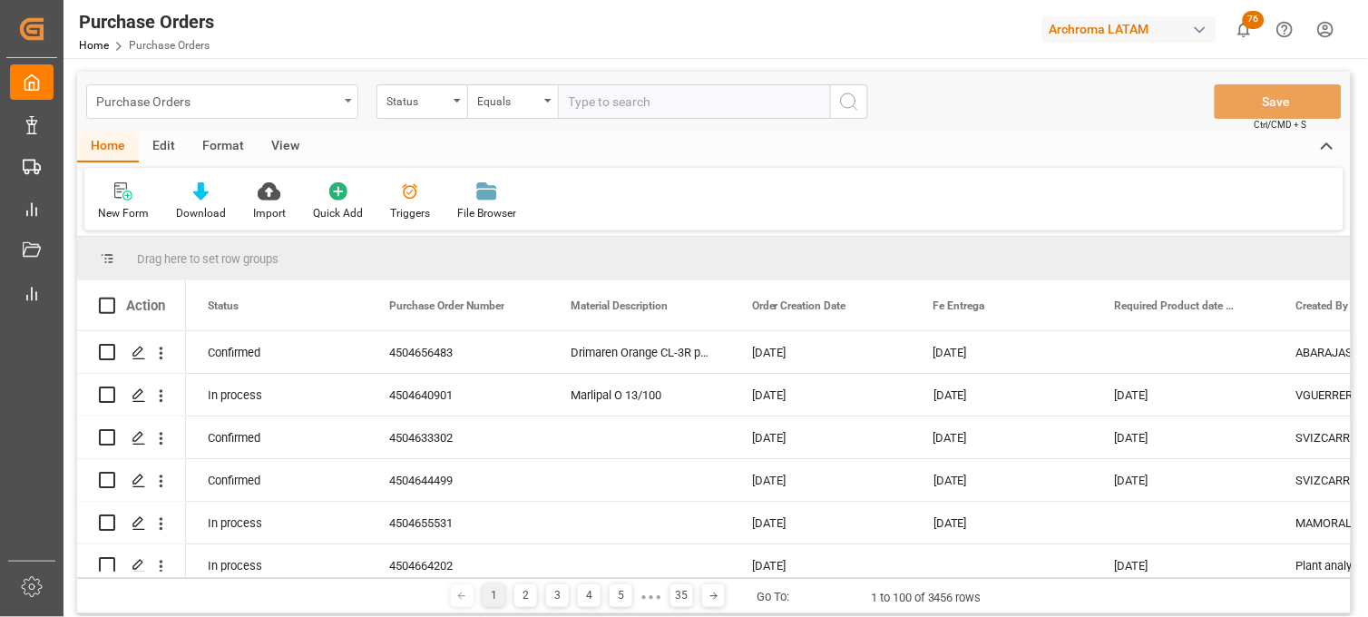
click at [348, 106] on div "Purchase Orders" at bounding box center [222, 101] width 272 height 34
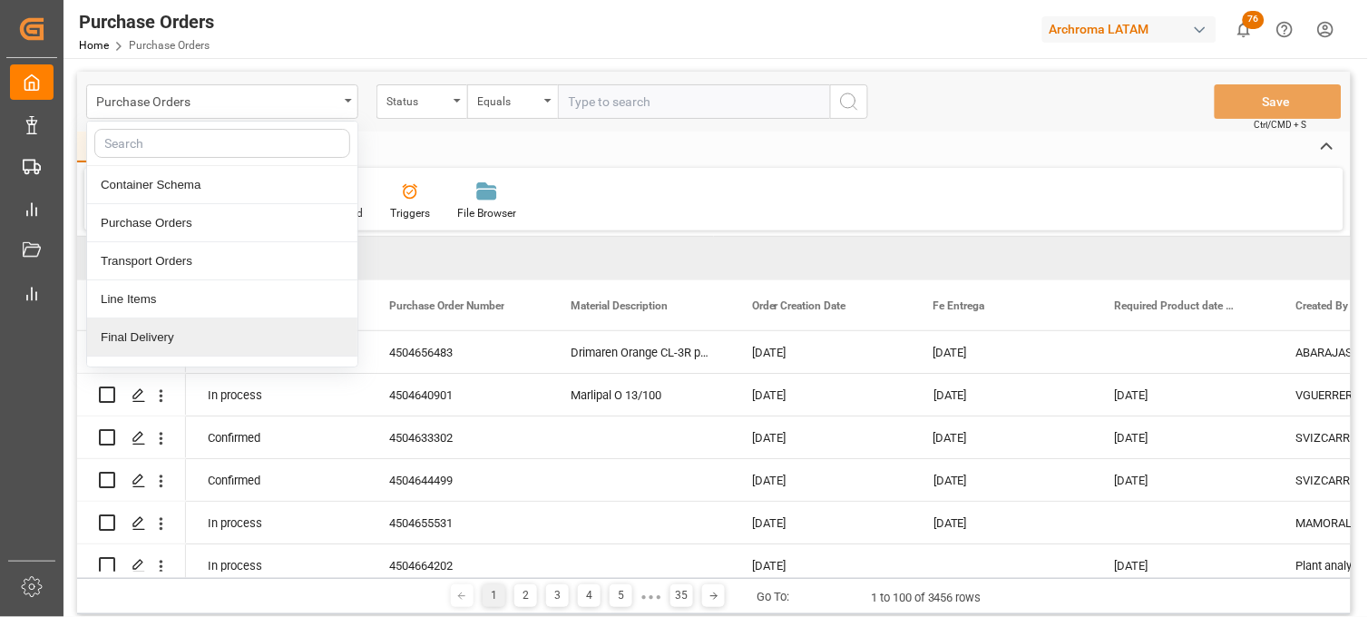
click at [264, 334] on div "Final Delivery" at bounding box center [222, 337] width 270 height 38
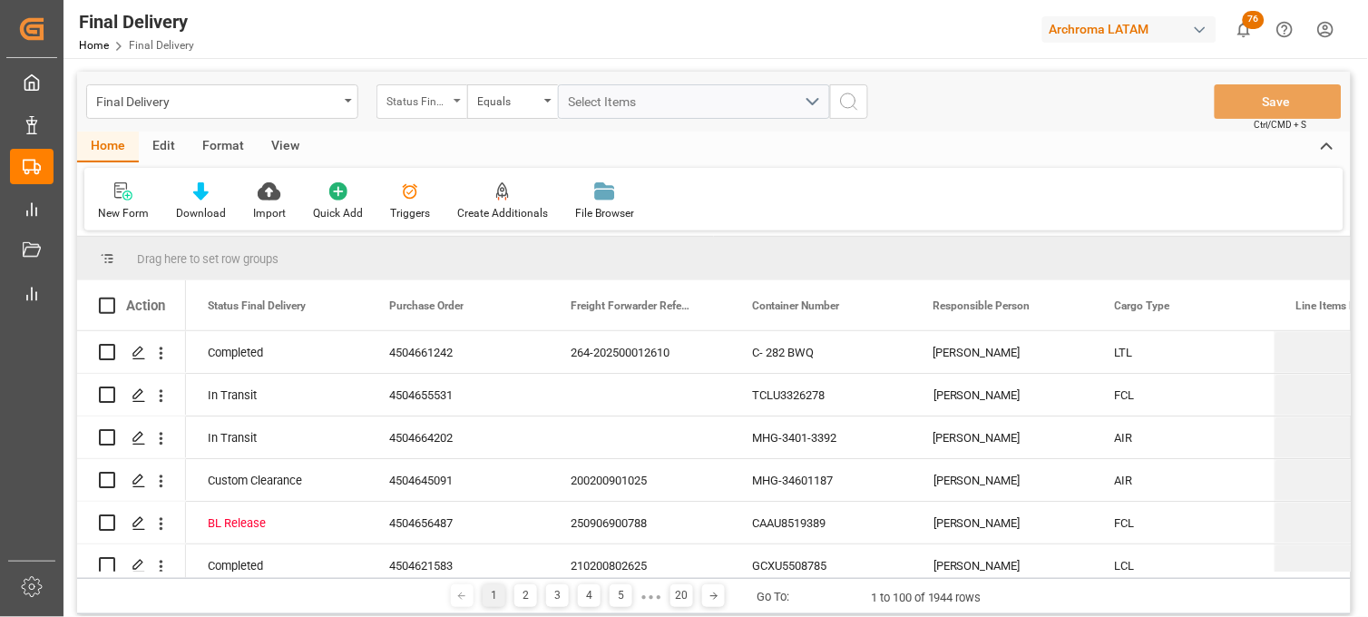
click at [451, 112] on div "Status Final Delivery" at bounding box center [421, 101] width 91 height 34
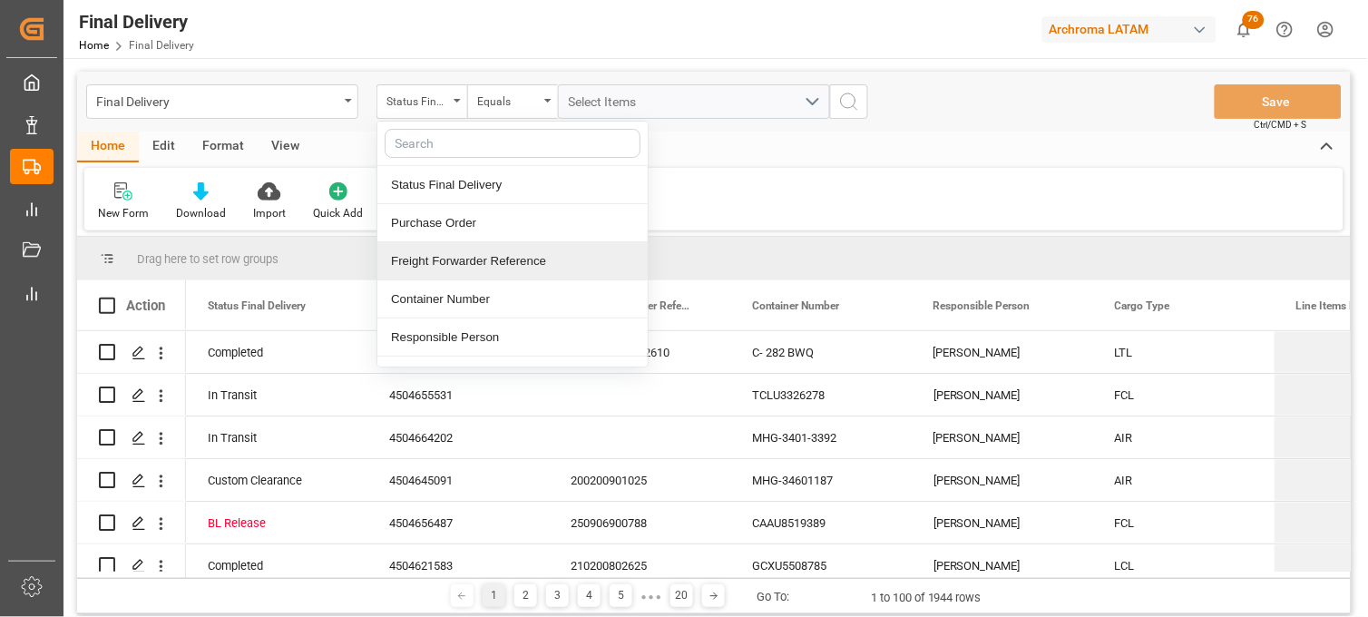
click at [438, 259] on div "Freight Forwarder Reference" at bounding box center [512, 261] width 270 height 38
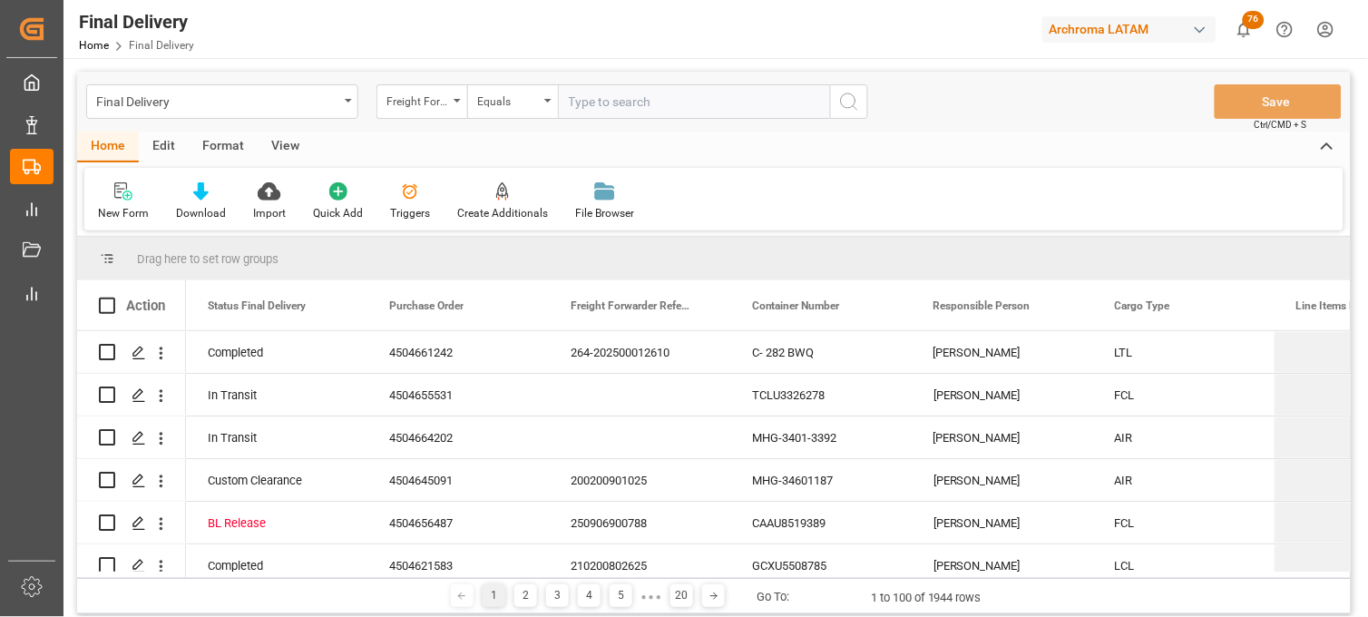
click at [602, 104] on input "text" at bounding box center [694, 101] width 272 height 34
type input "250915080104"
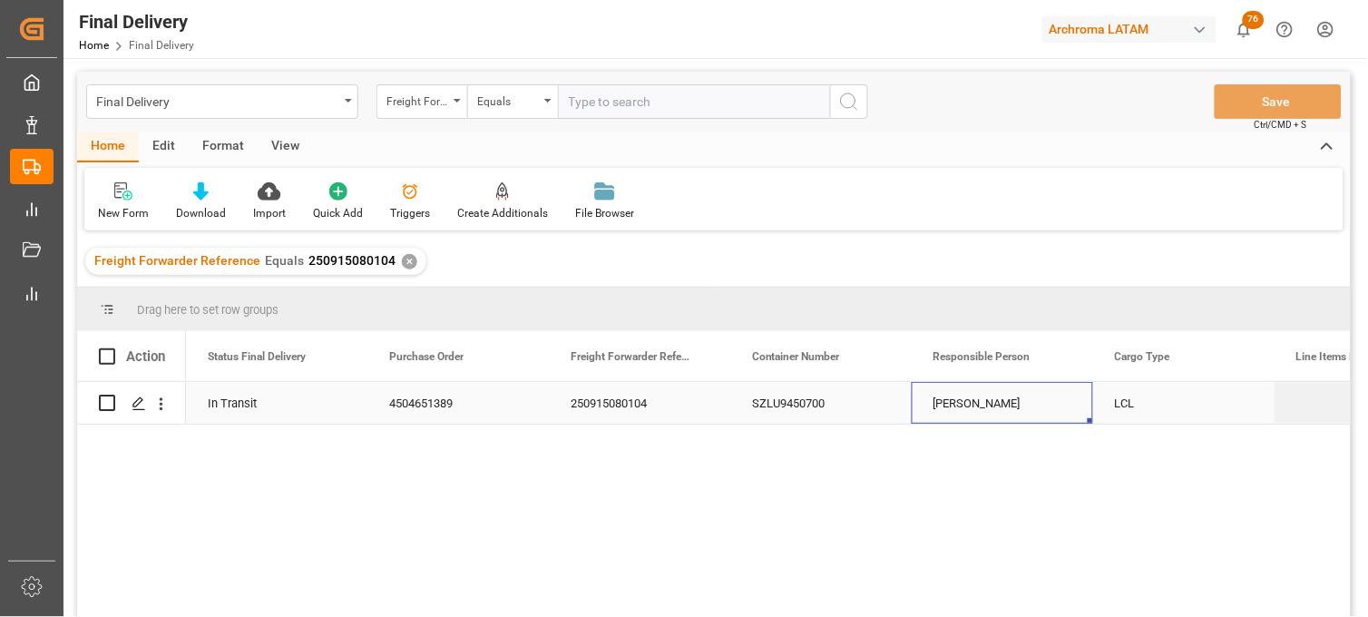
click at [973, 408] on div "[PERSON_NAME]" at bounding box center [1002, 403] width 181 height 42
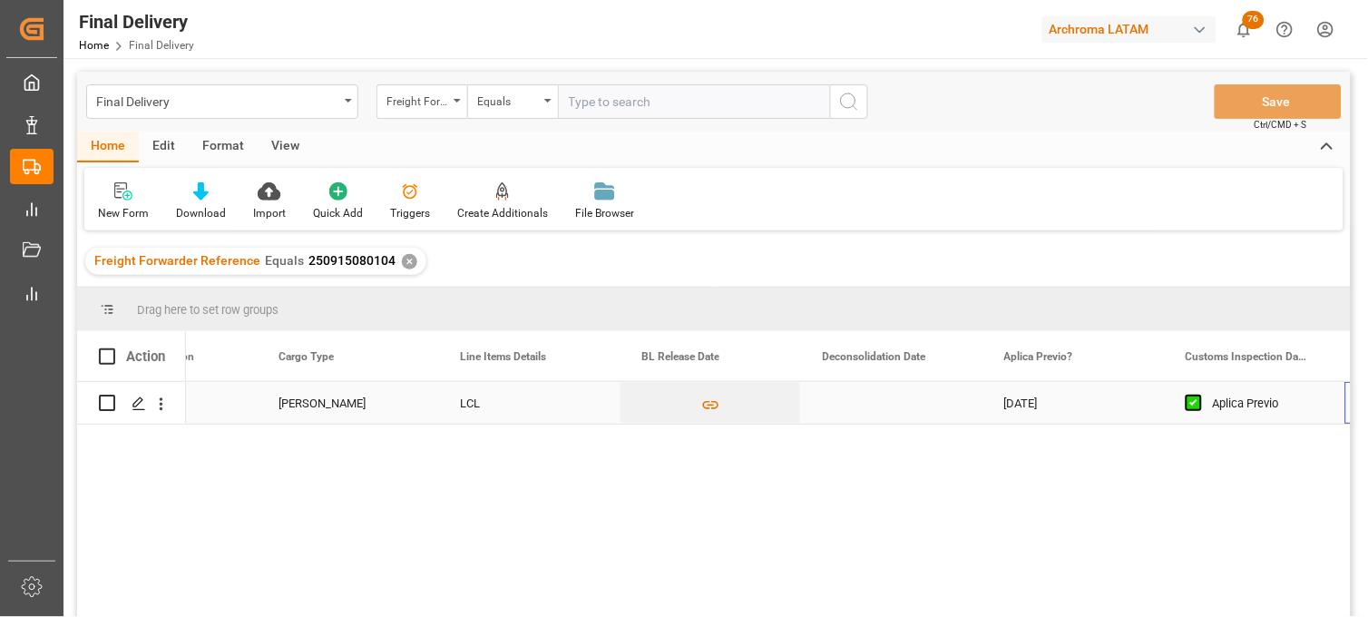
scroll to position [0, 836]
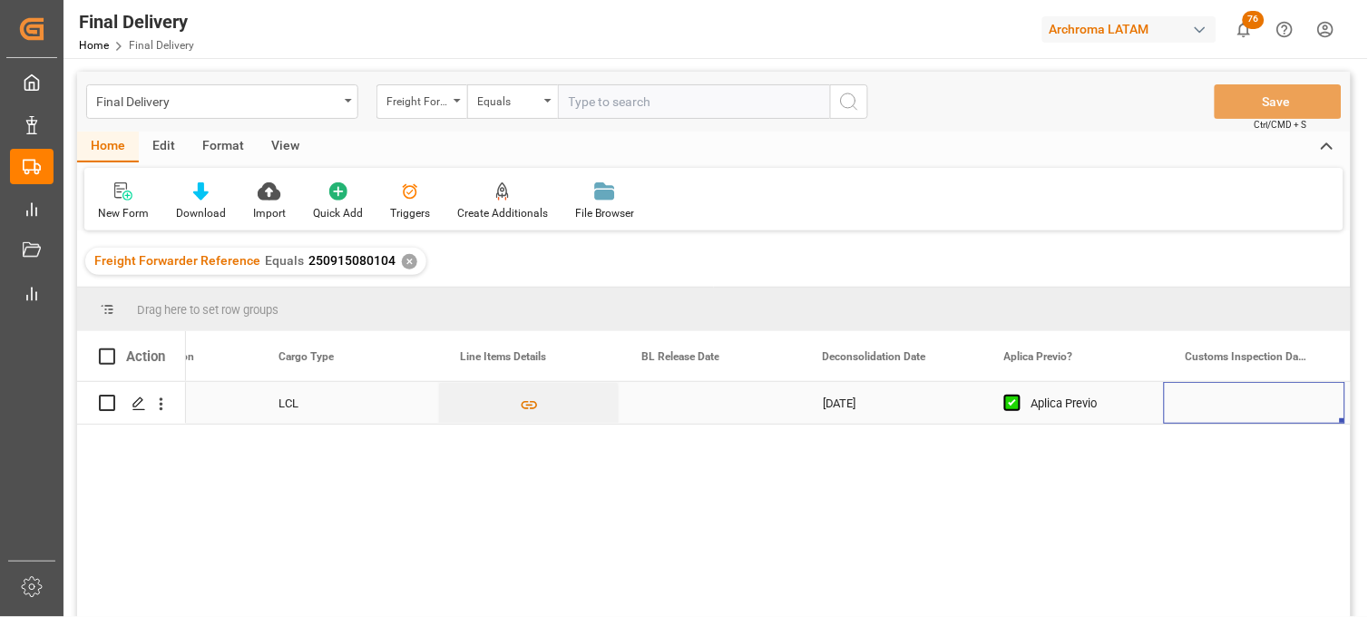
click at [685, 410] on div "Press SPACE to select this row." at bounding box center [710, 403] width 181 height 42
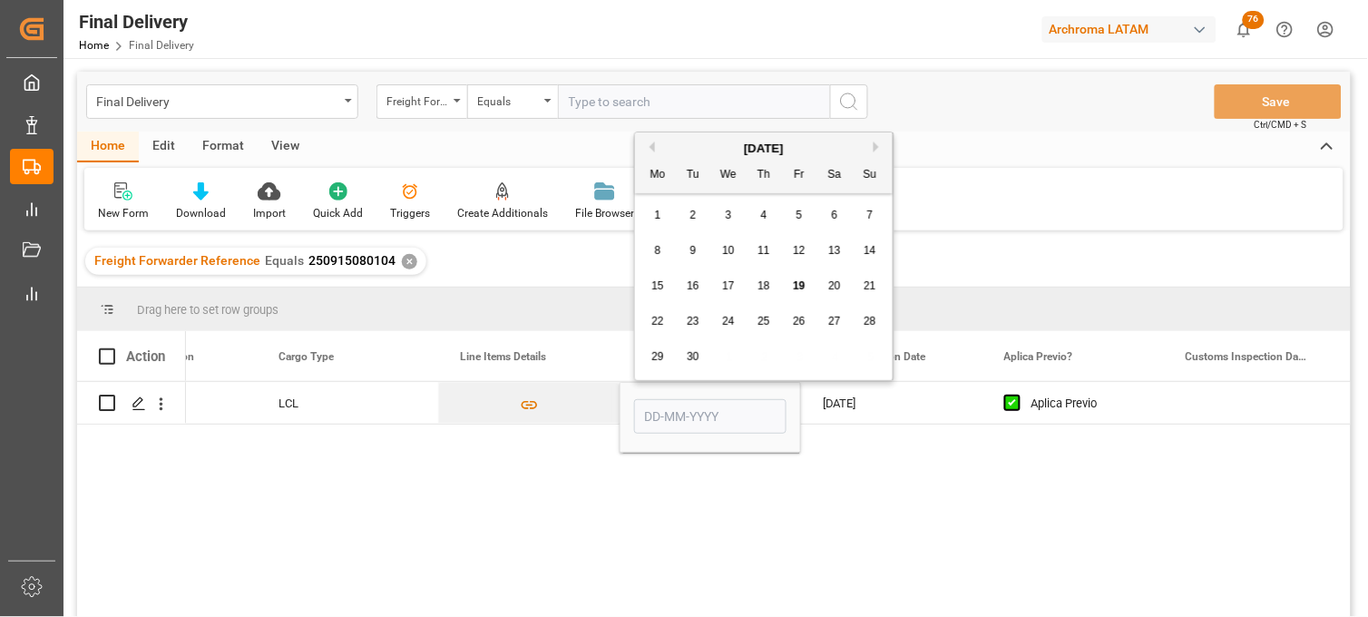
click at [769, 293] on div "18" at bounding box center [764, 287] width 23 height 22
type input "18-09-2025"
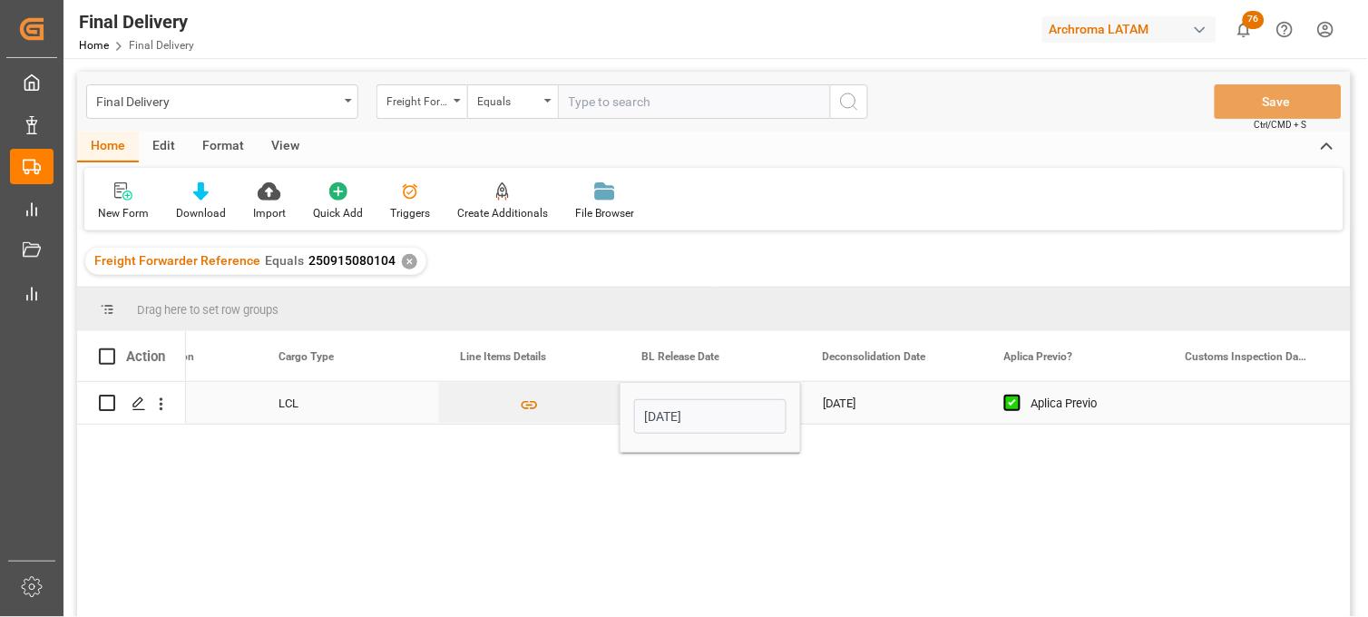
click at [882, 405] on div "17-09-2025" at bounding box center [891, 403] width 181 height 42
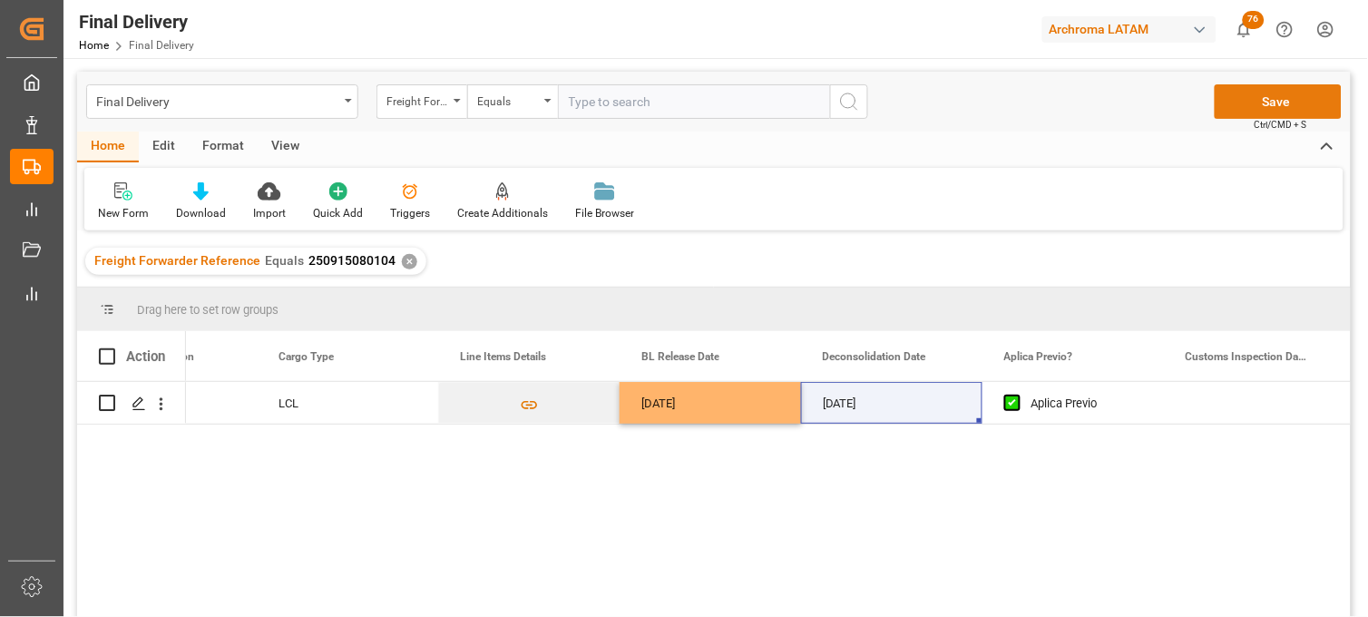
click at [1238, 116] on button "Save" at bounding box center [1278, 101] width 127 height 34
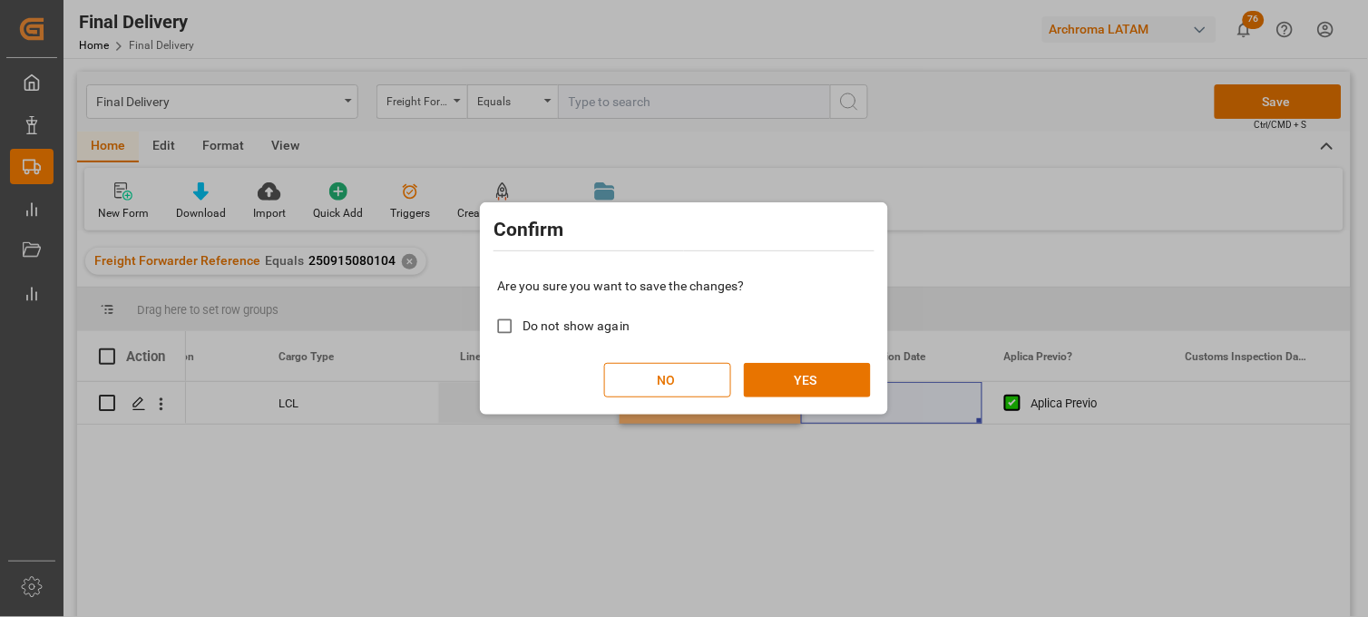
click at [603, 330] on span "Do not show again" at bounding box center [576, 325] width 107 height 15
click at [523, 330] on input "Do not show again" at bounding box center [504, 325] width 35 height 35
checkbox input "true"
click at [767, 384] on button "YES" at bounding box center [807, 380] width 127 height 34
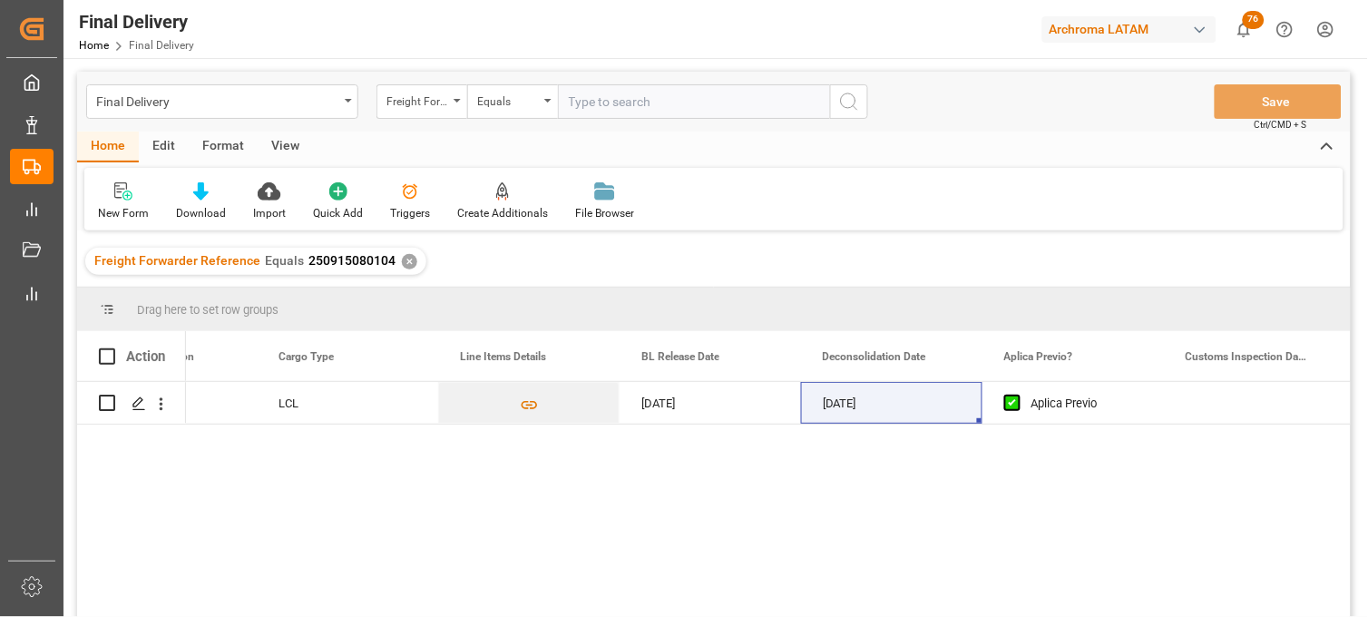
click at [402, 259] on div "✕" at bounding box center [409, 261] width 15 height 15
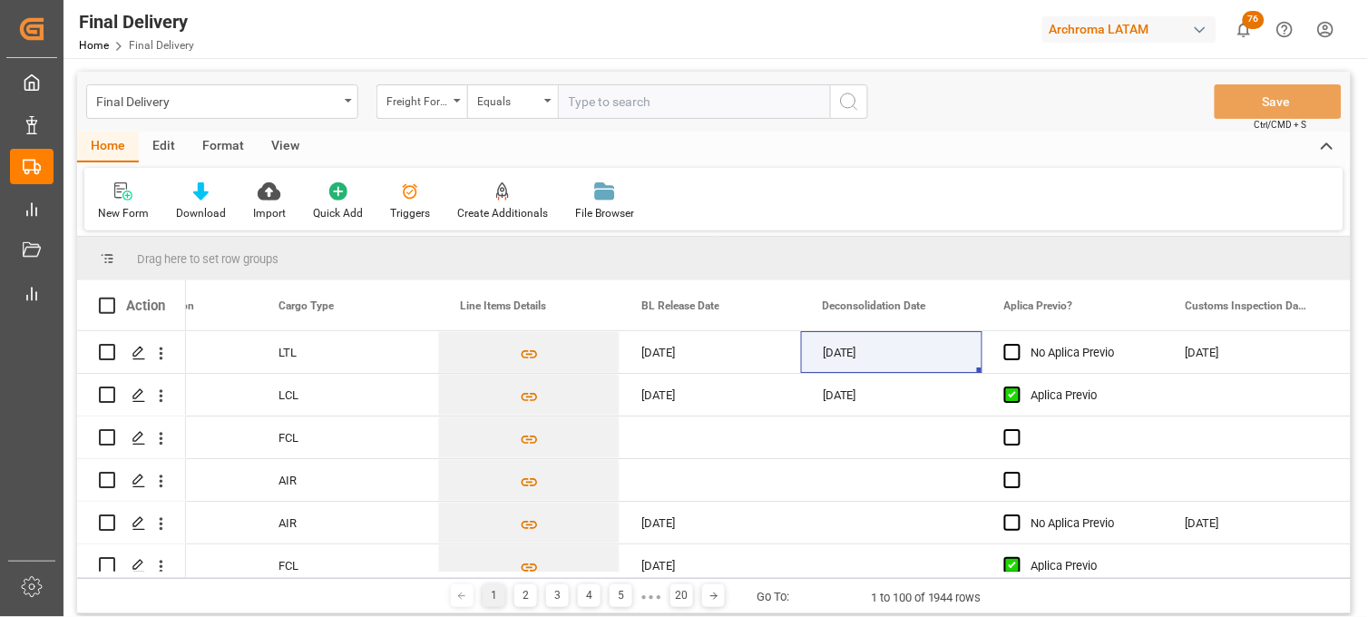
click at [593, 102] on input "text" at bounding box center [694, 101] width 272 height 34
paste input "251006900156"
type input "251006900156"
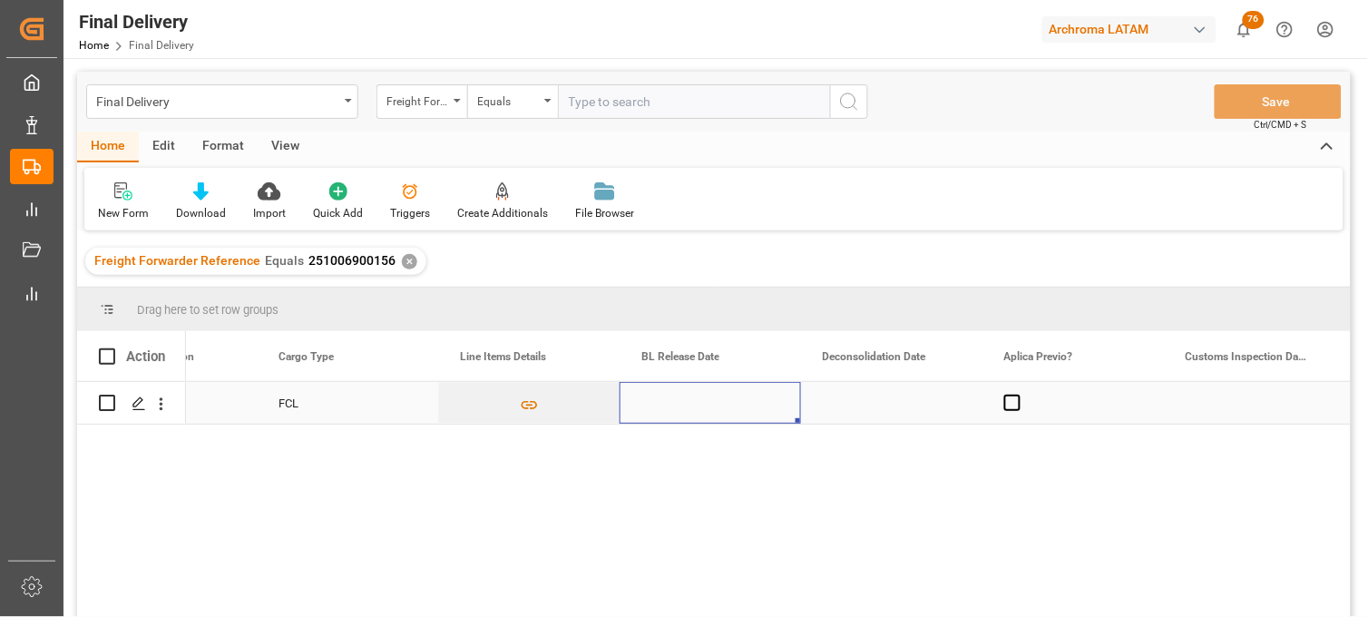
click at [692, 409] on div "Press SPACE to select this row." at bounding box center [710, 403] width 181 height 42
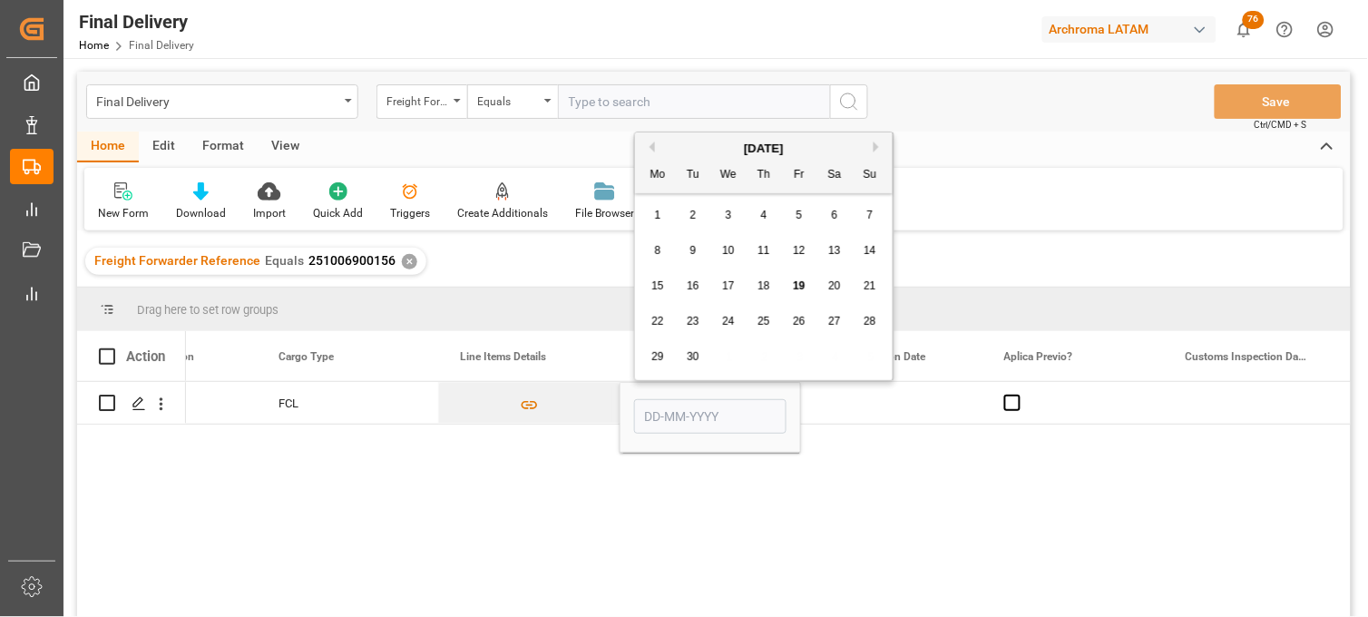
click at [763, 293] on div "18" at bounding box center [764, 287] width 23 height 22
type input "18-09-2025"
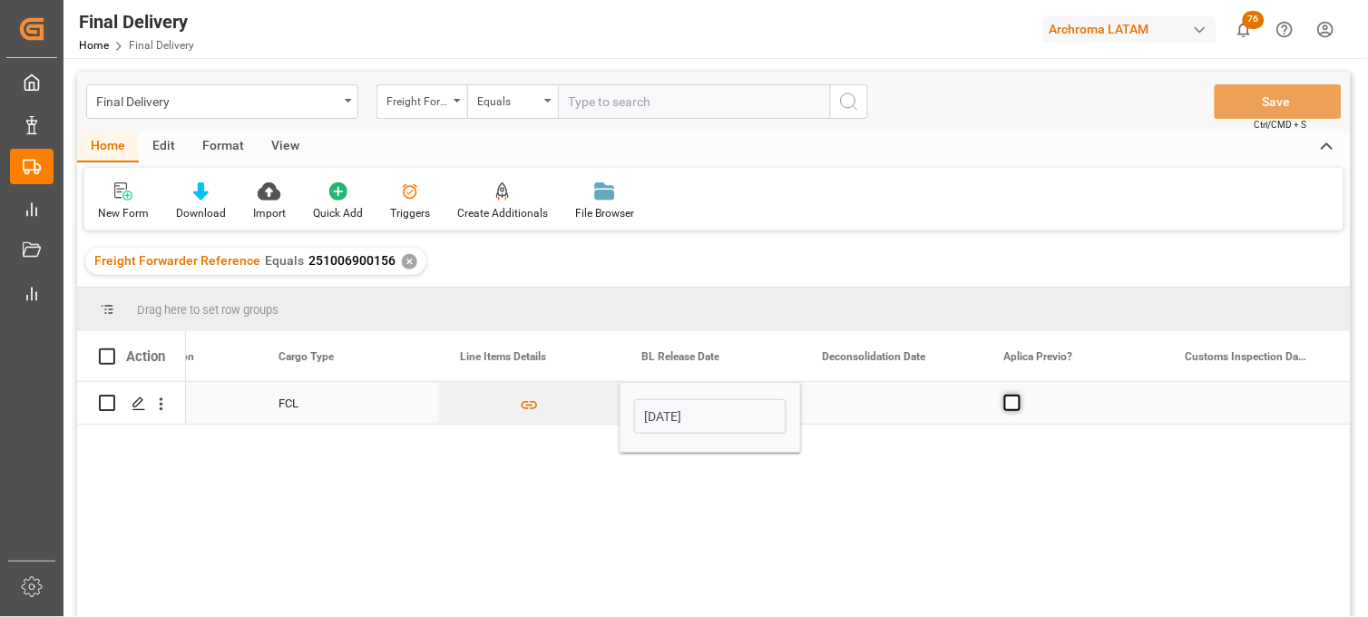
click at [1007, 410] on span "Press SPACE to select this row." at bounding box center [1012, 403] width 16 height 16
click at [1018, 395] on input "Press SPACE to select this row." at bounding box center [1018, 395] width 0 height 0
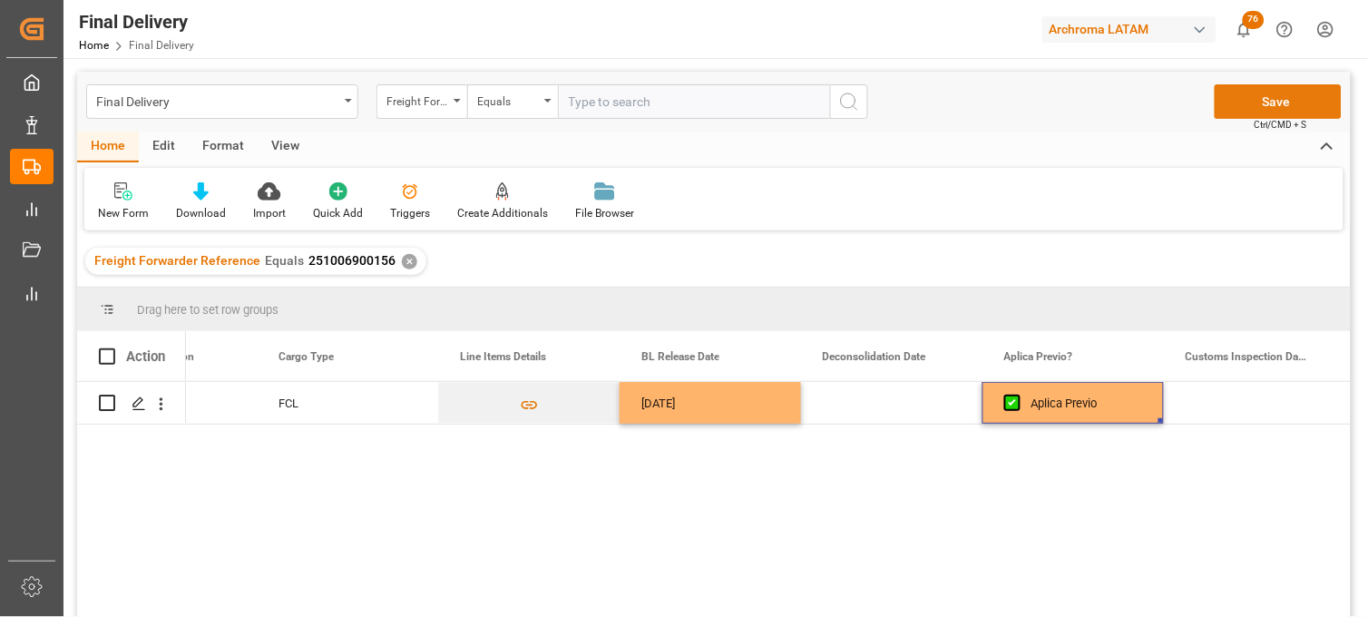
click at [1262, 103] on button "Save" at bounding box center [1278, 101] width 127 height 34
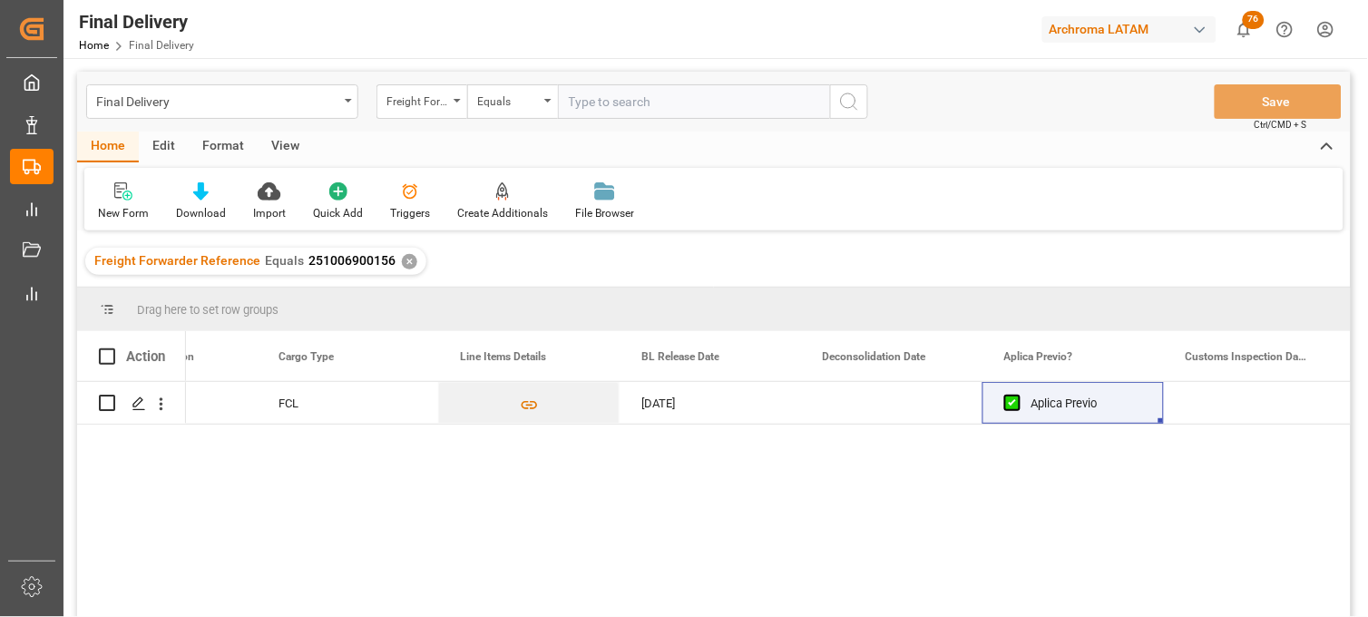
click at [406, 259] on div "✕" at bounding box center [409, 261] width 15 height 15
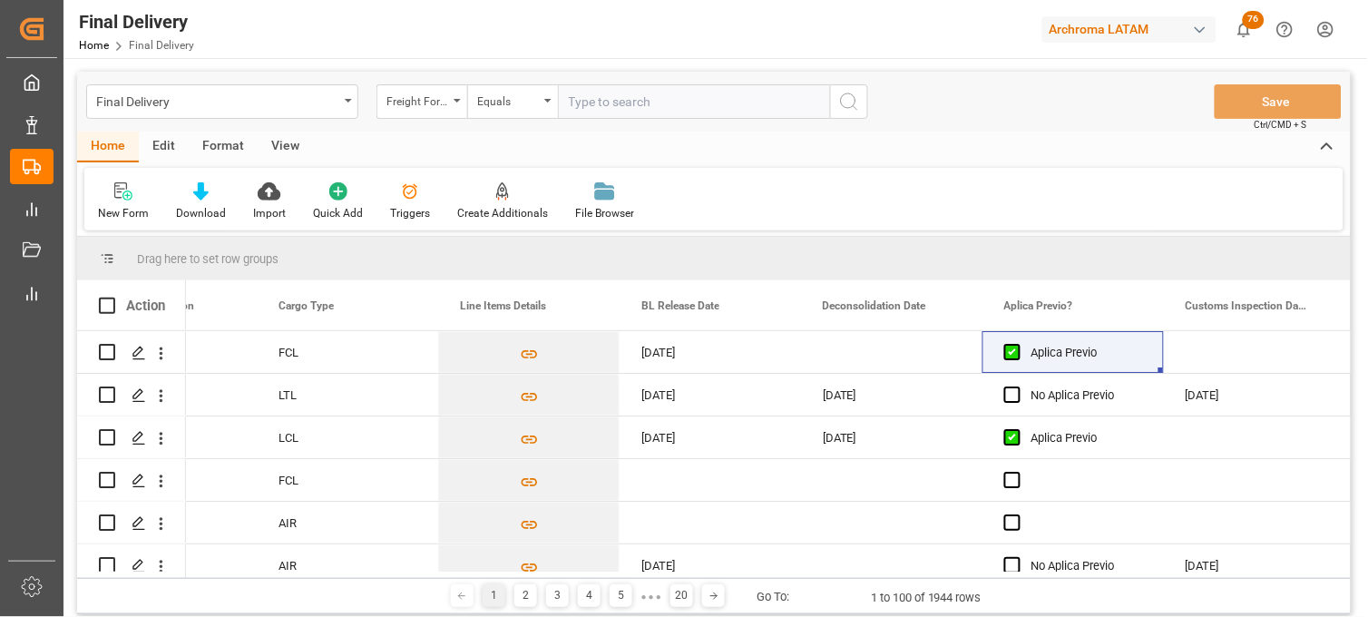
click at [596, 93] on input "text" at bounding box center [694, 101] width 272 height 34
paste input "250906900589"
type input "250906900589"
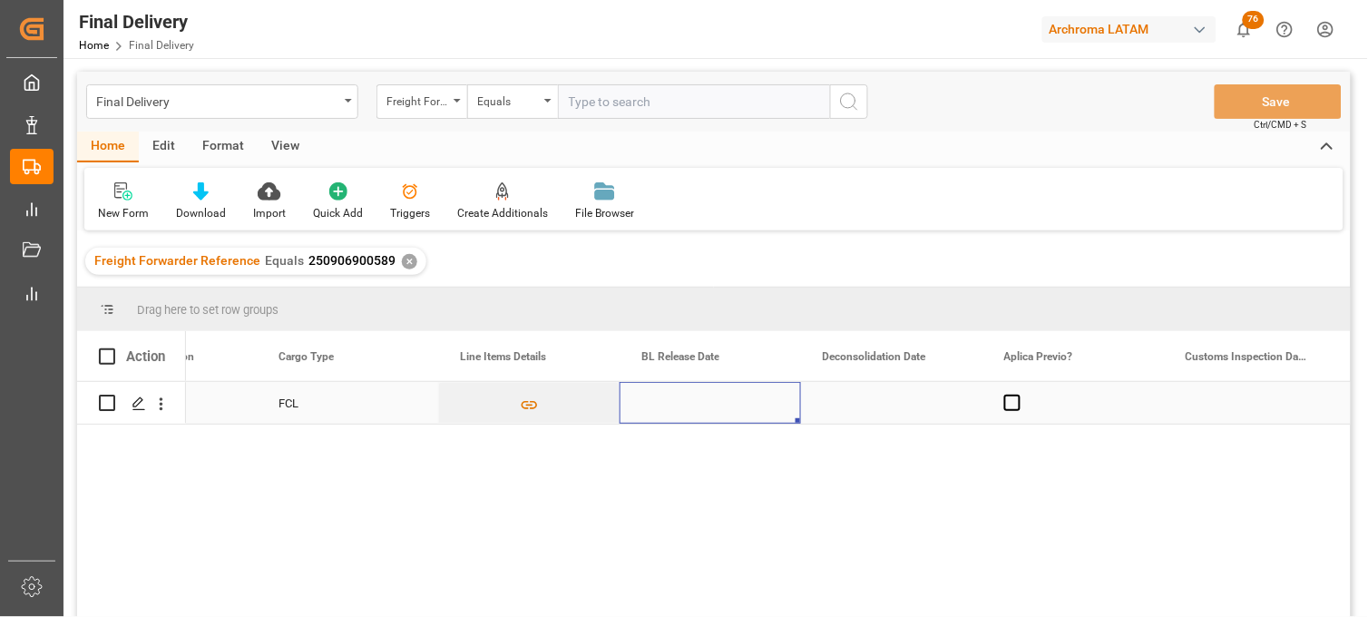
click at [673, 402] on div "Press SPACE to select this row." at bounding box center [710, 403] width 181 height 42
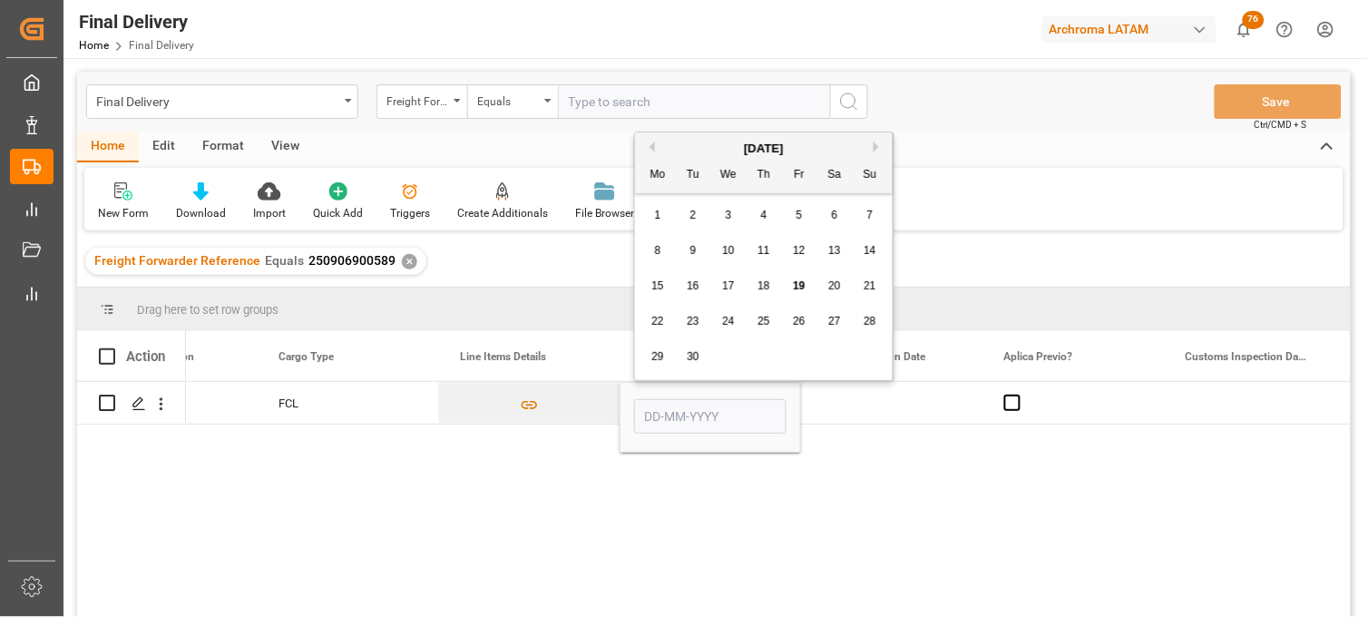
click at [774, 291] on div "18" at bounding box center [764, 287] width 23 height 22
type input "18-09-2025"
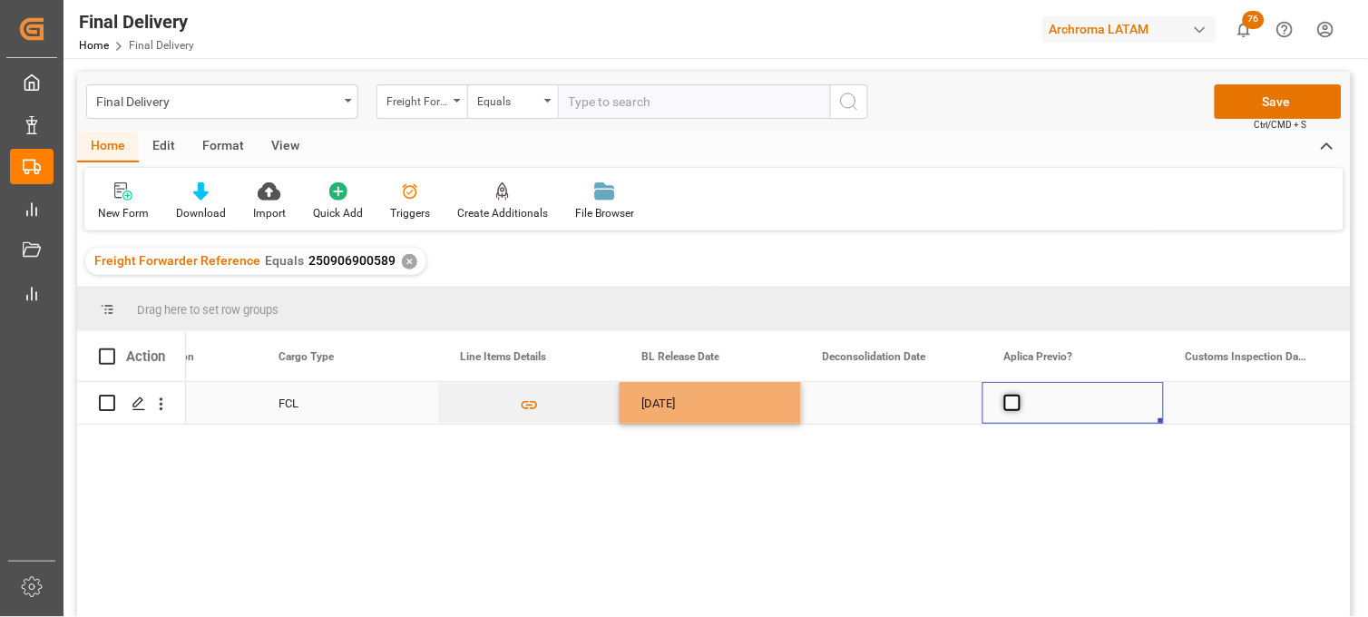
click at [1010, 406] on span "Press SPACE to select this row." at bounding box center [1012, 403] width 16 height 16
click at [1018, 395] on input "Press SPACE to select this row." at bounding box center [1018, 395] width 0 height 0
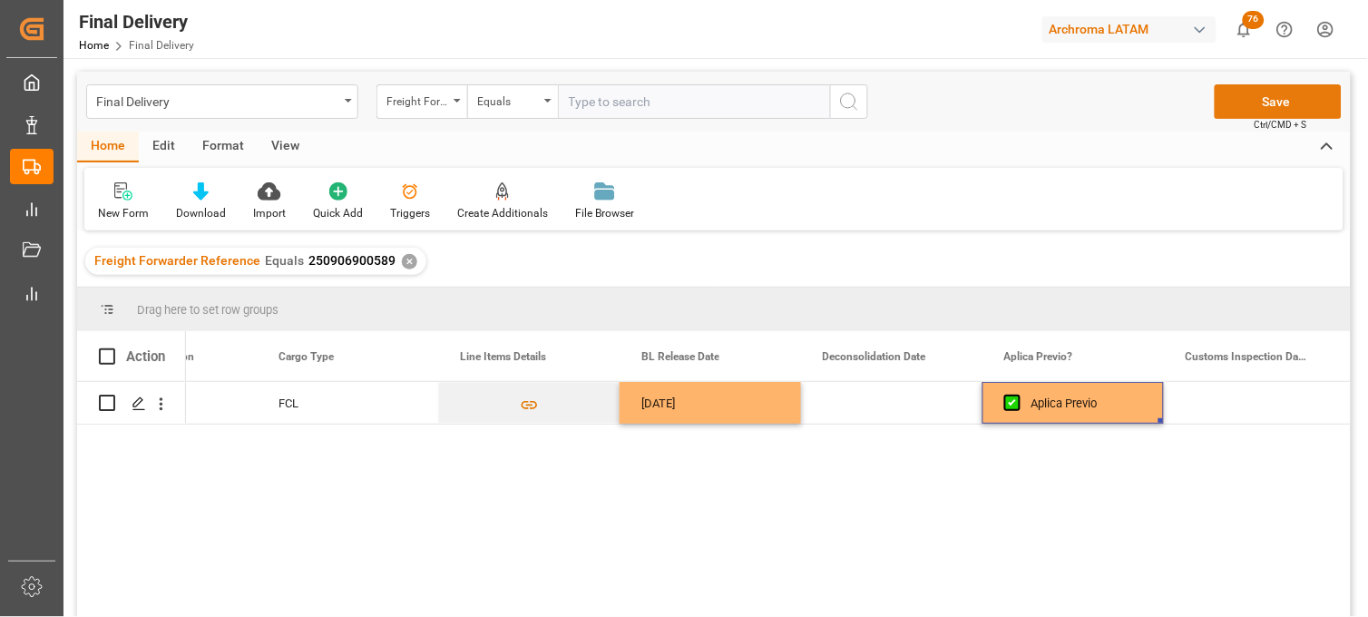
click at [1265, 107] on button "Save" at bounding box center [1278, 101] width 127 height 34
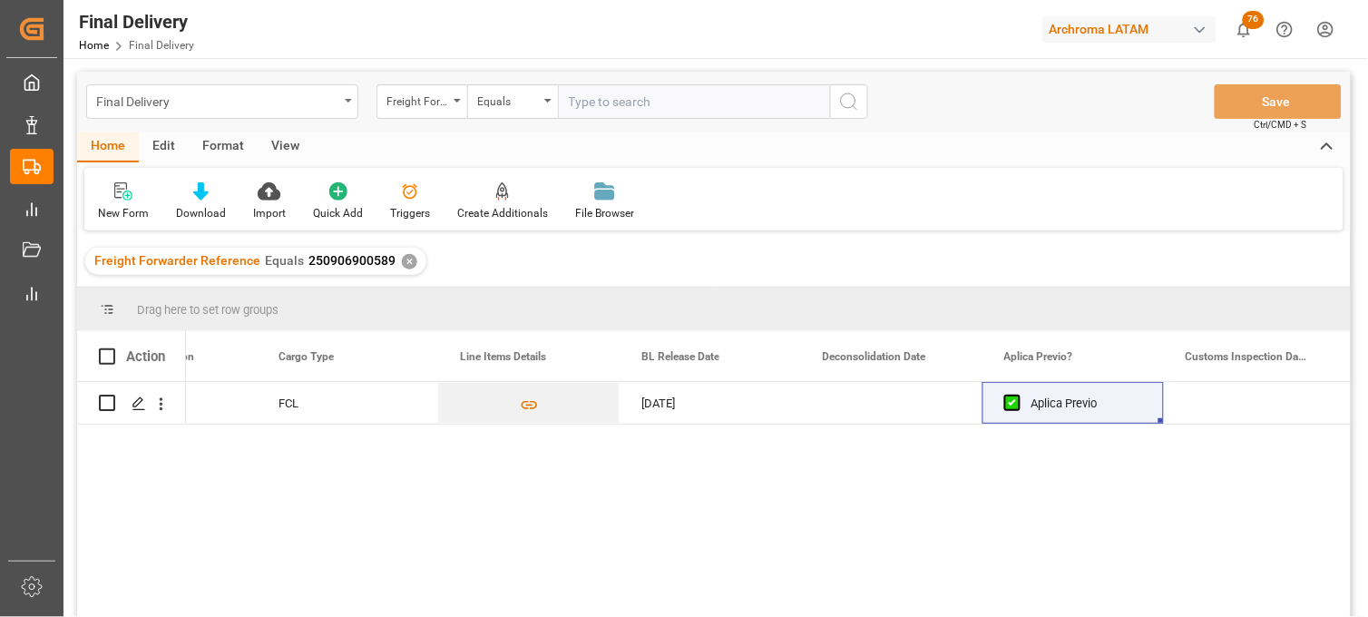
click at [341, 109] on div "Final Delivery" at bounding box center [222, 101] width 272 height 34
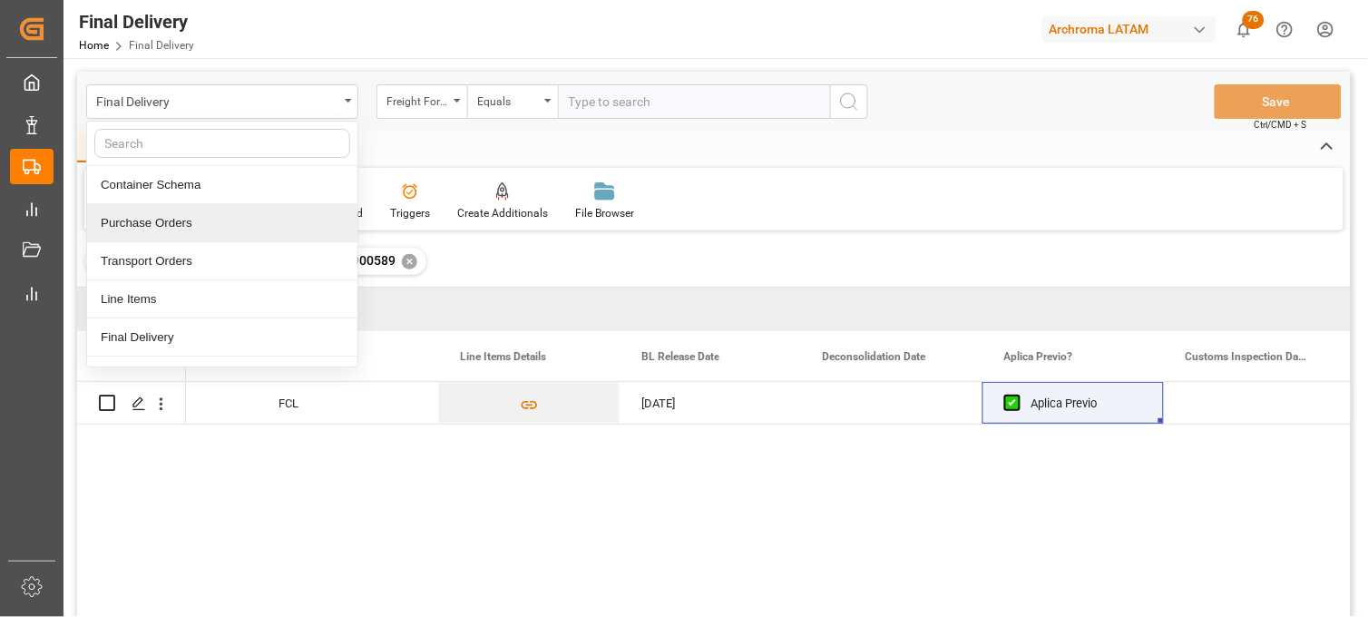
click at [230, 229] on div "Purchase Orders" at bounding box center [222, 223] width 270 height 38
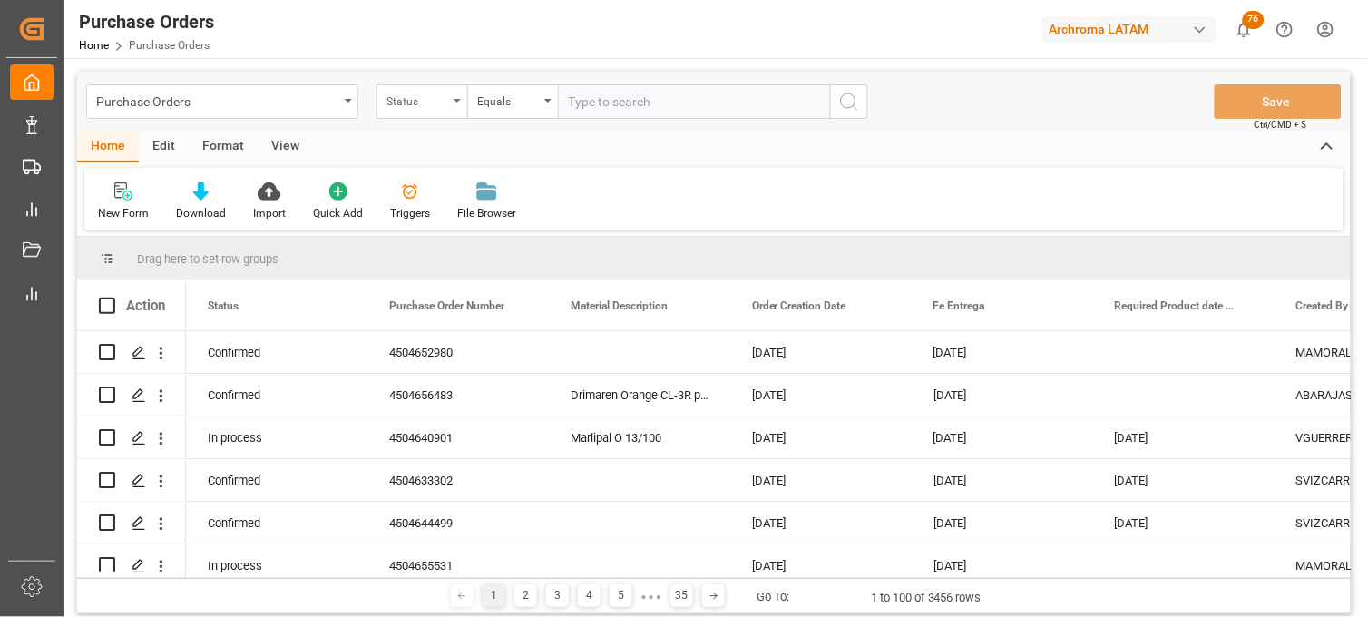
click at [438, 105] on div "Status" at bounding box center [417, 99] width 62 height 21
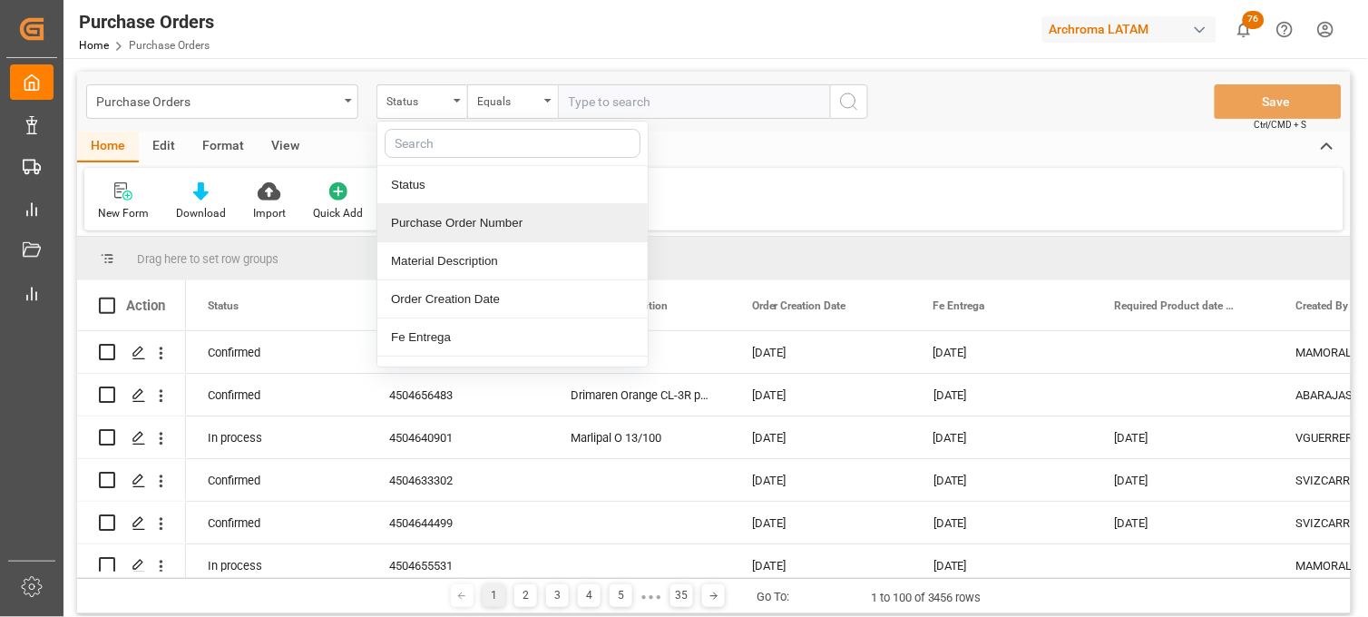
click at [455, 215] on div "Purchase Order Number" at bounding box center [512, 223] width 270 height 38
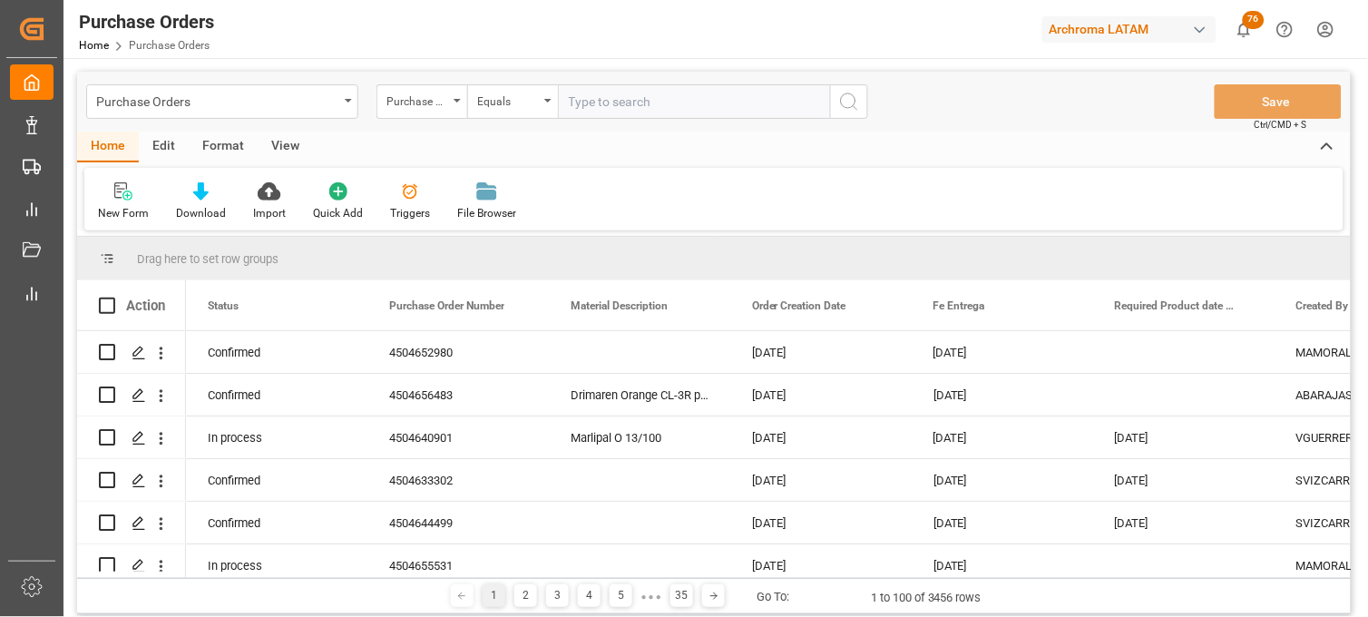
click at [597, 112] on input "text" at bounding box center [694, 101] width 272 height 34
paste input "4504664202"
type input "4504664202"
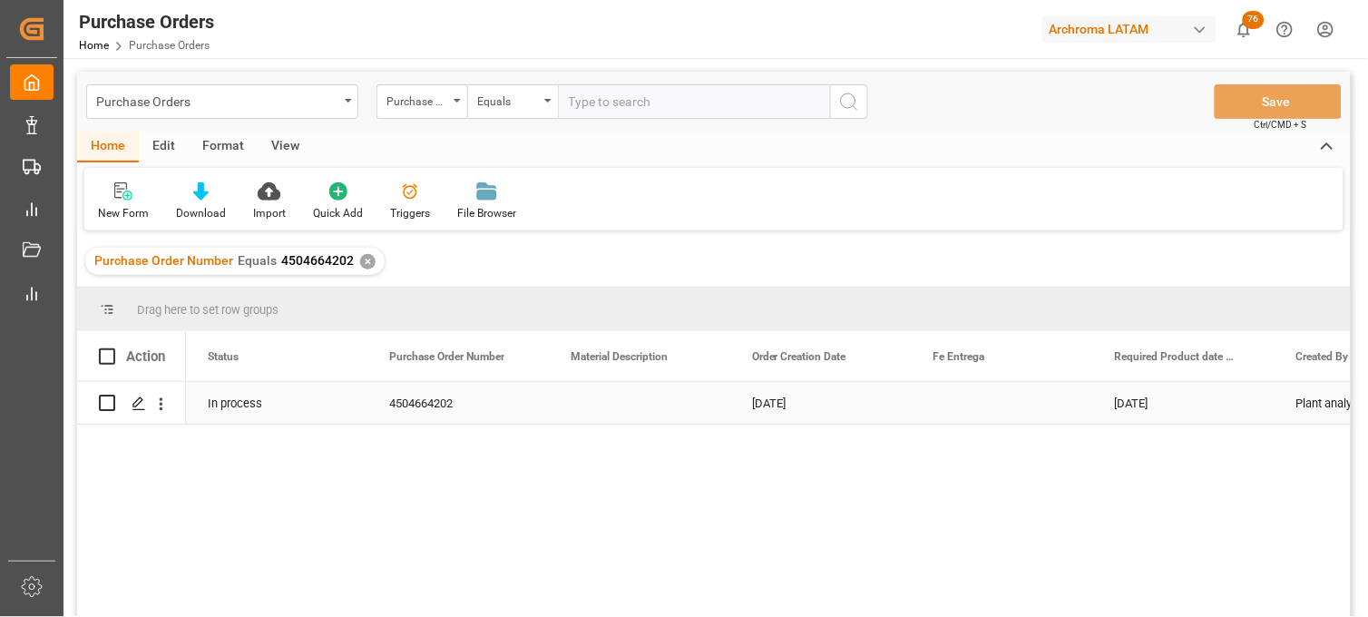
click at [586, 404] on div "Press SPACE to select this row." at bounding box center [639, 403] width 181 height 42
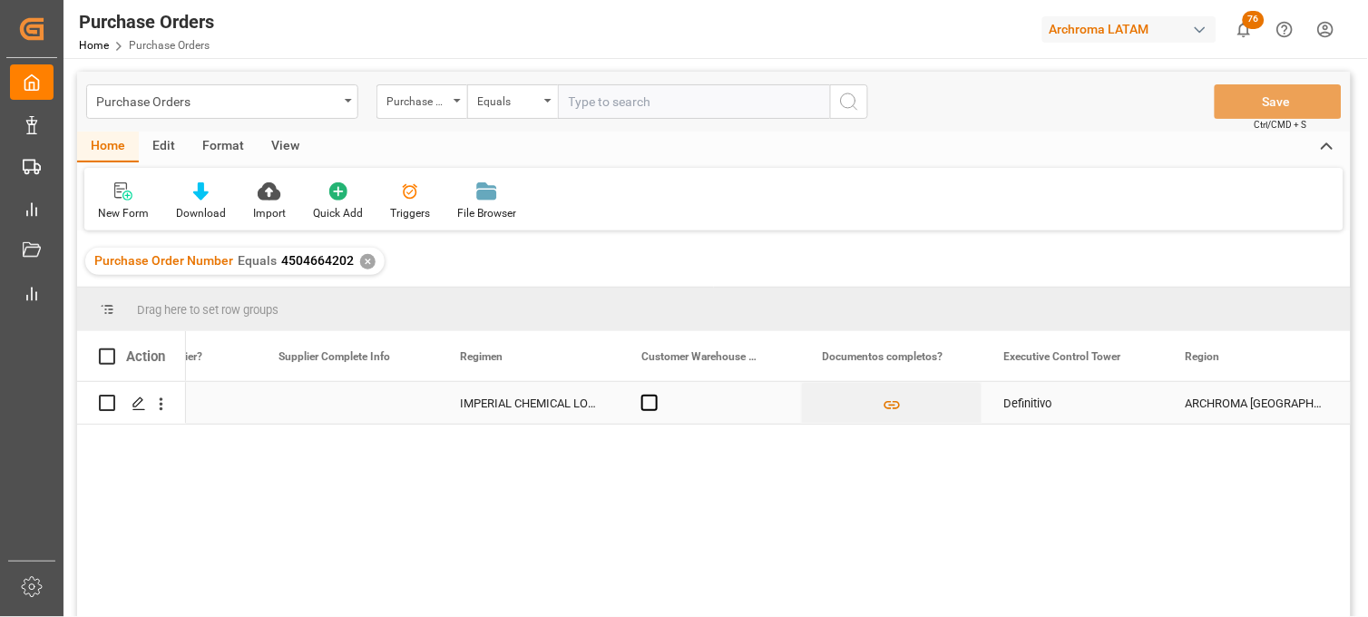
scroll to position [0, 3014]
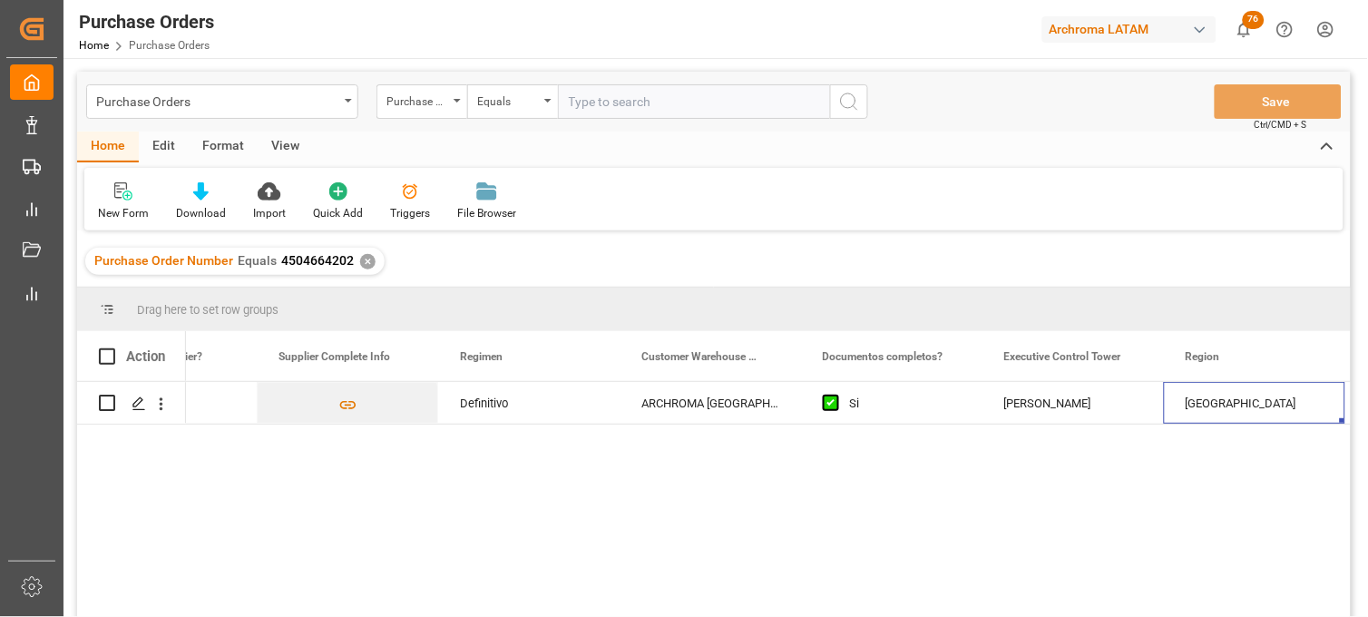
click at [369, 266] on div "✕" at bounding box center [367, 261] width 15 height 15
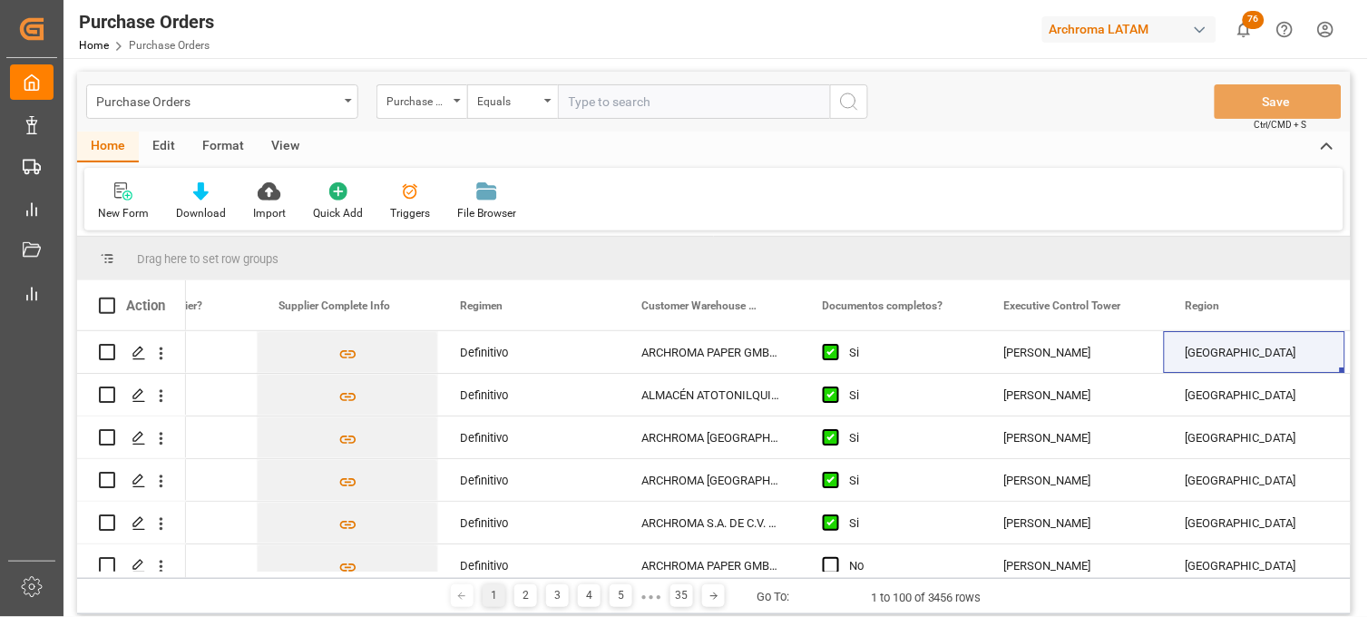
click at [582, 111] on input "text" at bounding box center [694, 101] width 272 height 34
paste input "4504652980"
type input "4504652980"
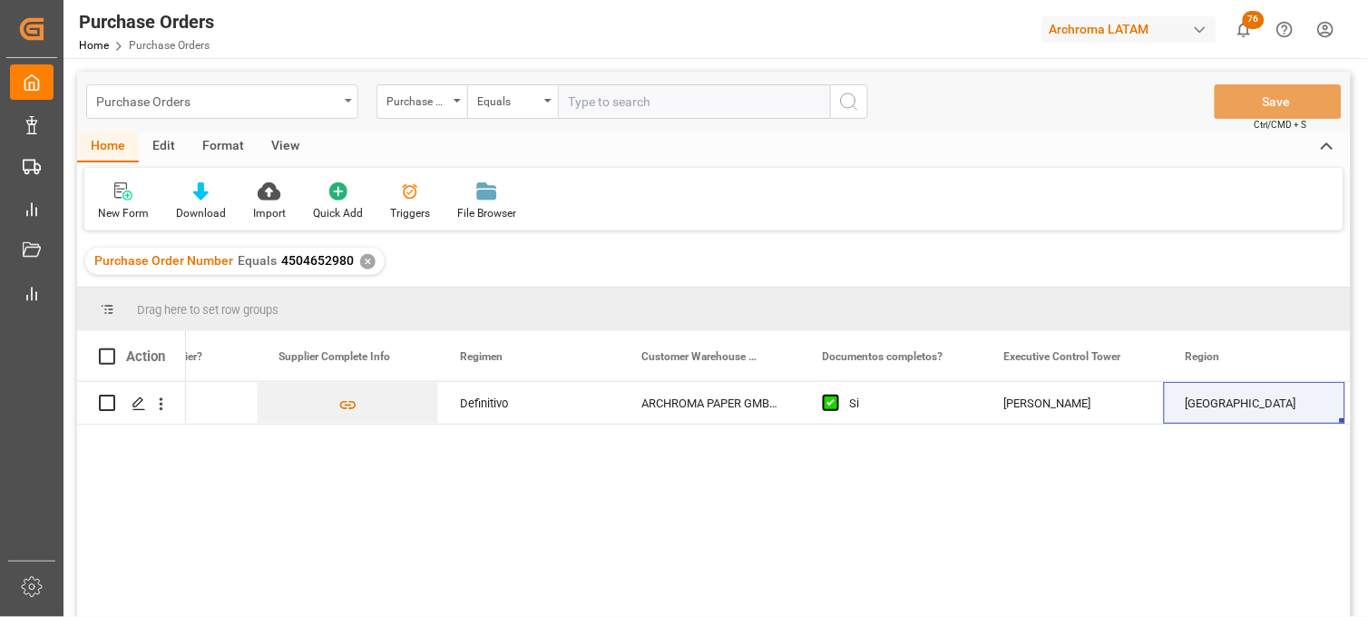
click at [333, 112] on div "Purchase Orders" at bounding box center [222, 101] width 272 height 34
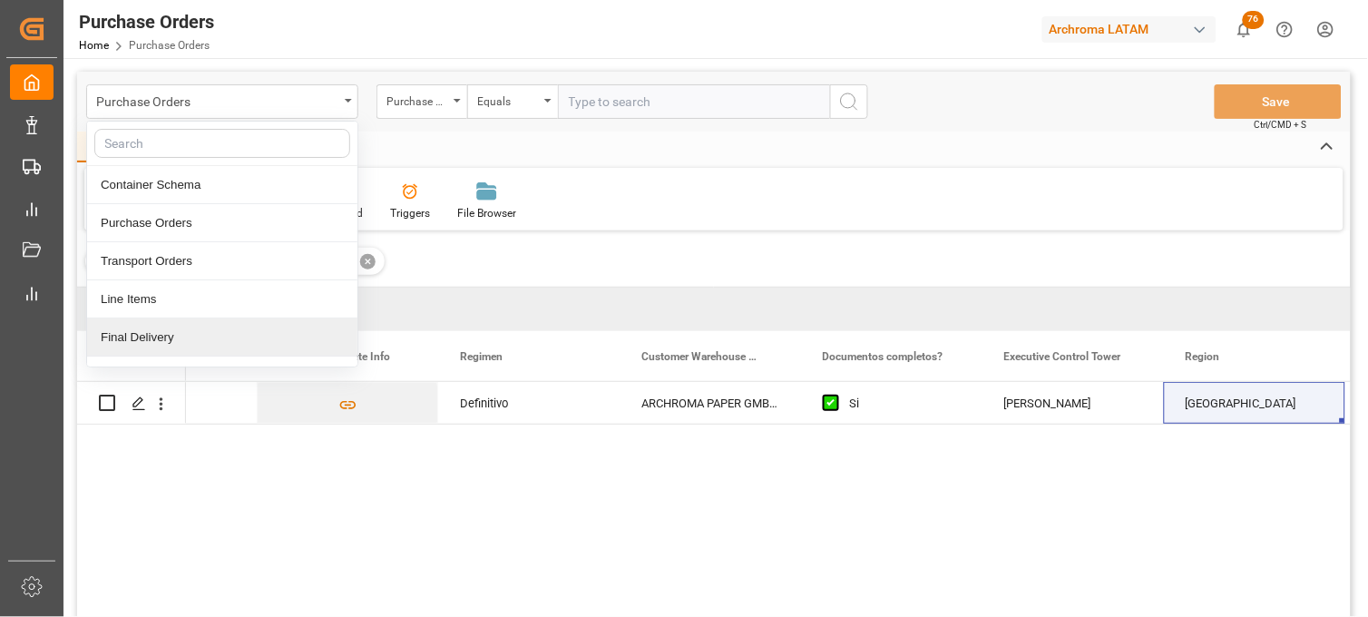
click at [161, 340] on div "Final Delivery" at bounding box center [222, 337] width 270 height 38
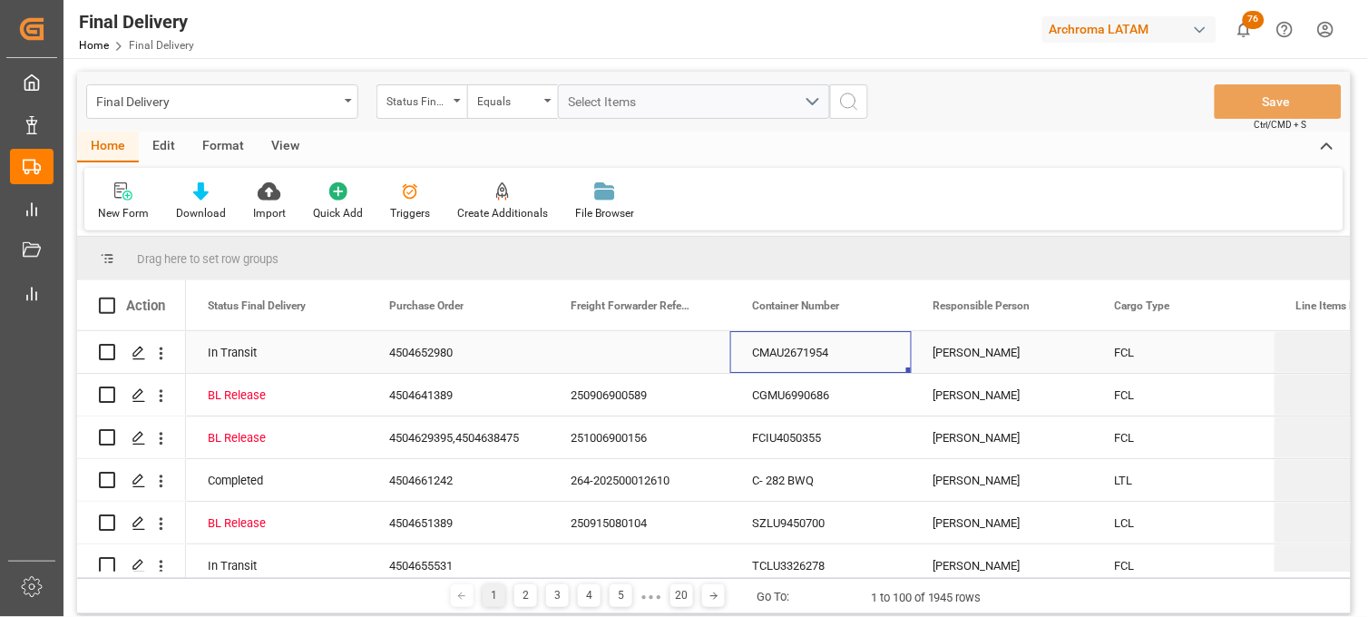
click at [826, 347] on div "CMAU2671954" at bounding box center [820, 352] width 181 height 42
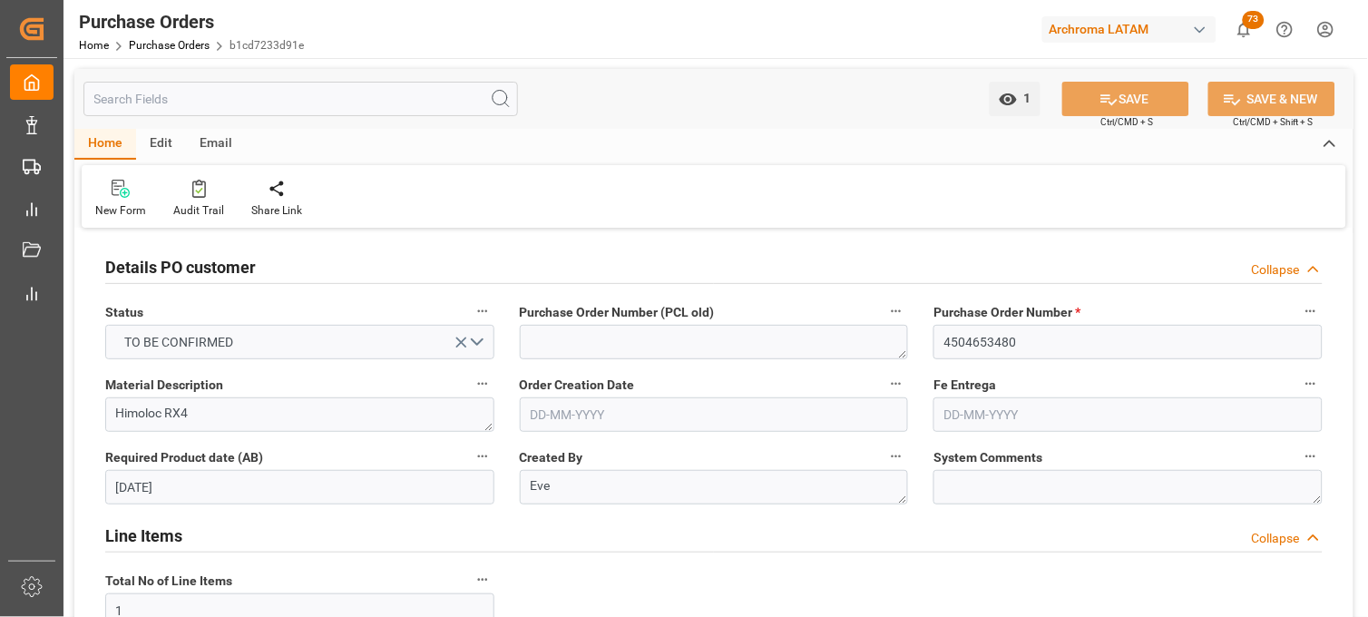
scroll to position [1310, 0]
type input "1"
type input "[DATE]"
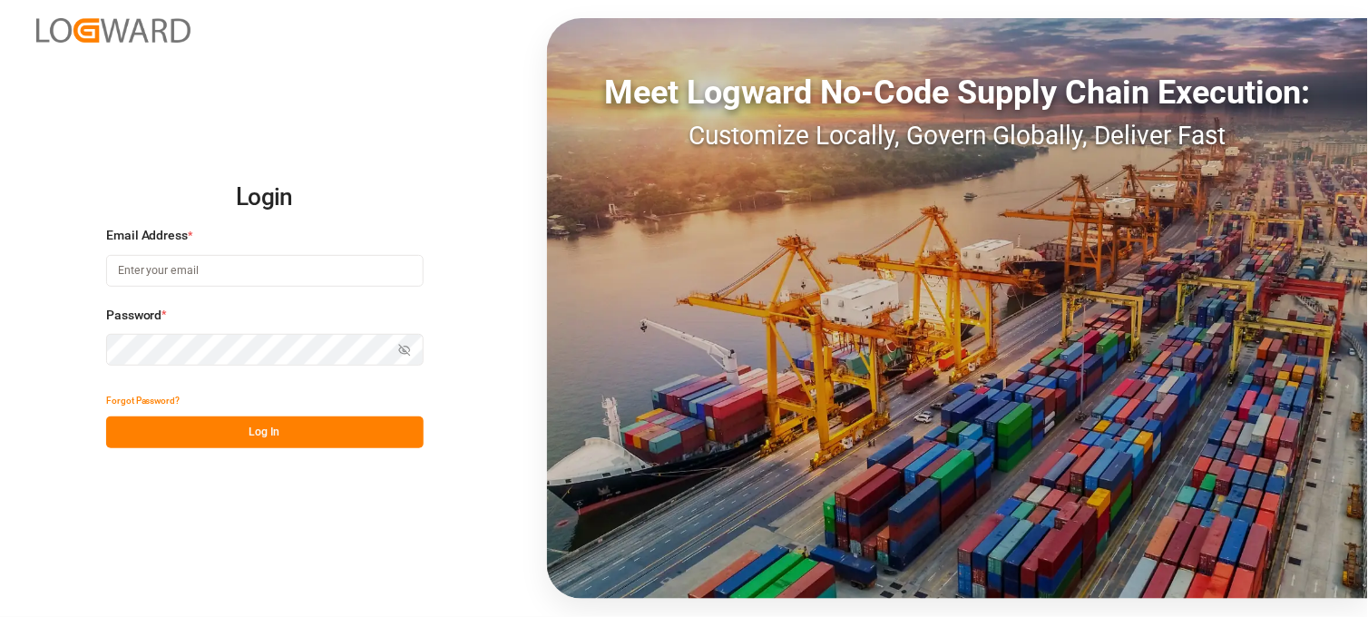
type input "[PERSON_NAME][EMAIL_ADDRESS][PERSON_NAME][DOMAIN_NAME]"
click at [337, 437] on button "Log In" at bounding box center [265, 432] width 318 height 32
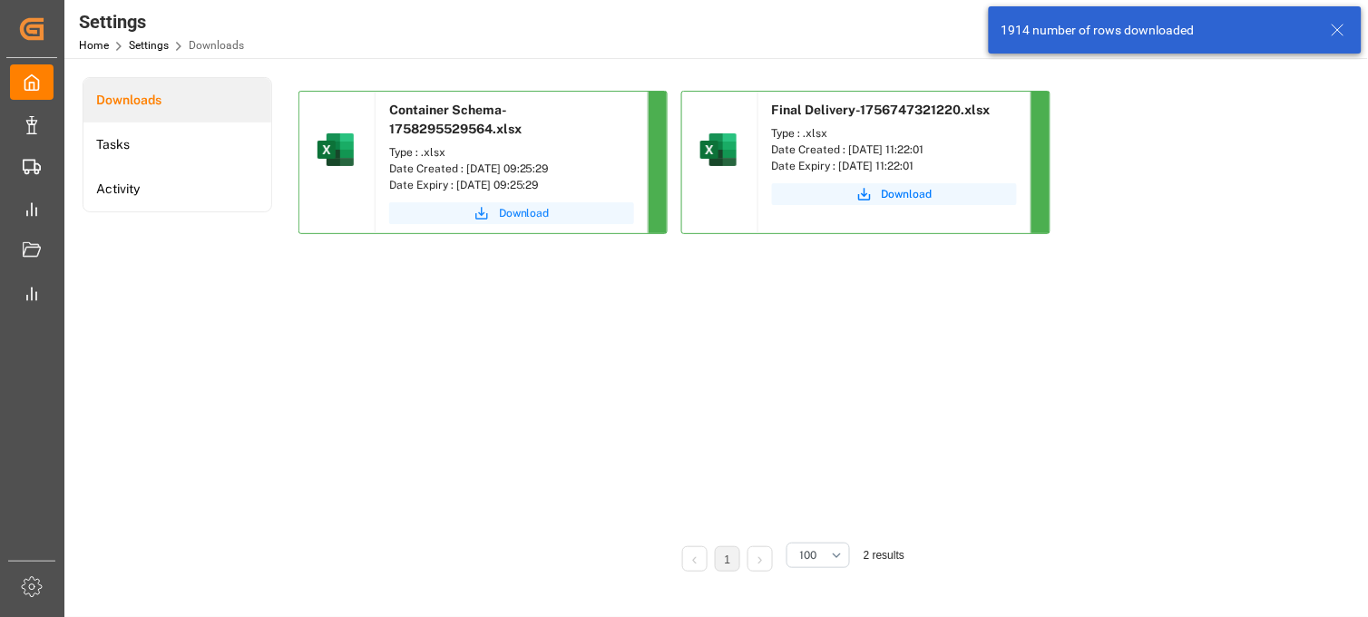
click at [515, 202] on button "Download" at bounding box center [511, 213] width 245 height 22
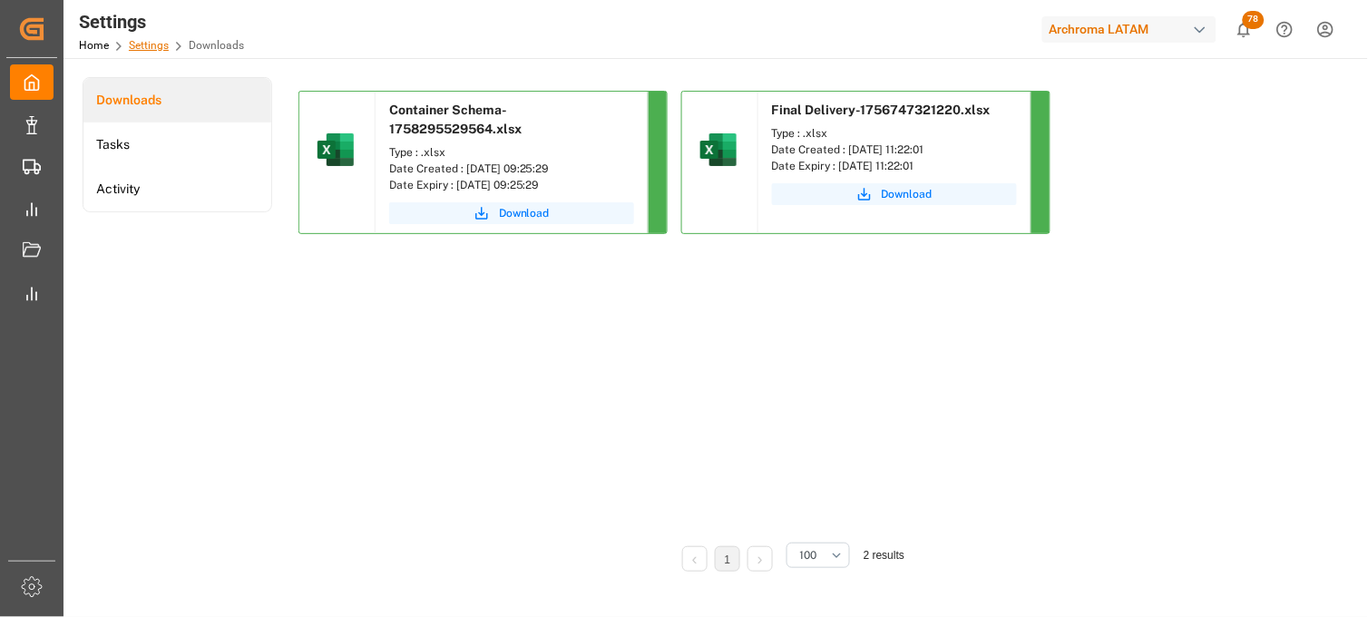
click at [152, 47] on link "Settings" at bounding box center [149, 45] width 40 height 13
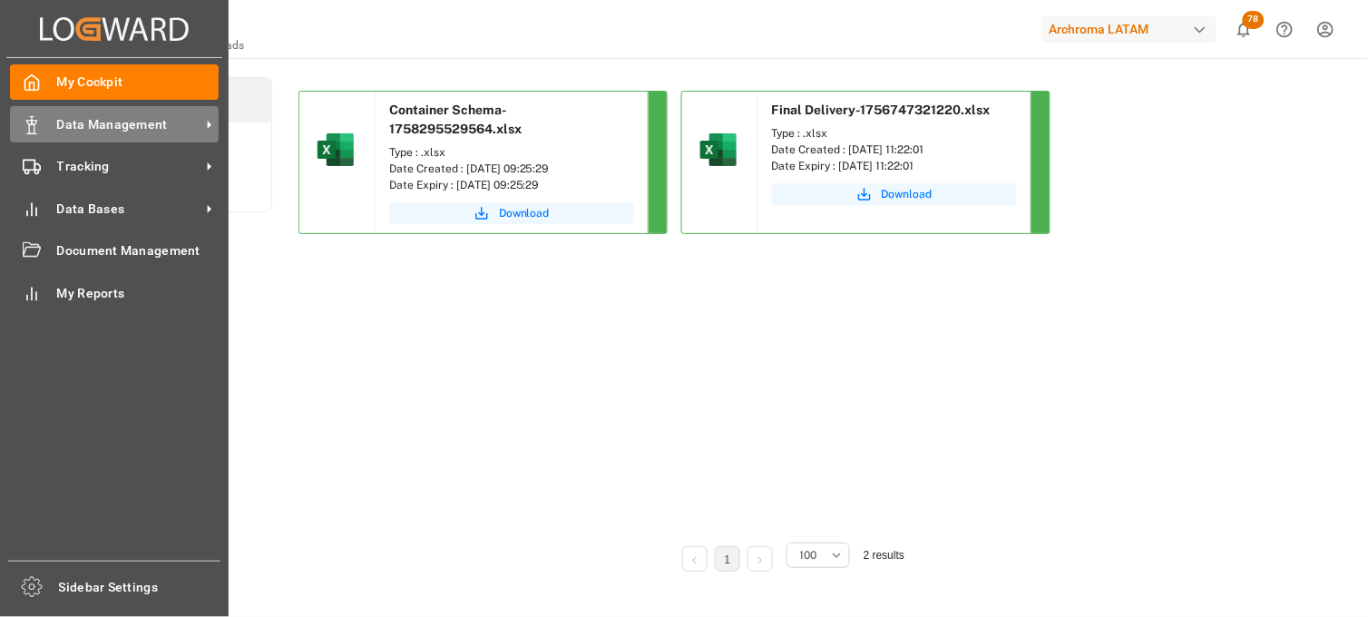
click at [46, 123] on div "Data Management Data Management" at bounding box center [114, 123] width 209 height 35
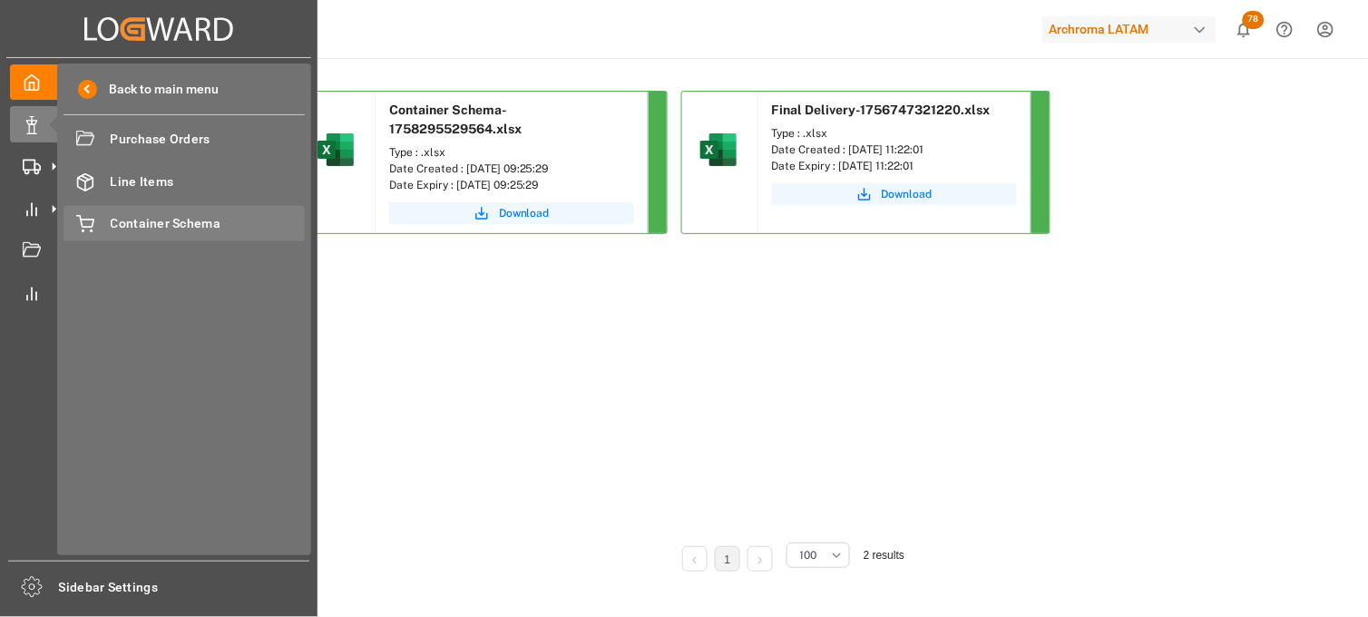
click at [127, 221] on span "Container Schema" at bounding box center [208, 223] width 195 height 19
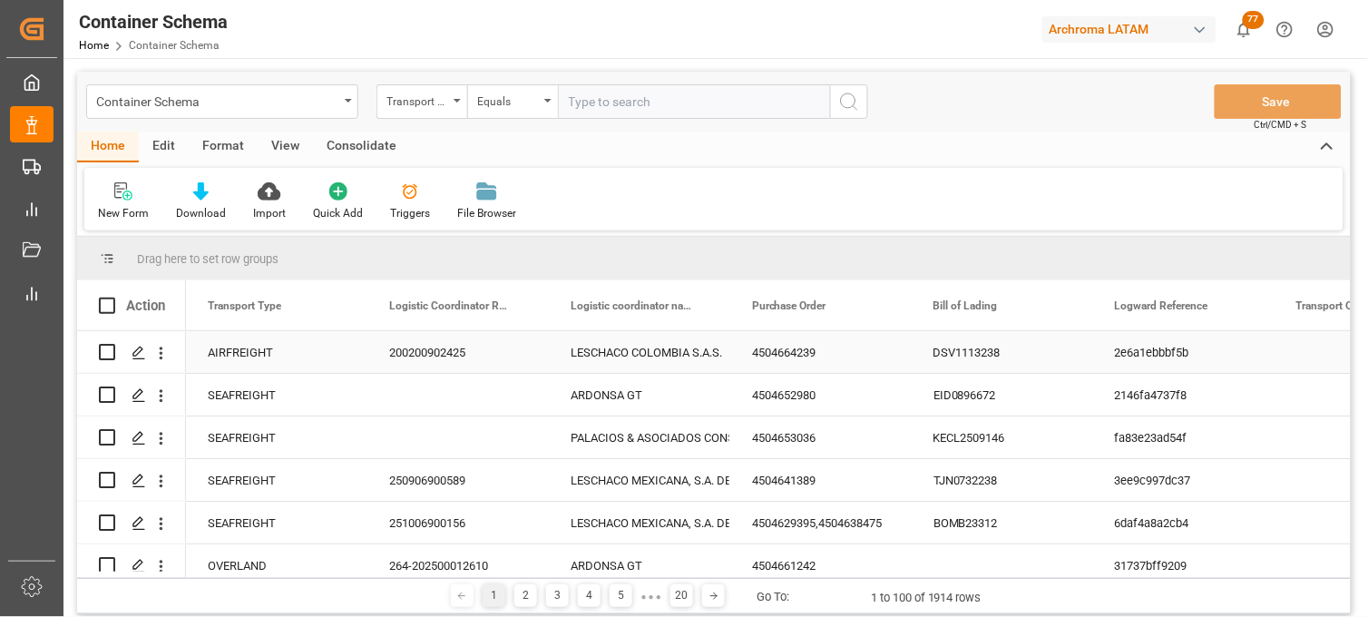
click at [602, 351] on div "LESCHACO COLOMBIA S.A.S." at bounding box center [640, 353] width 138 height 42
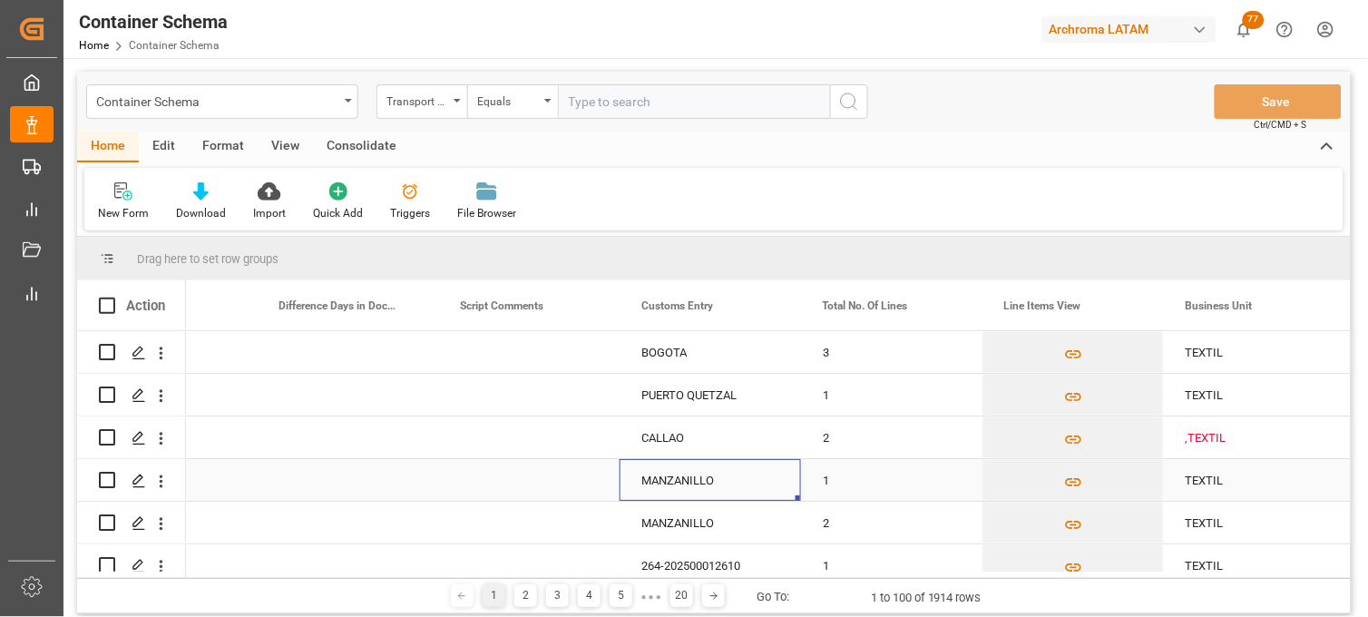
click at [703, 494] on div "MANZANILLO" at bounding box center [710, 480] width 181 height 42
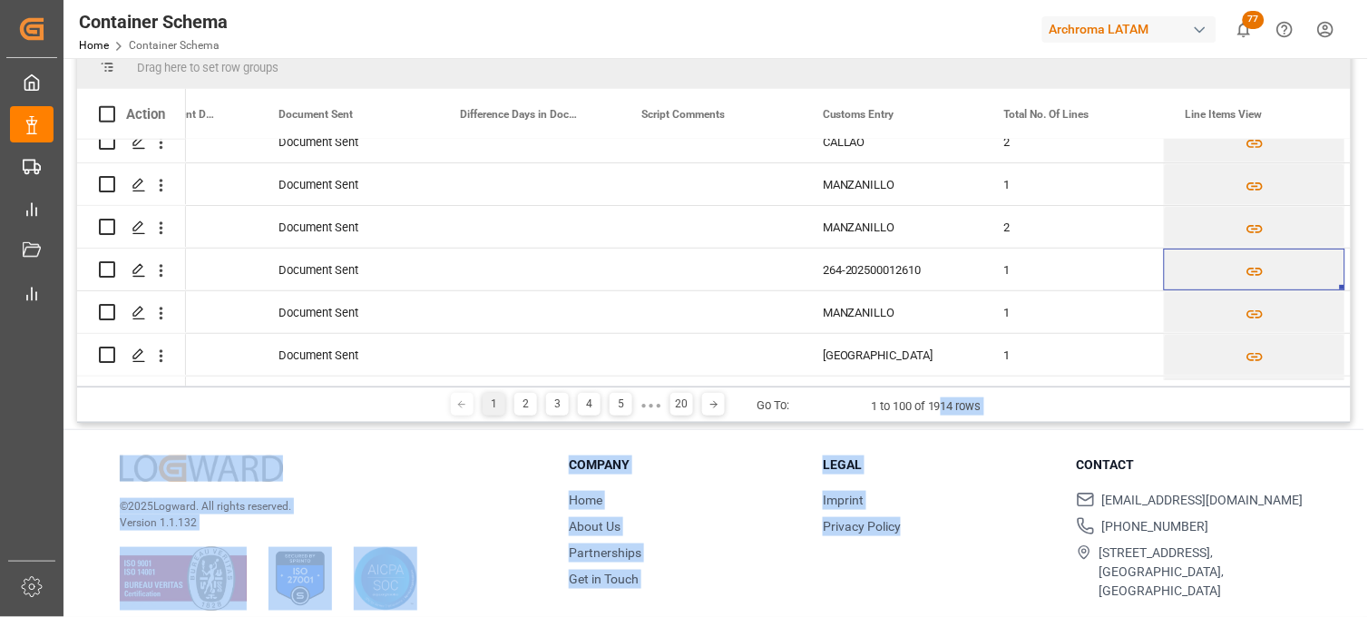
drag, startPoint x: 941, startPoint y: 604, endPoint x: 926, endPoint y: 632, distance: 31.6
click at [926, 616] on html "Created by potrace 1.15, written by Peter Selinger 2001-2017 Created by potrace…" at bounding box center [684, 308] width 1368 height 617
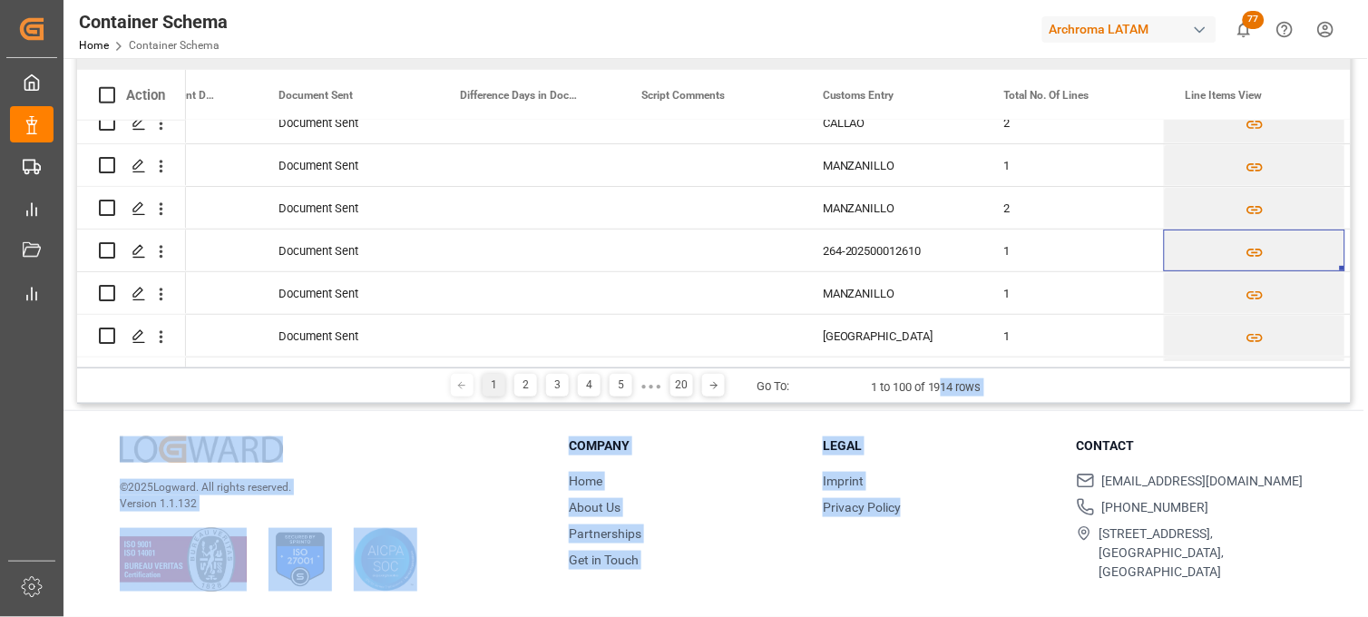
drag, startPoint x: 926, startPoint y: 632, endPoint x: 937, endPoint y: 432, distance: 200.8
click at [937, 432] on div "© 2025 Logward. All rights reserved. Version 1.1.132 Company Home About Us Part…" at bounding box center [714, 514] width 1301 height 206
